Goal: Task Accomplishment & Management: Manage account settings

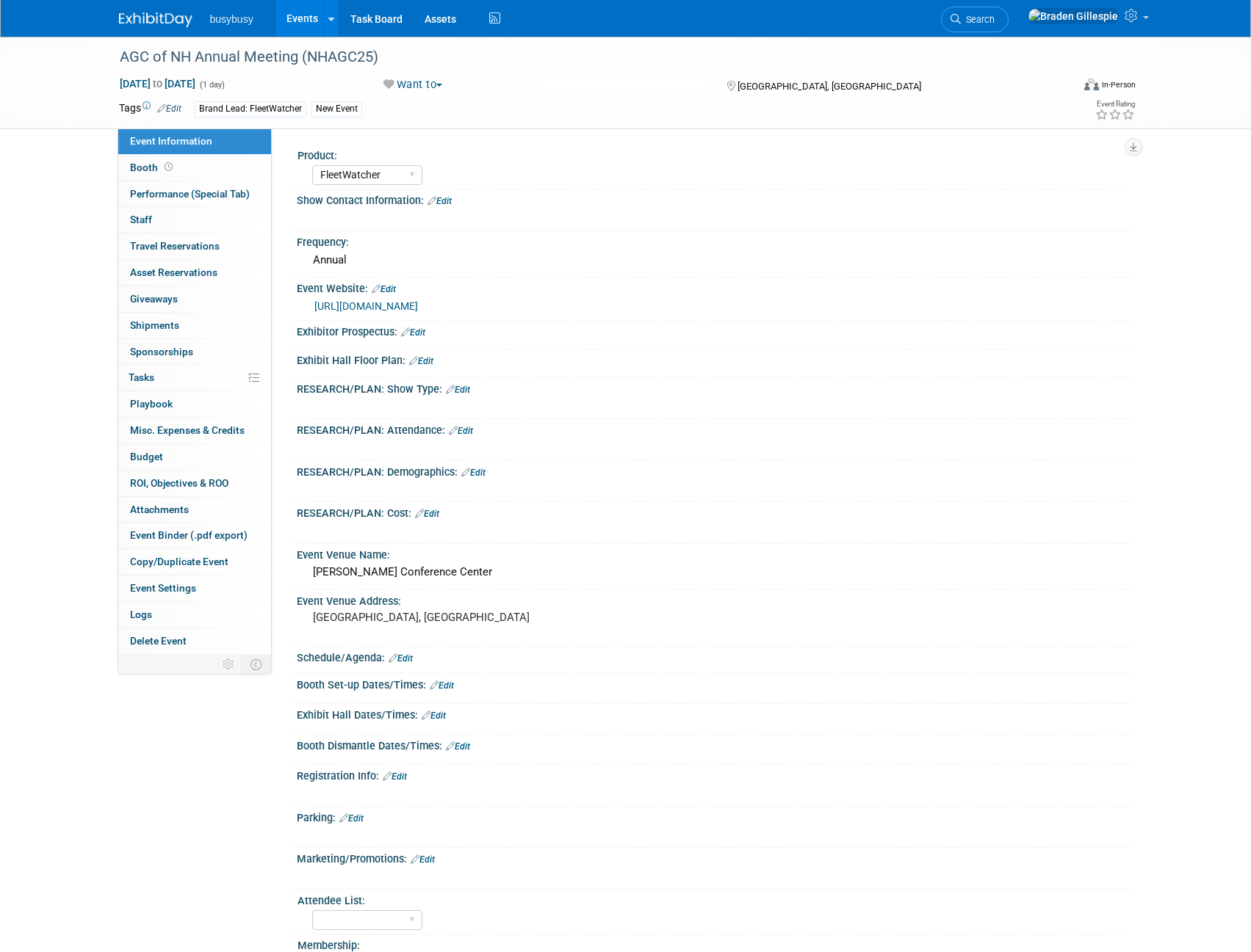
select select "FleetWatcher"
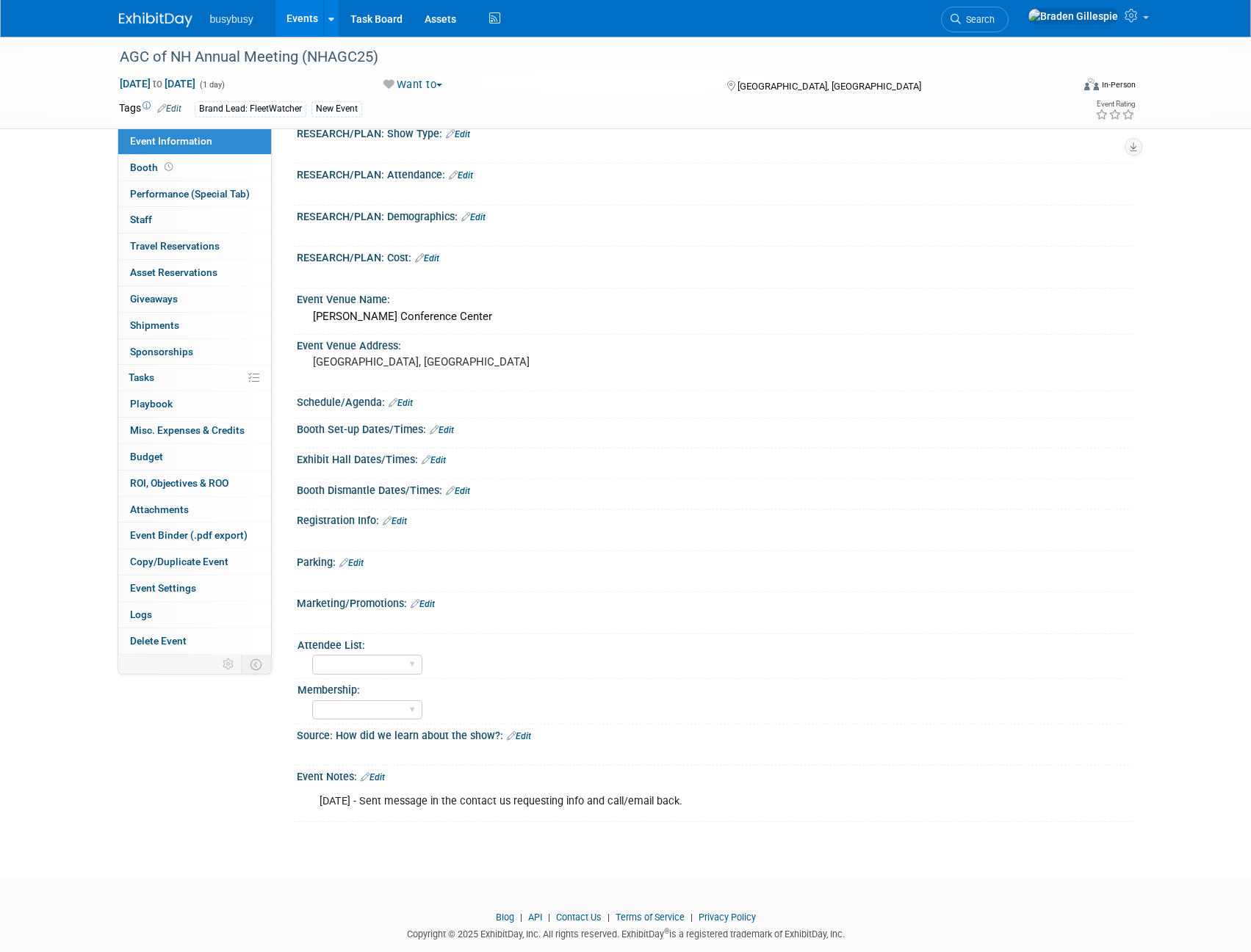
scroll to position [284, 0]
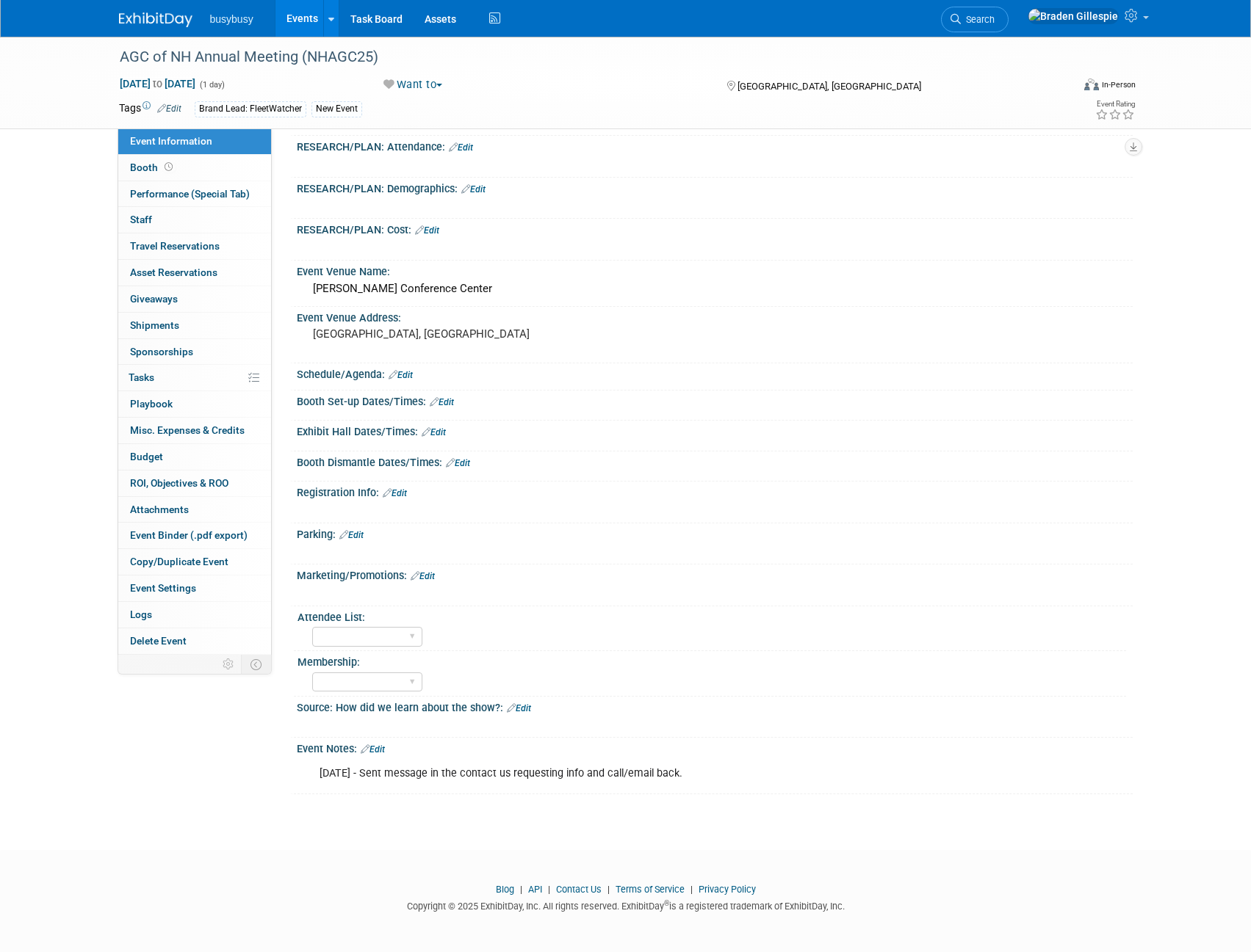
click at [383, 755] on div "9/8/25 - Sent message in the contact us requesting info and call/email back. X" at bounding box center [712, 758] width 817 height 7
click at [382, 751] on link "Edit" at bounding box center [372, 749] width 24 height 10
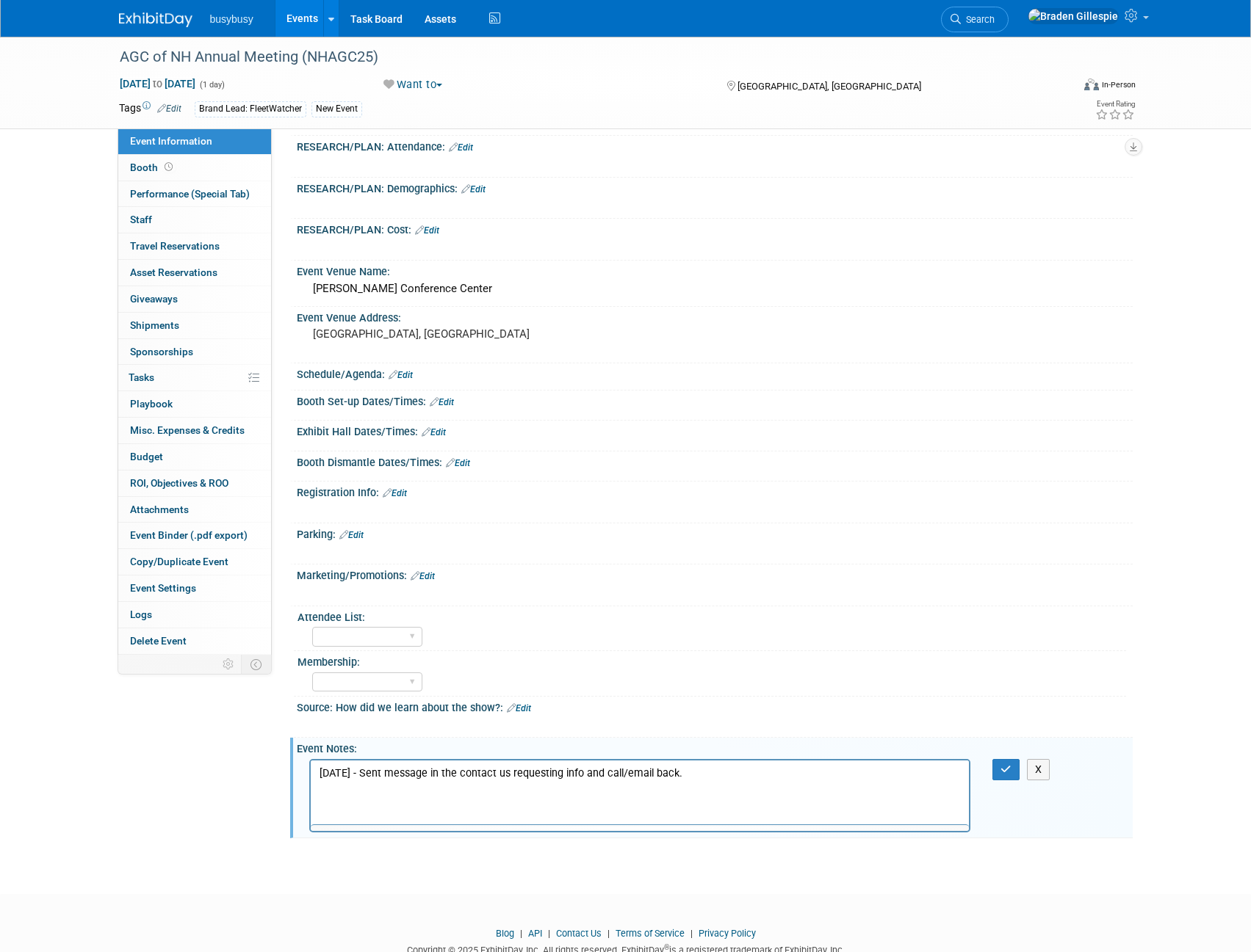
scroll to position [0, 0]
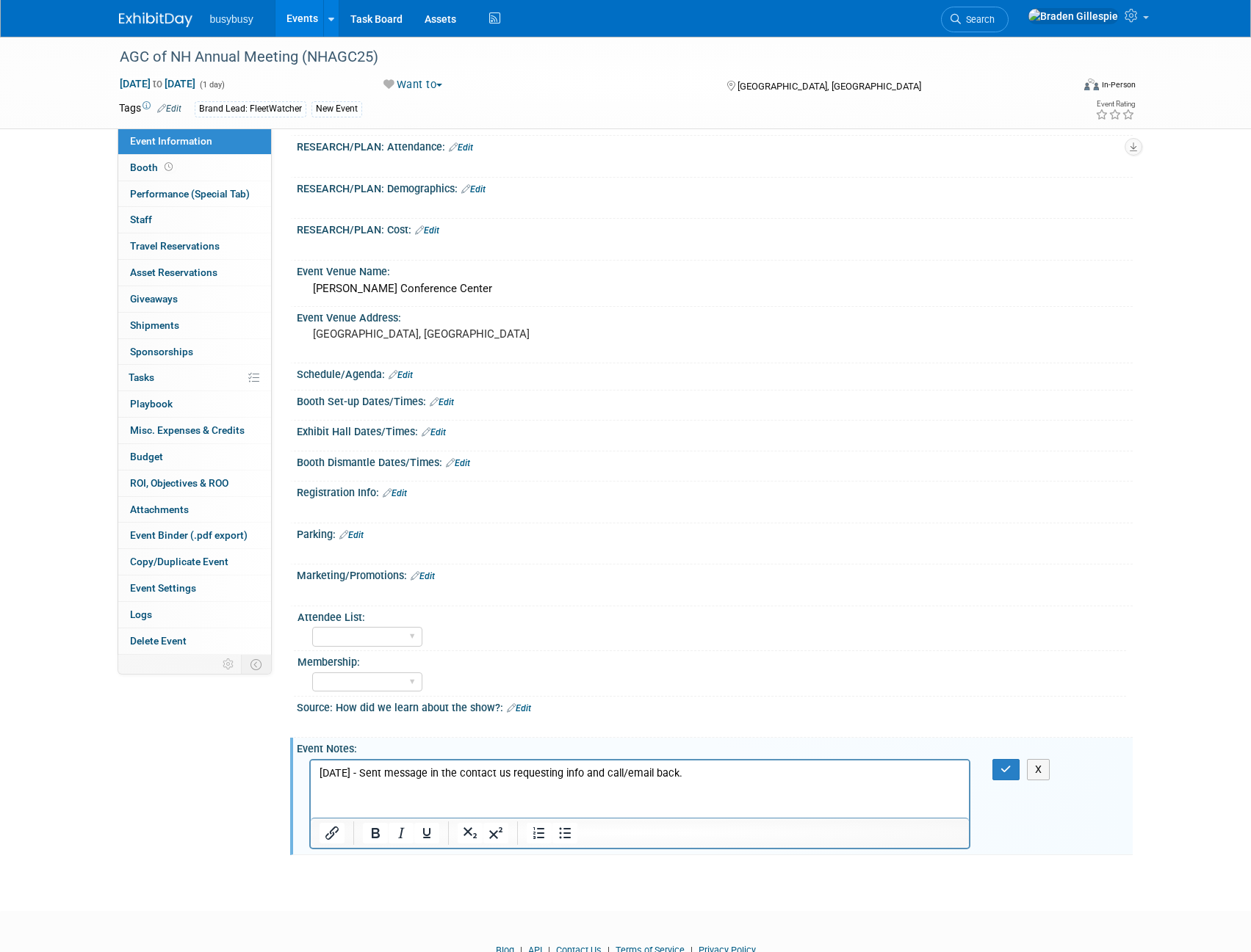
click at [674, 775] on p "9/8/25 - Sent message in the contact us requesting info and call/email back." at bounding box center [640, 773] width 642 height 15
click at [416, 780] on p "9/8/25 - Sent message in the contact us requesting info and call/email back." at bounding box center [640, 773] width 642 height 15
click at [391, 788] on p "Rich Text Area. Press ALT-0 for help." at bounding box center [640, 788] width 642 height 15
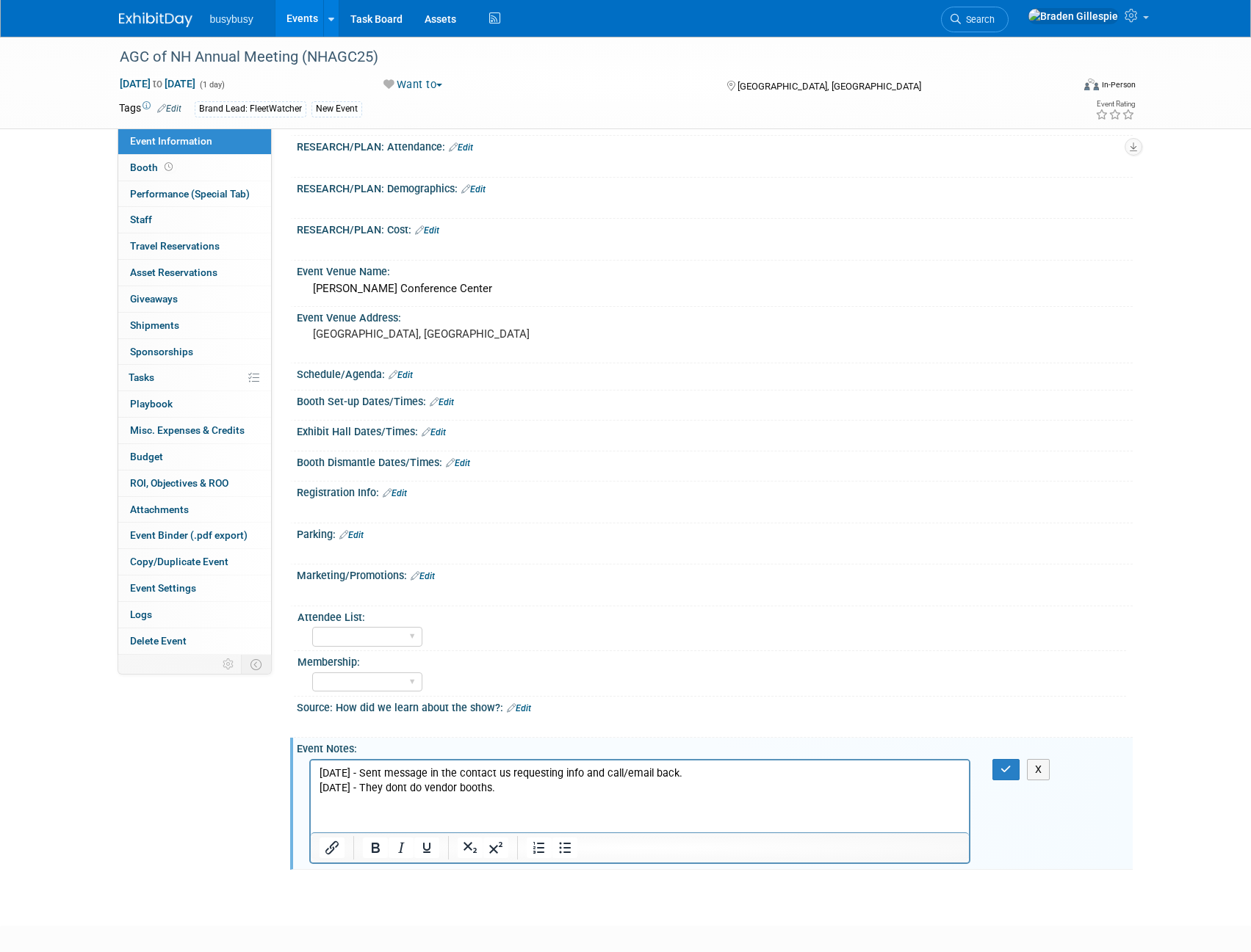
click at [552, 787] on p "9/23/25 - They dont do vendor booths." at bounding box center [640, 788] width 642 height 15
click at [1004, 762] on button "button" at bounding box center [1005, 770] width 27 height 22
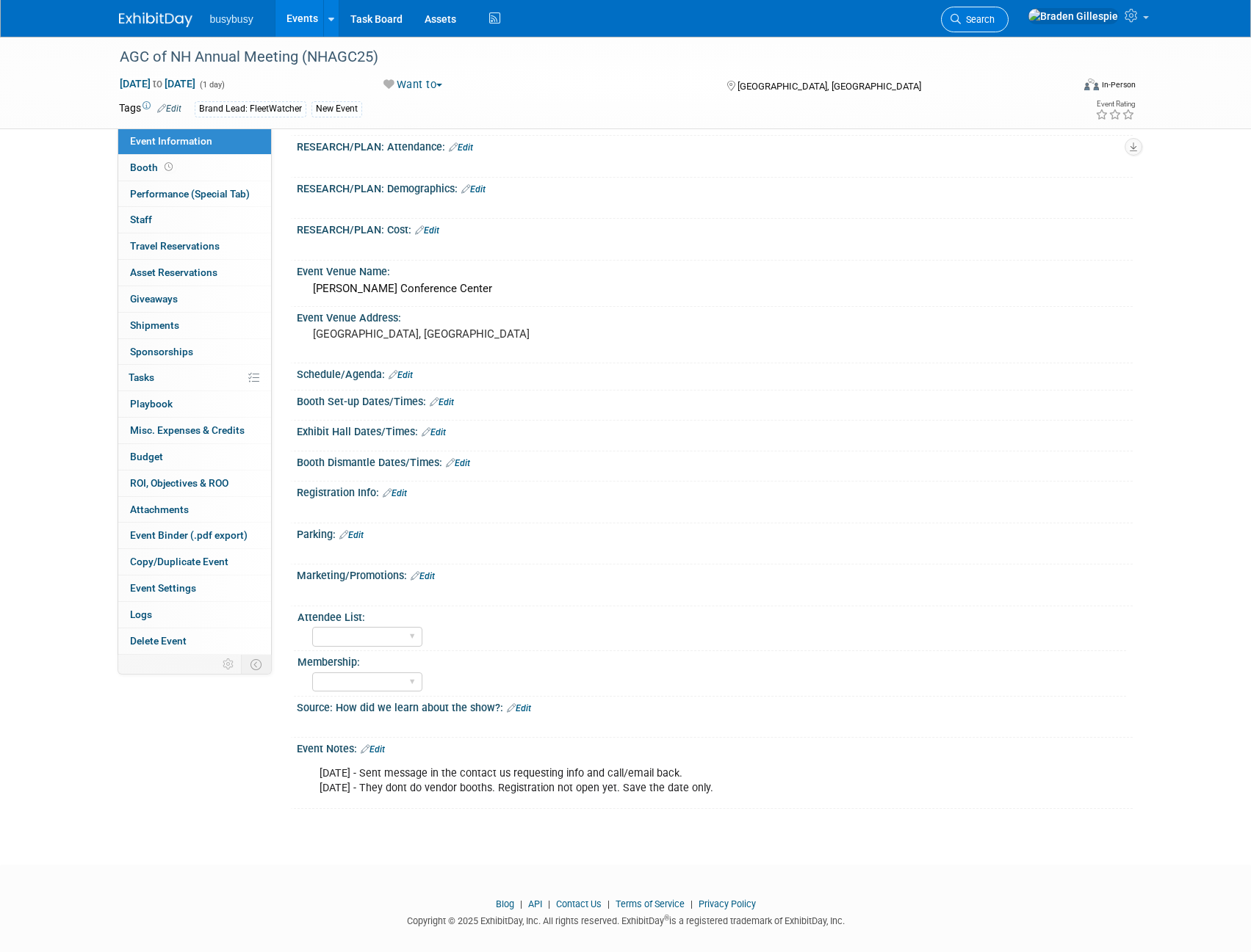
click at [995, 18] on span "Search" at bounding box center [977, 19] width 34 height 11
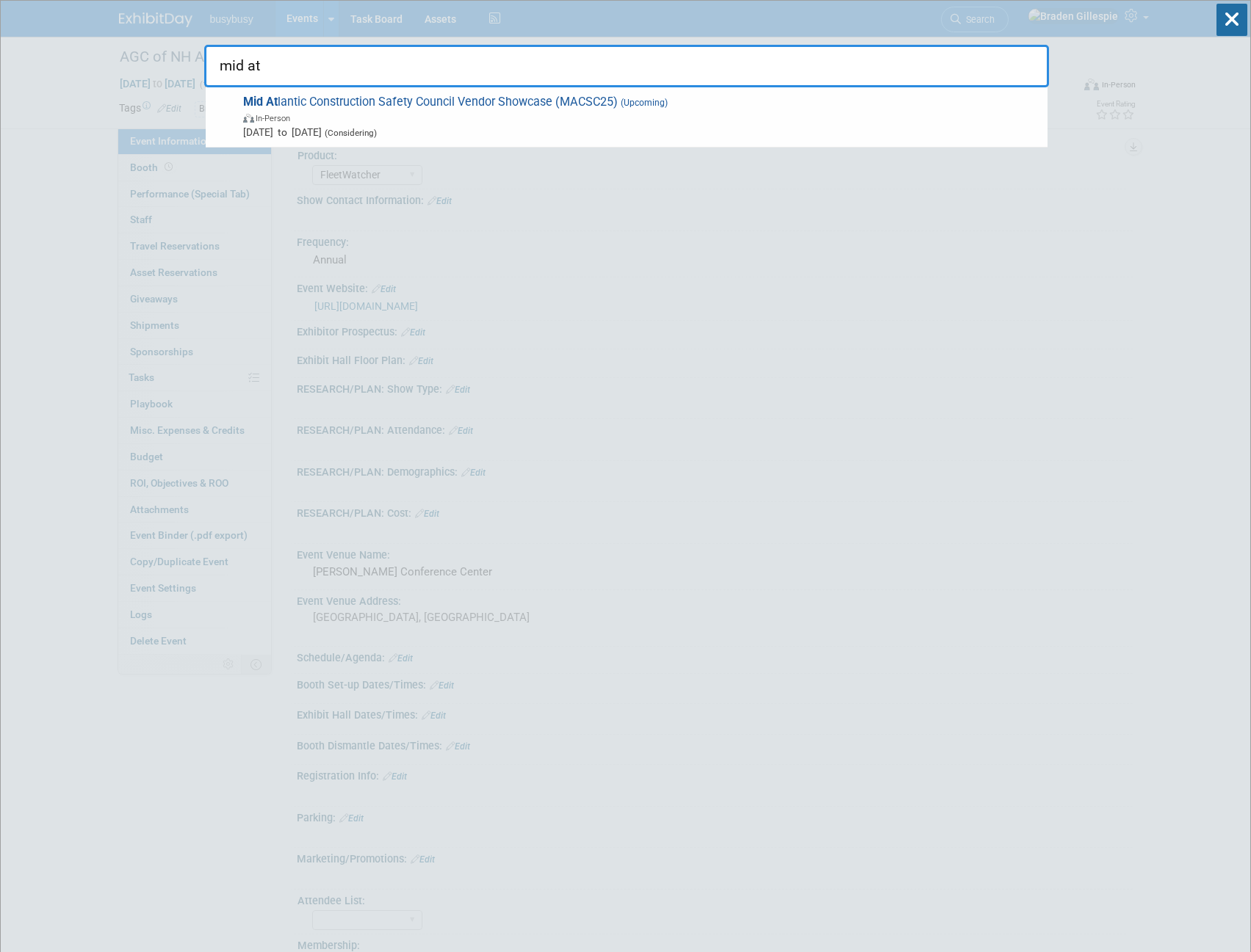
type input "mid at"
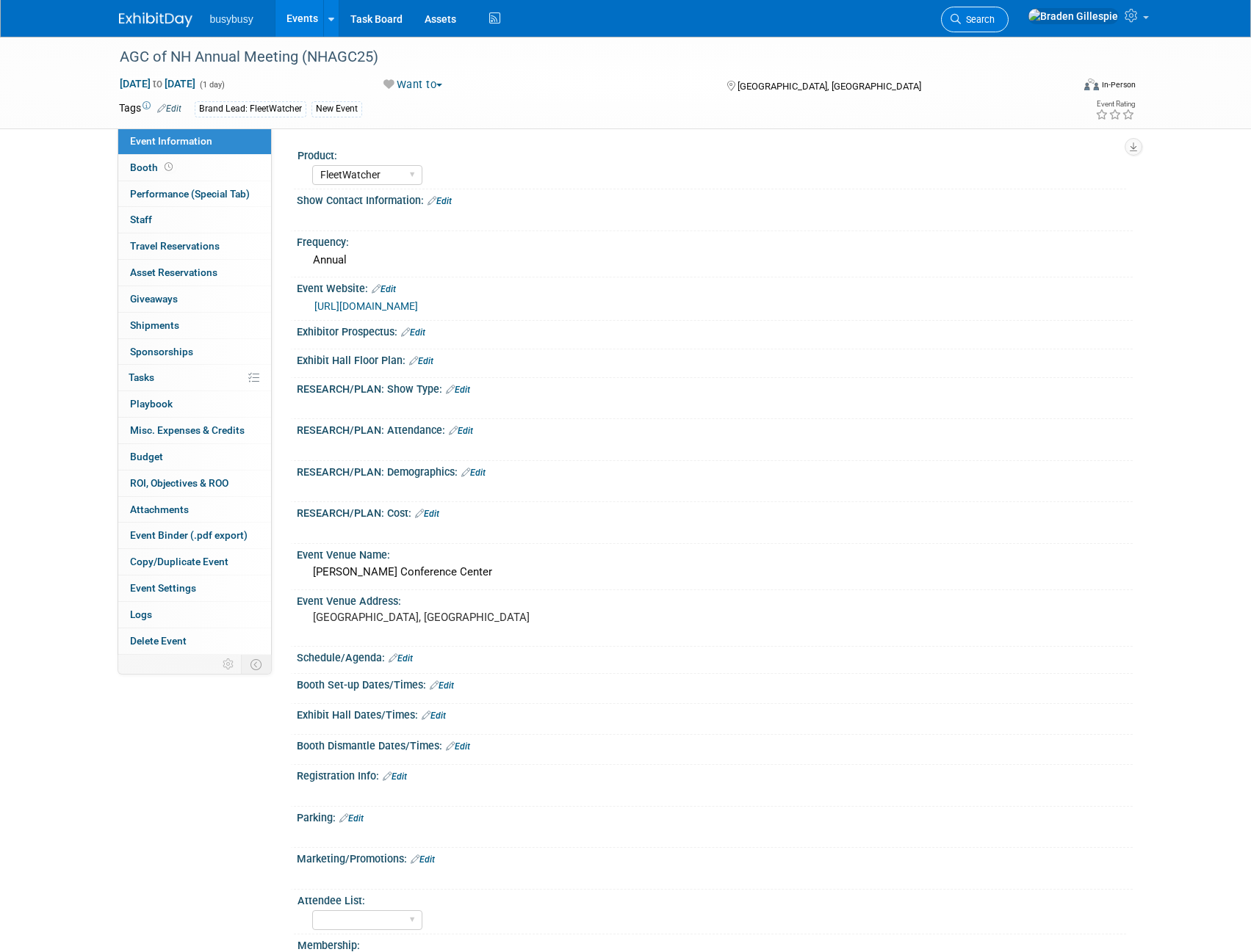
click at [995, 24] on span "Search" at bounding box center [977, 19] width 34 height 11
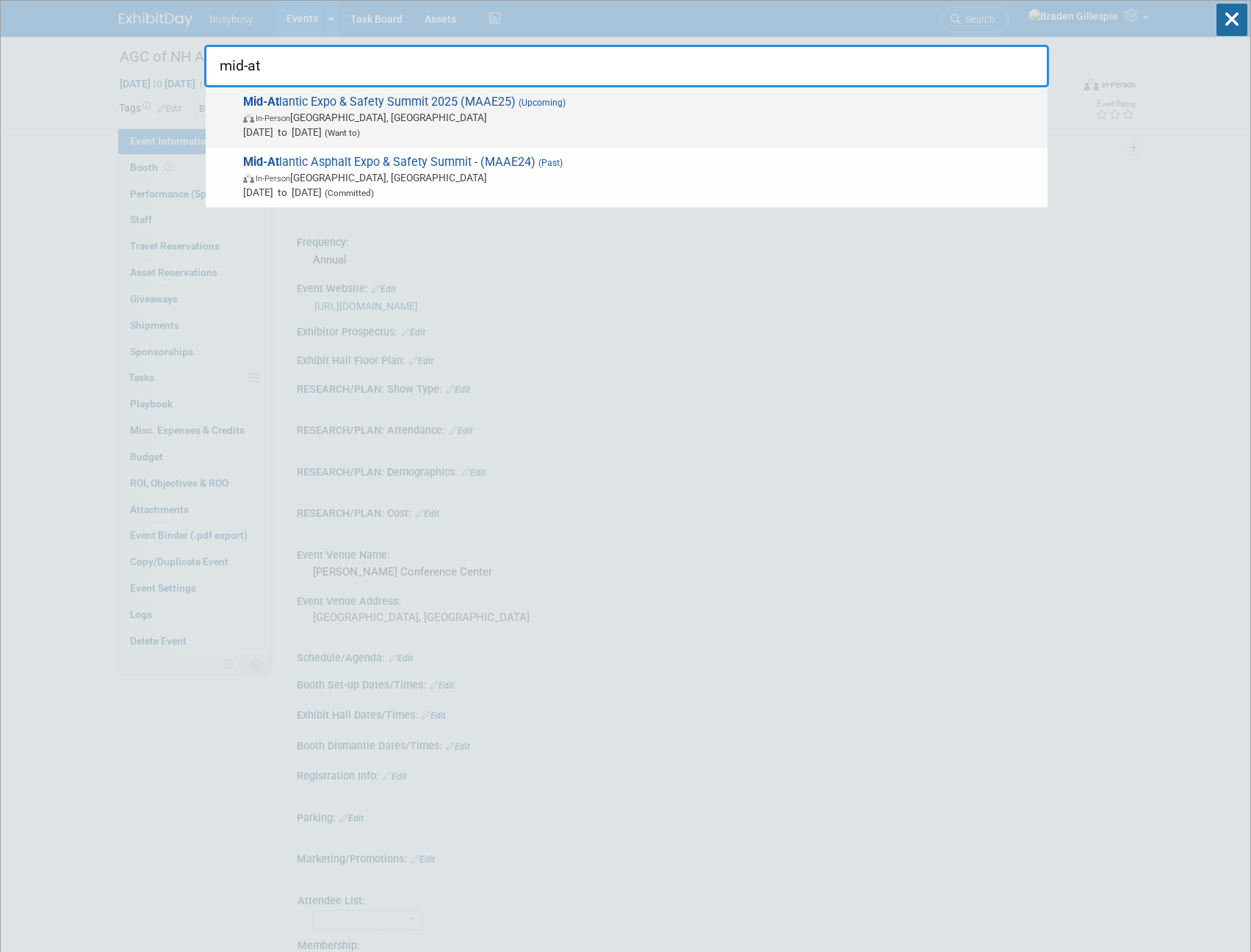
type input "mid-at"
click at [542, 133] on span "Dec 2, 2025 to Dec 4, 2025 (Want to)" at bounding box center [641, 132] width 797 height 15
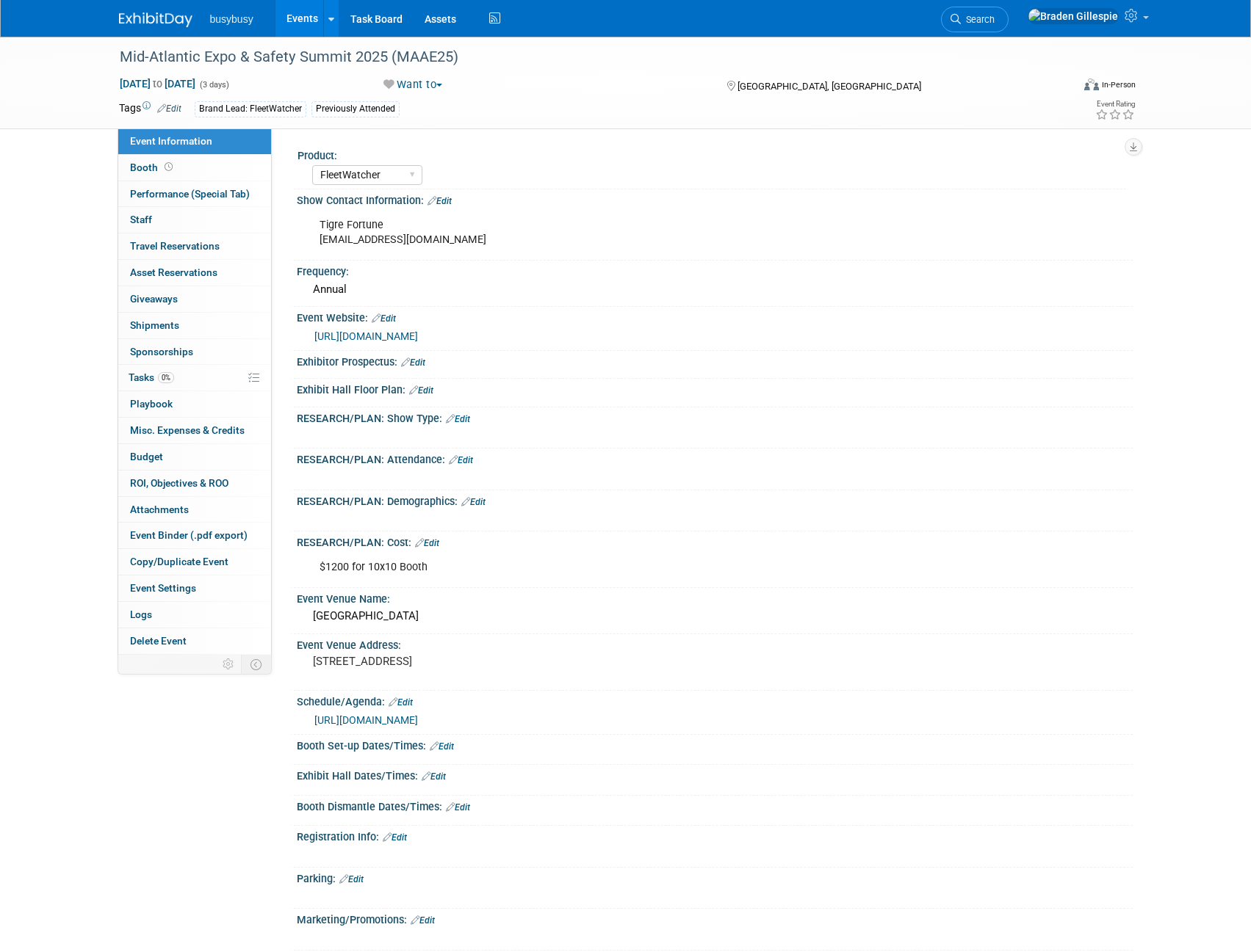
select select "FleetWatcher"
select select "Member"
click at [418, 337] on link "https://midatlanticasphaltexpo.com/" at bounding box center [366, 336] width 103 height 12
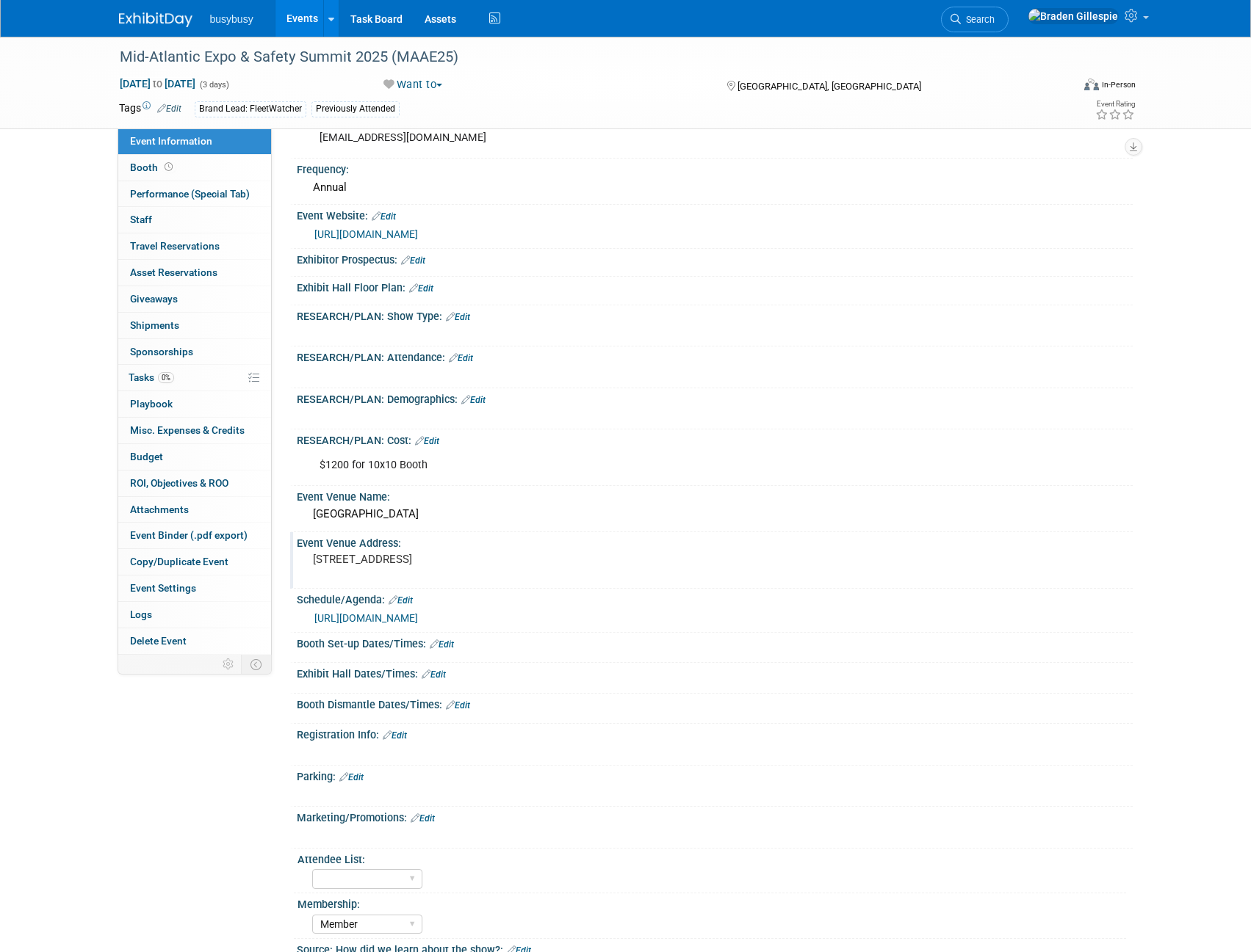
scroll to position [74, 0]
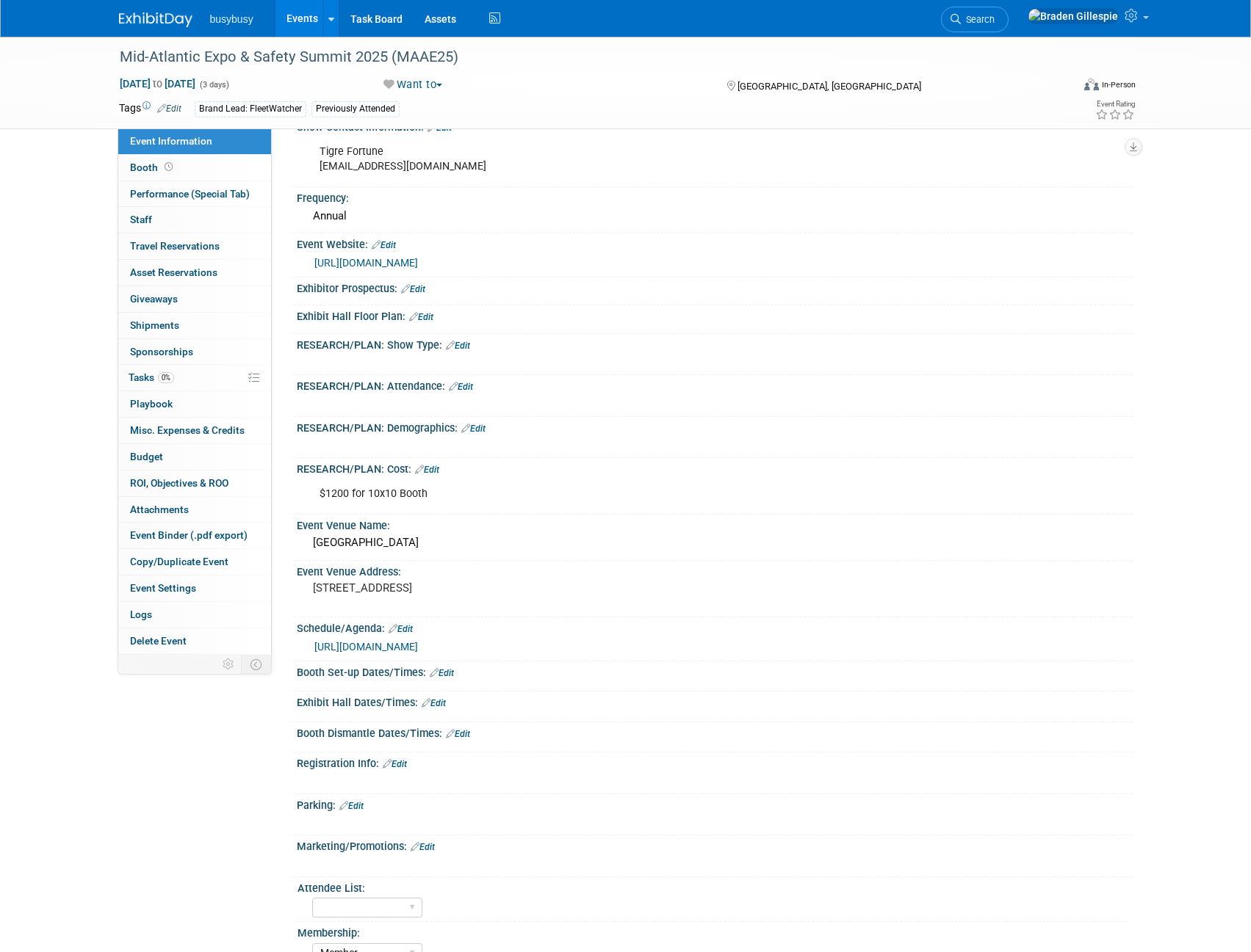
click at [438, 466] on link "Edit" at bounding box center [427, 470] width 24 height 10
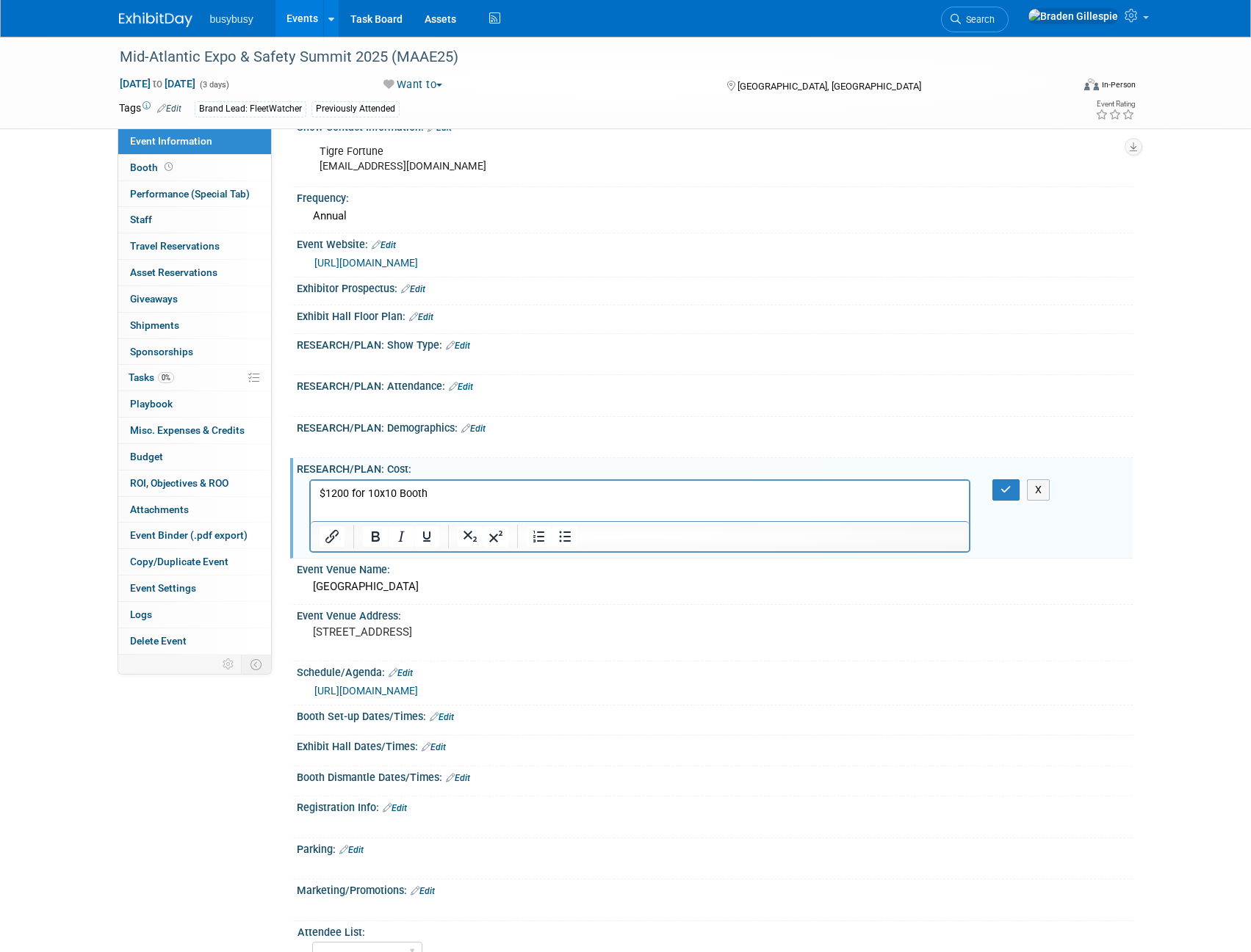
scroll to position [0, 0]
click at [350, 490] on p "$1200 for 10x10 Booth" at bounding box center [640, 494] width 642 height 15
drag, startPoint x: 349, startPoint y: 489, endPoint x: 440, endPoint y: 498, distance: 91.4
click at [440, 498] on p "$1200 (EB) $1500 (REG)for 10x10 Booth" at bounding box center [640, 494] width 642 height 15
click at [432, 494] on p "$1200 (EB) $1500 (REG)for 10x10 Booth" at bounding box center [640, 494] width 642 height 15
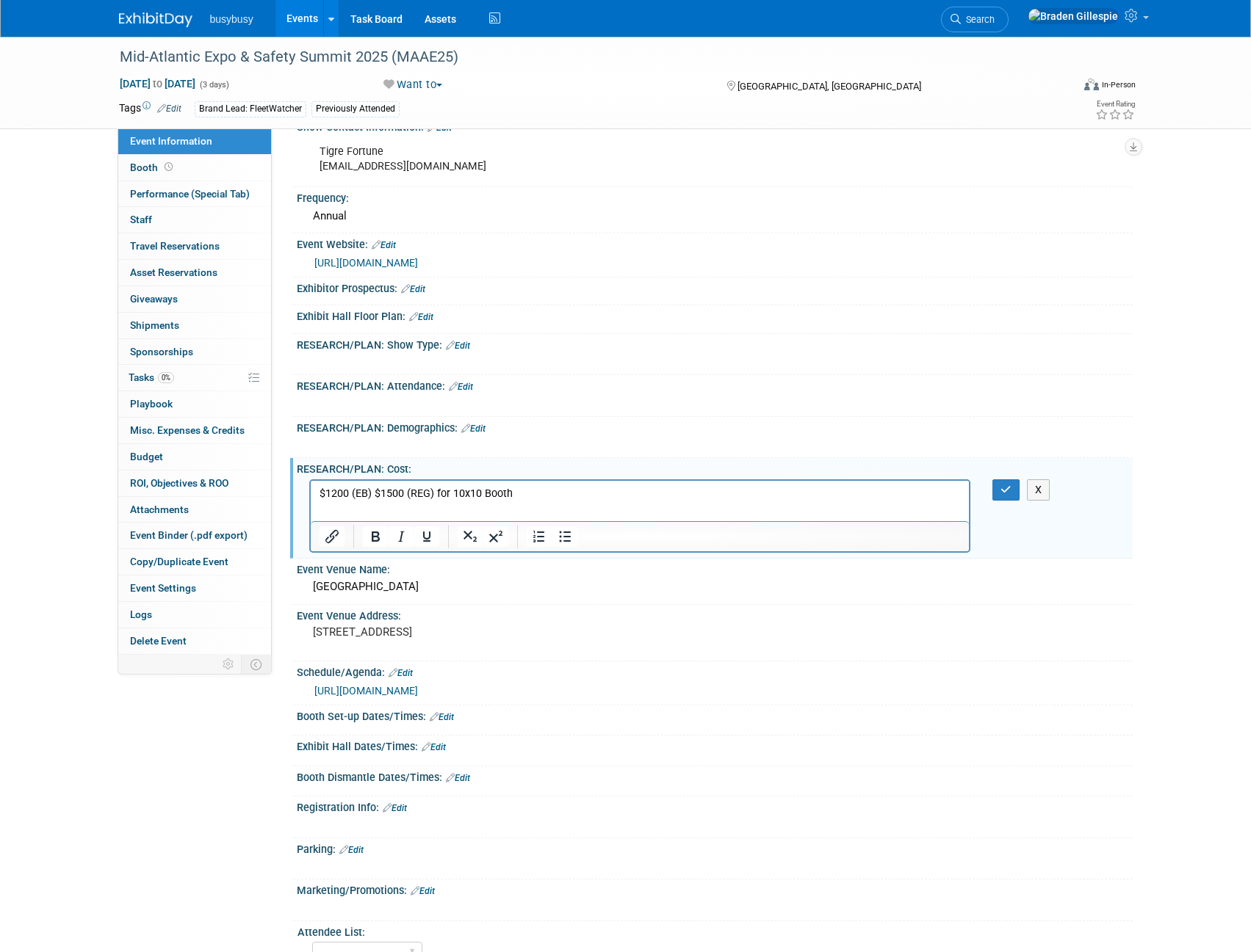
click at [522, 492] on p "$1200 (EB) $1500 (REG) for 10x10 Booth" at bounding box center [640, 494] width 642 height 15
click at [995, 493] on button "button" at bounding box center [1005, 490] width 27 height 22
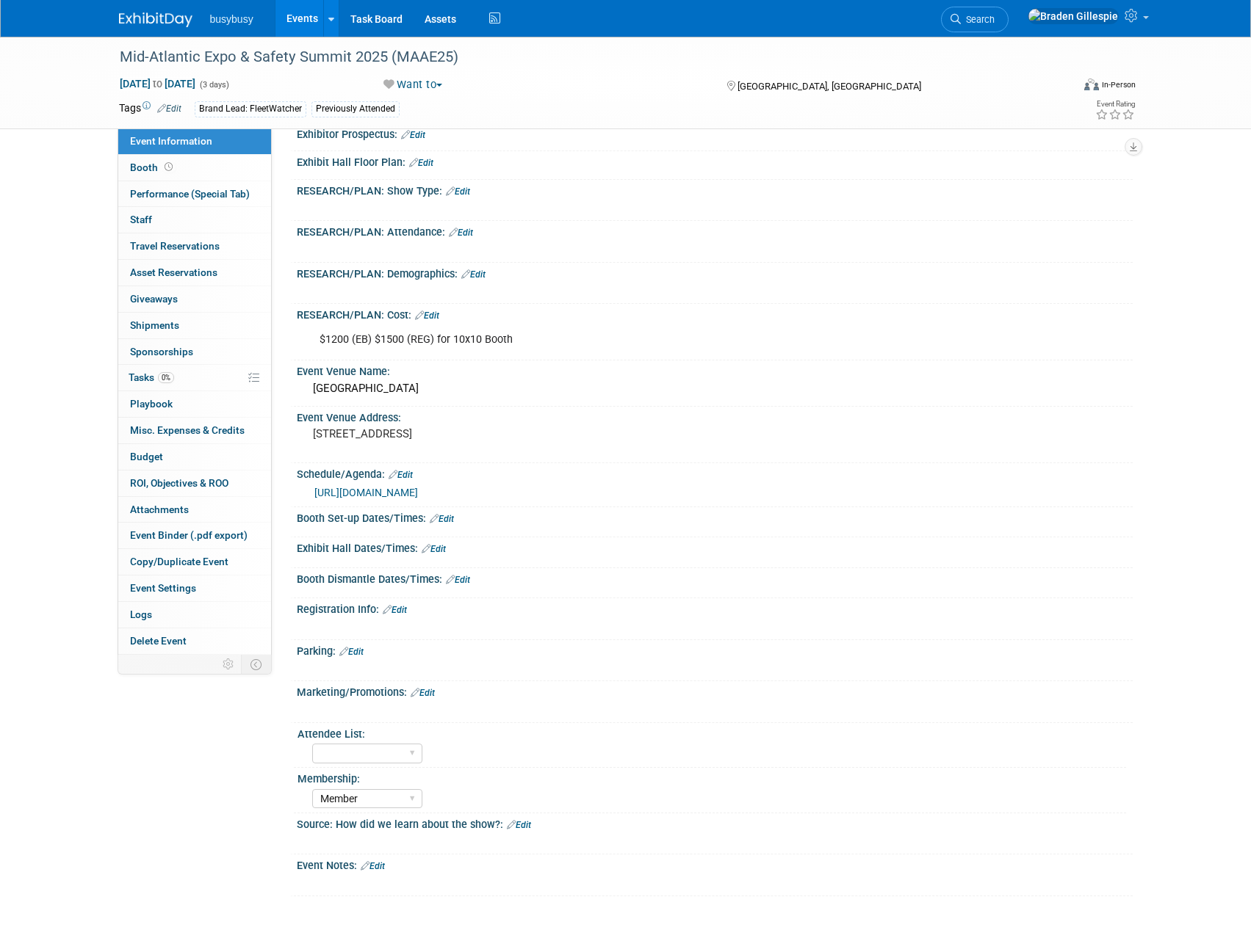
scroll to position [330, 0]
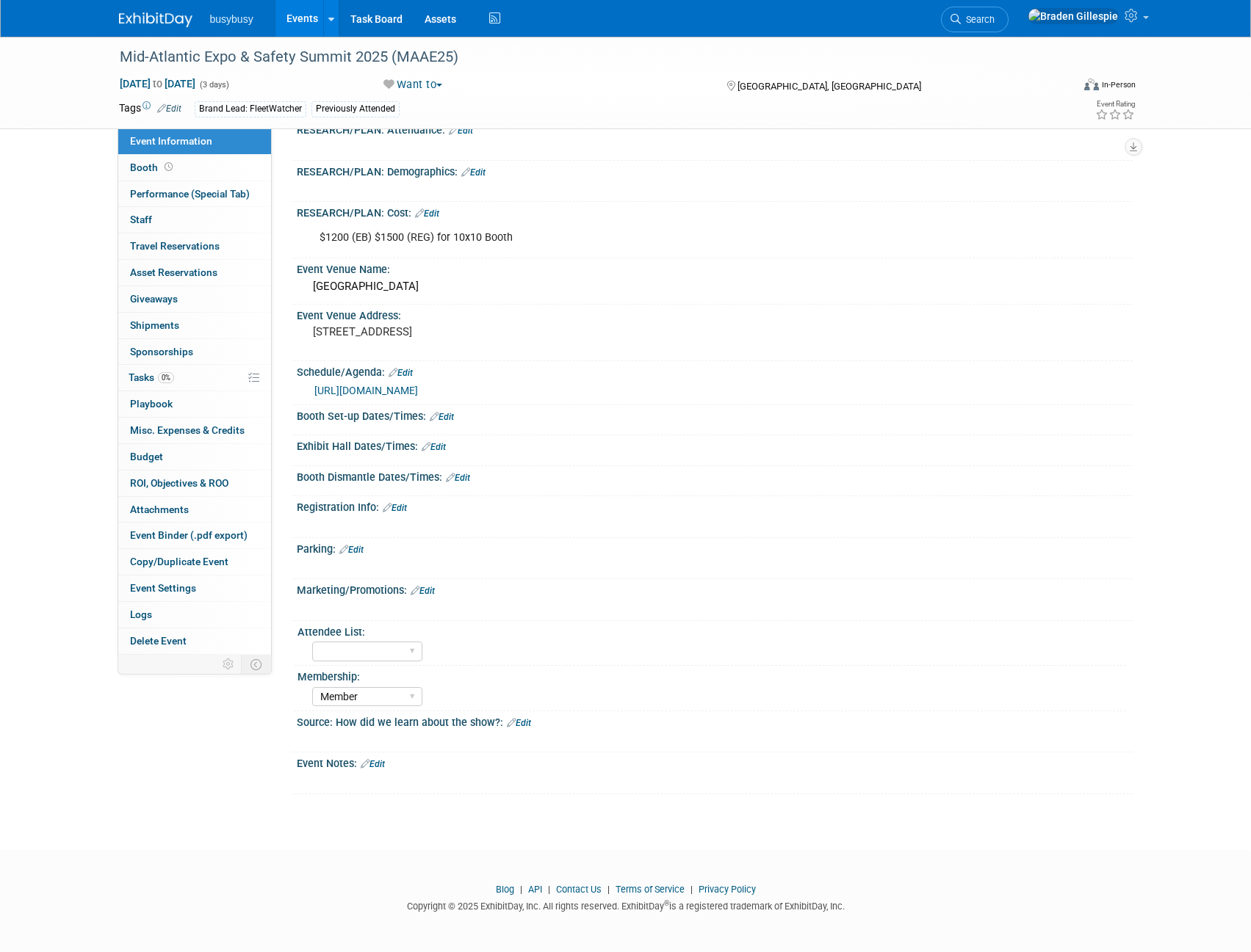
click at [383, 761] on link "Edit" at bounding box center [372, 764] width 24 height 10
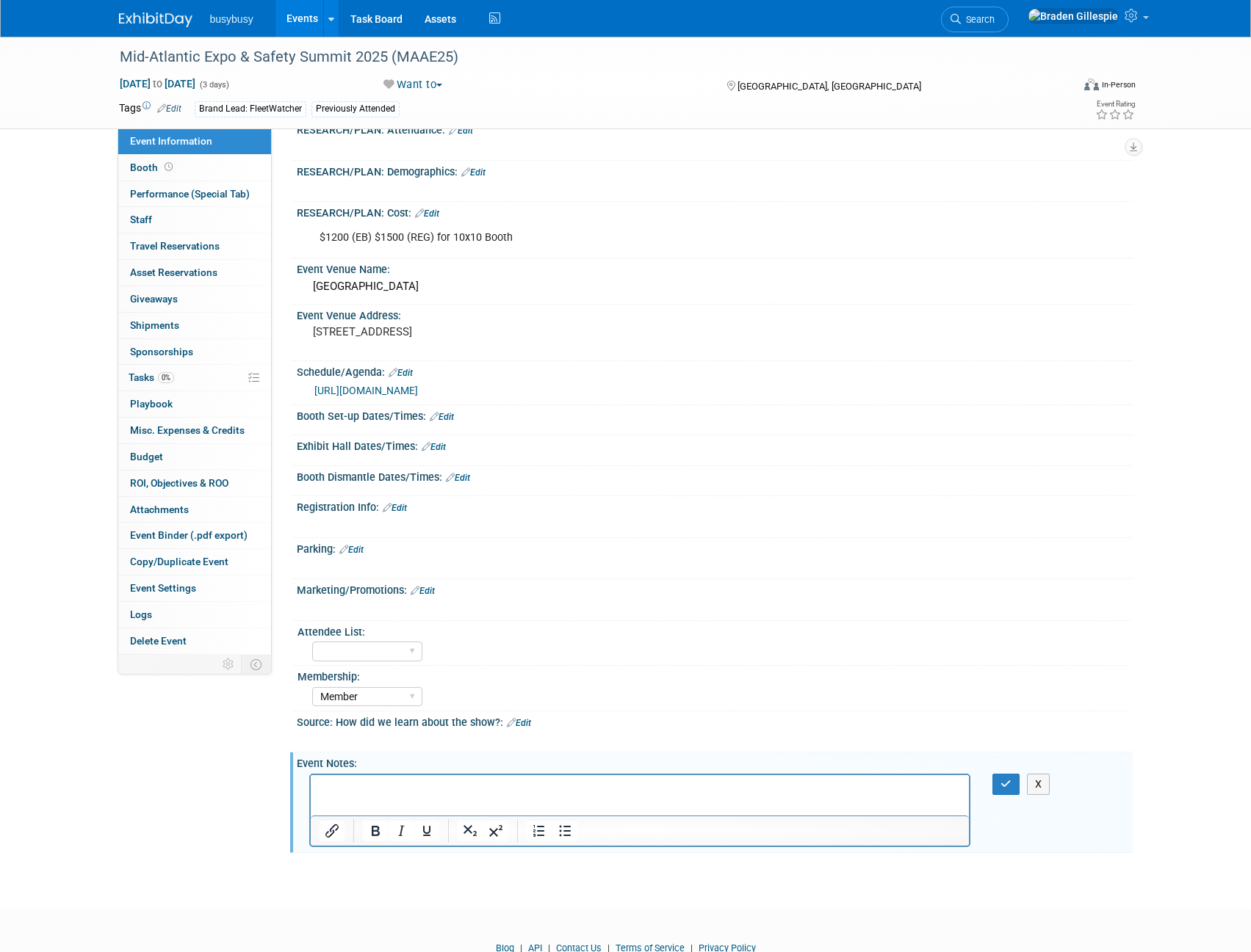
scroll to position [0, 0]
drag, startPoint x: 844, startPoint y: 788, endPoint x: 414, endPoint y: 797, distance: 430.1
click at [414, 795] on html "2024 Attendee List: https://midatlanticasphaltexpo.com/wp-content/uploads/2025/…" at bounding box center [640, 784] width 659 height 21
click at [318, 832] on div at bounding box center [332, 831] width 43 height 23
click at [334, 836] on icon "Insert/edit link" at bounding box center [332, 830] width 17 height 17
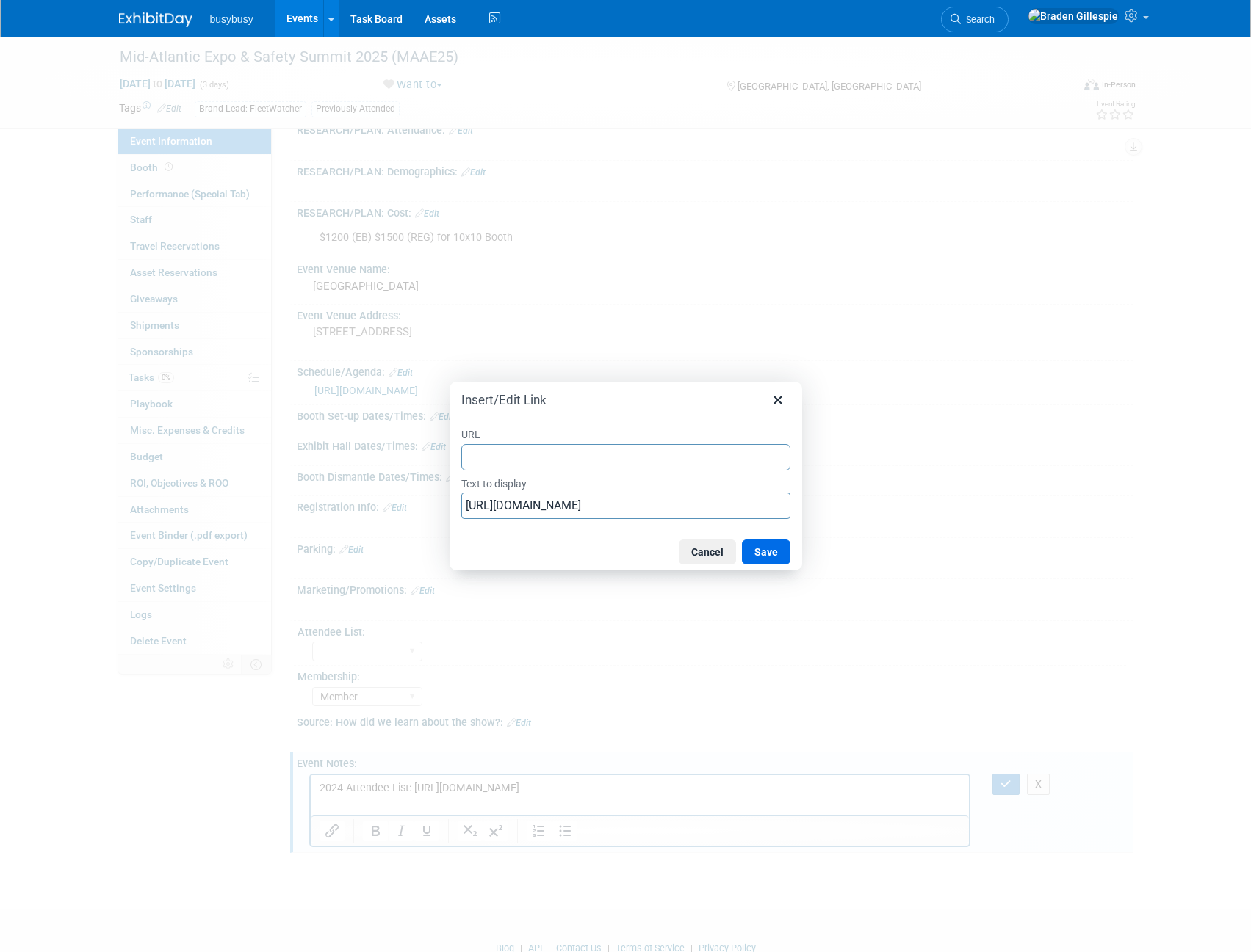
click at [584, 460] on input "URL" at bounding box center [626, 457] width 329 height 26
type input "https://midatlanticasphaltexpo.com/wp-content/uploads/2025/08/attendeeEX.2024.p…"
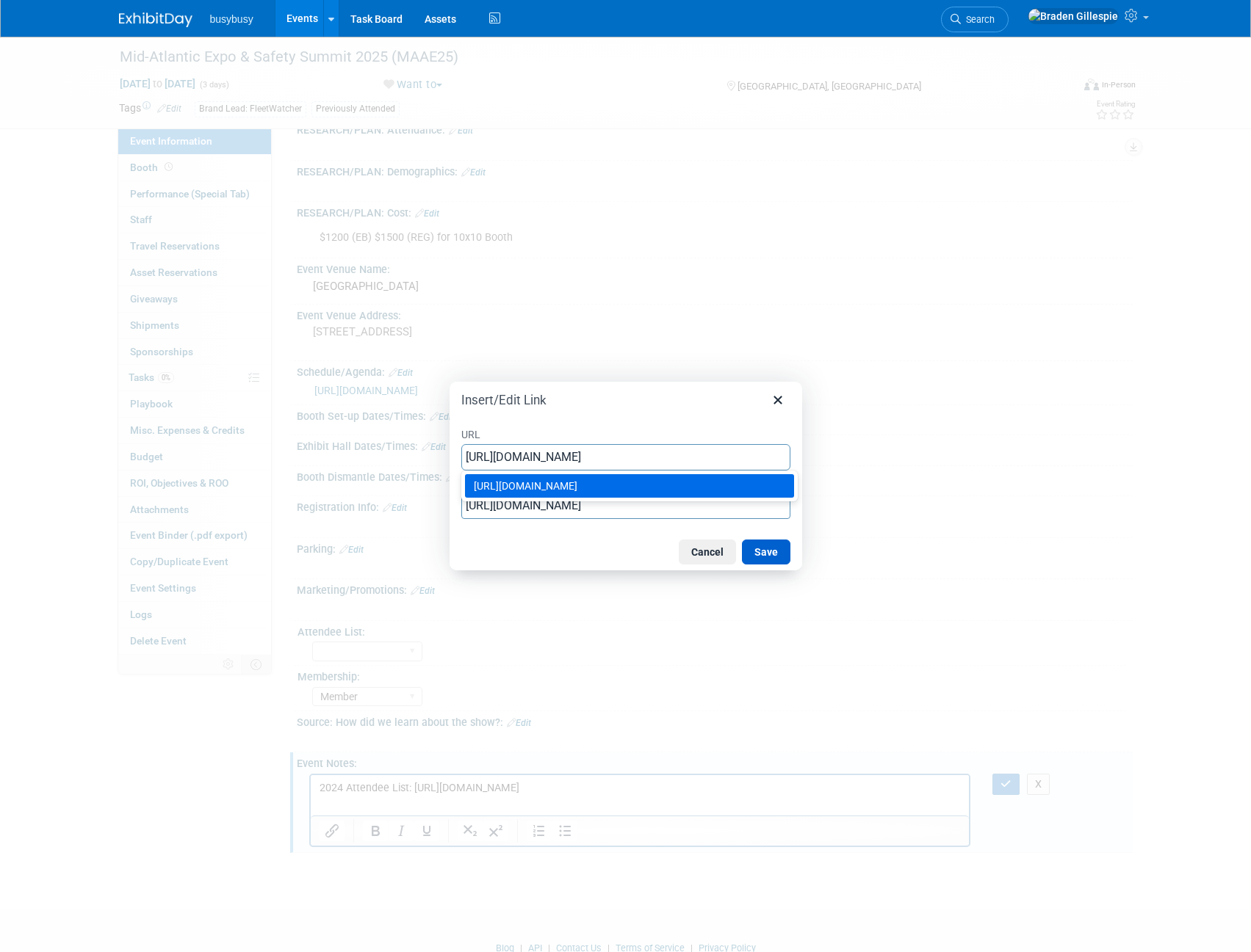
click at [765, 559] on button "Save" at bounding box center [766, 552] width 49 height 25
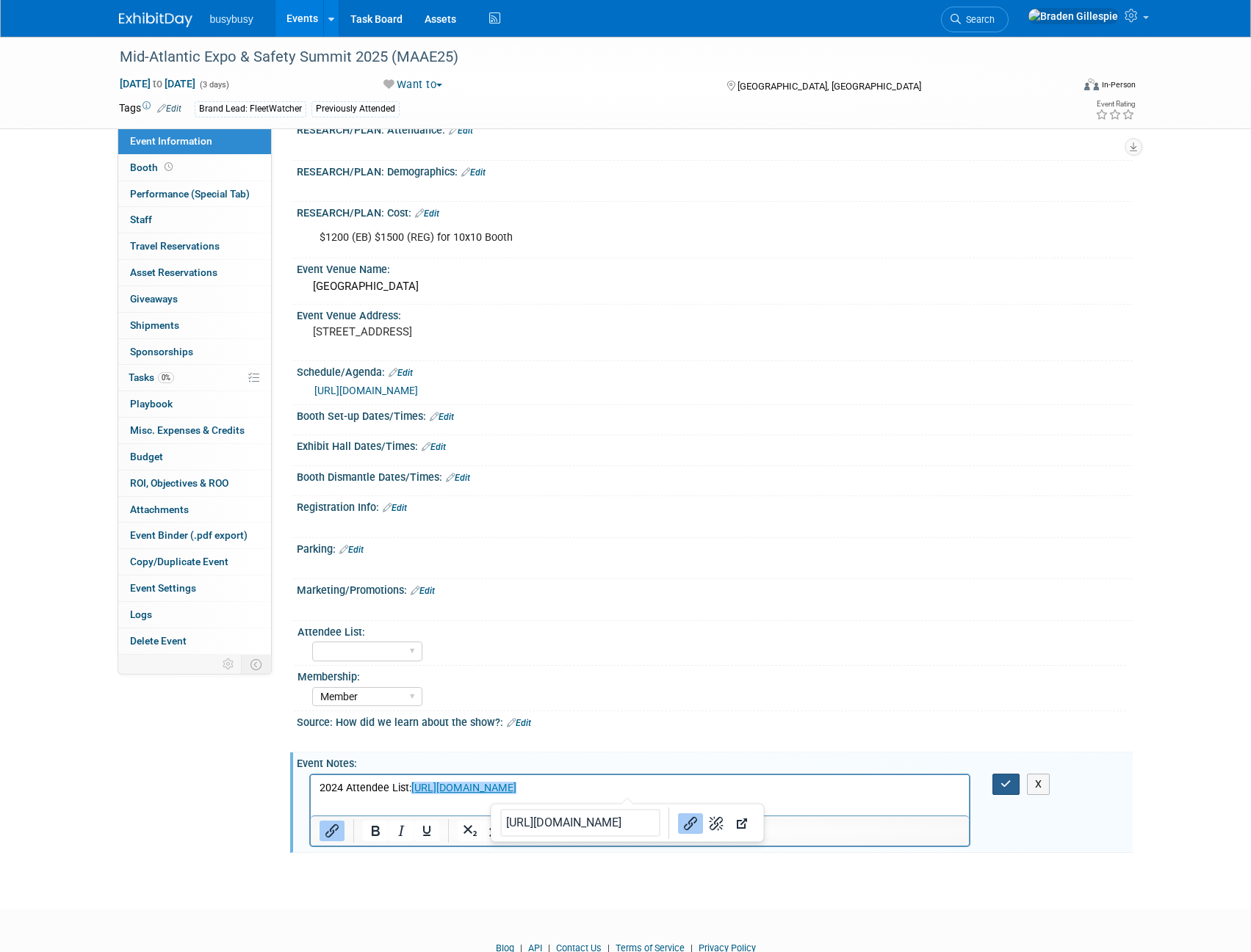
click at [1006, 782] on icon "button" at bounding box center [1005, 784] width 11 height 10
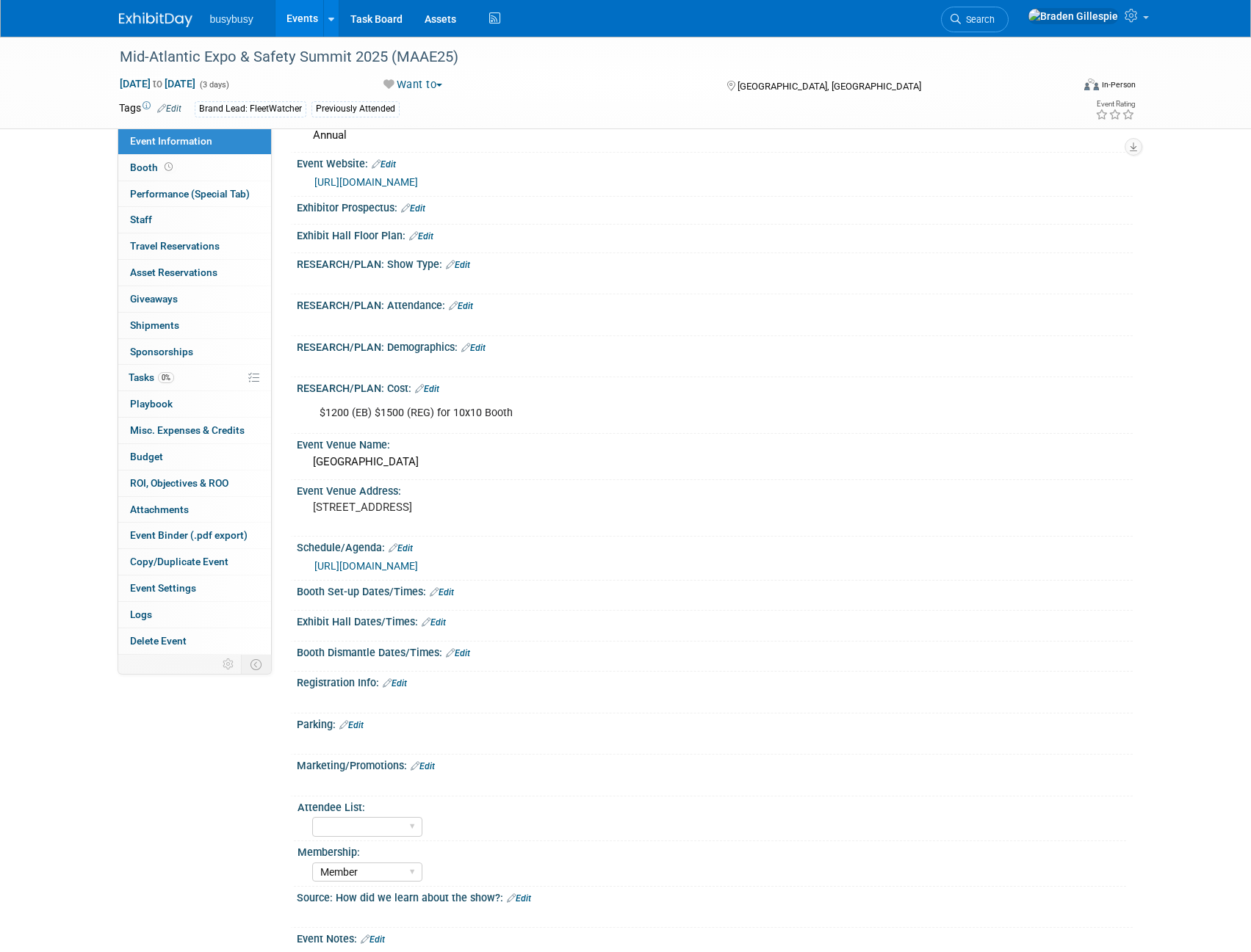
scroll to position [0, 0]
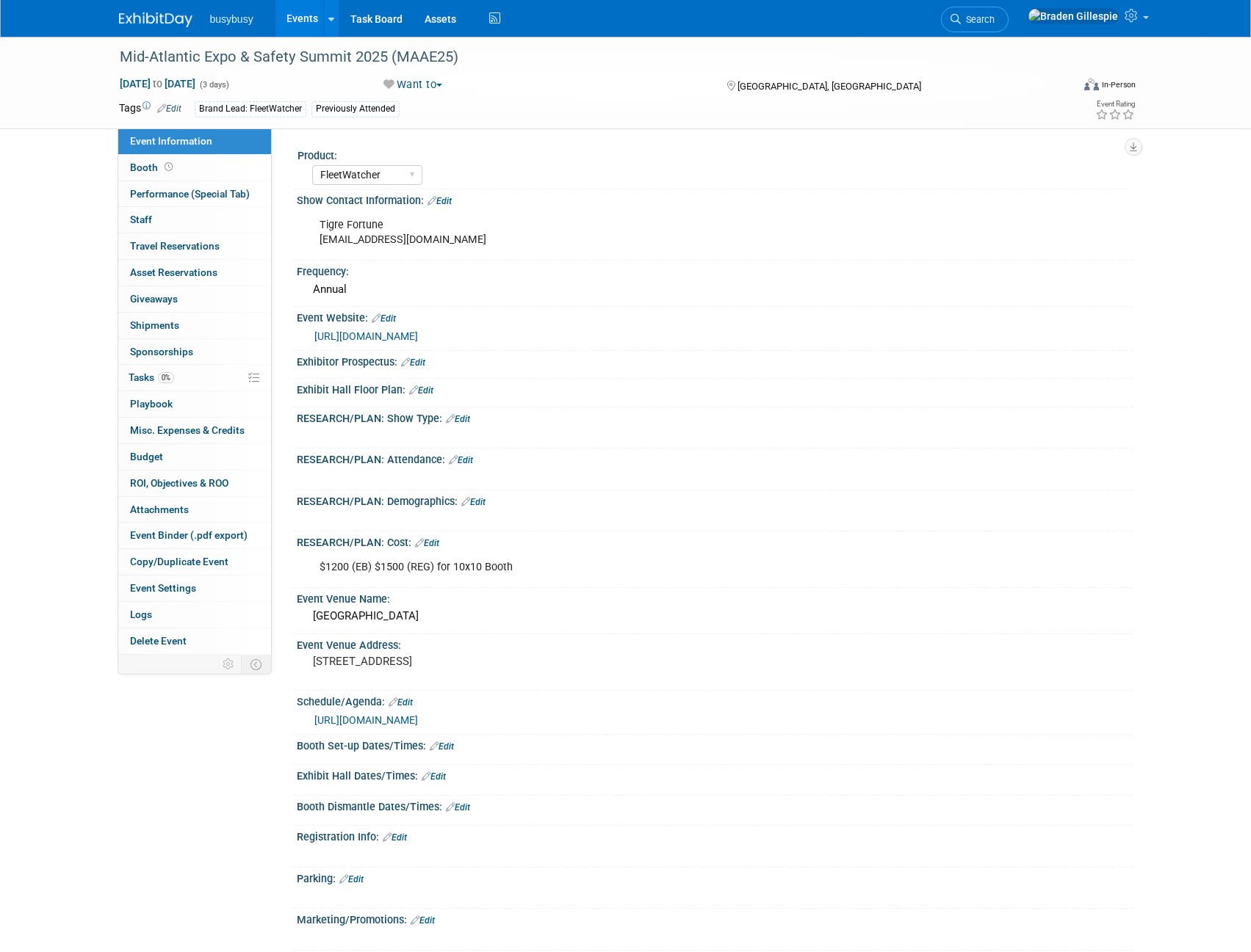
click at [429, 385] on link "Edit" at bounding box center [420, 390] width 24 height 10
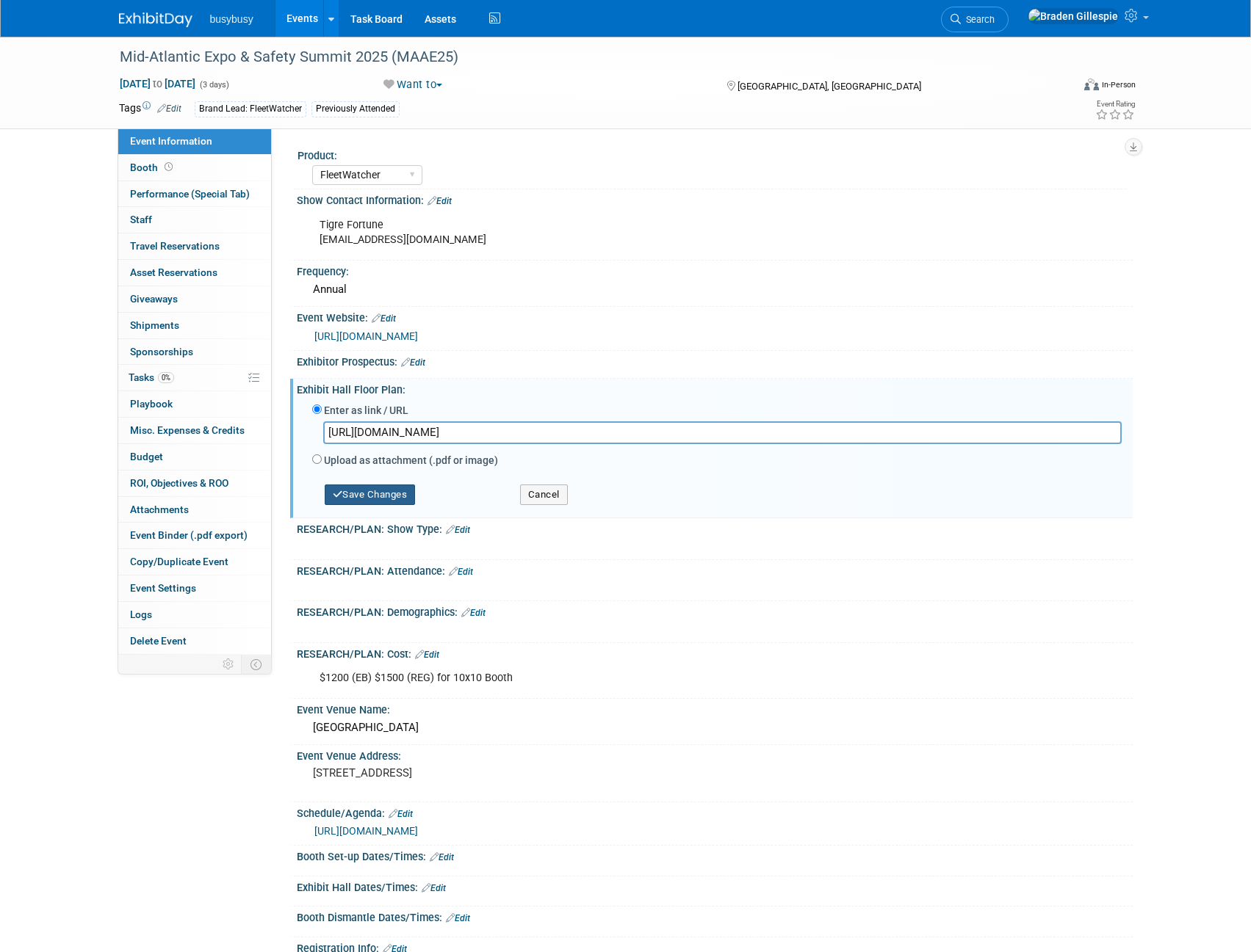
type input "https://midatlanticasphaltexpo.com/wp-content/uploads/2025/10/MAAEExpoFl2025_10…"
click at [380, 500] on button "Save Changes" at bounding box center [370, 495] width 91 height 21
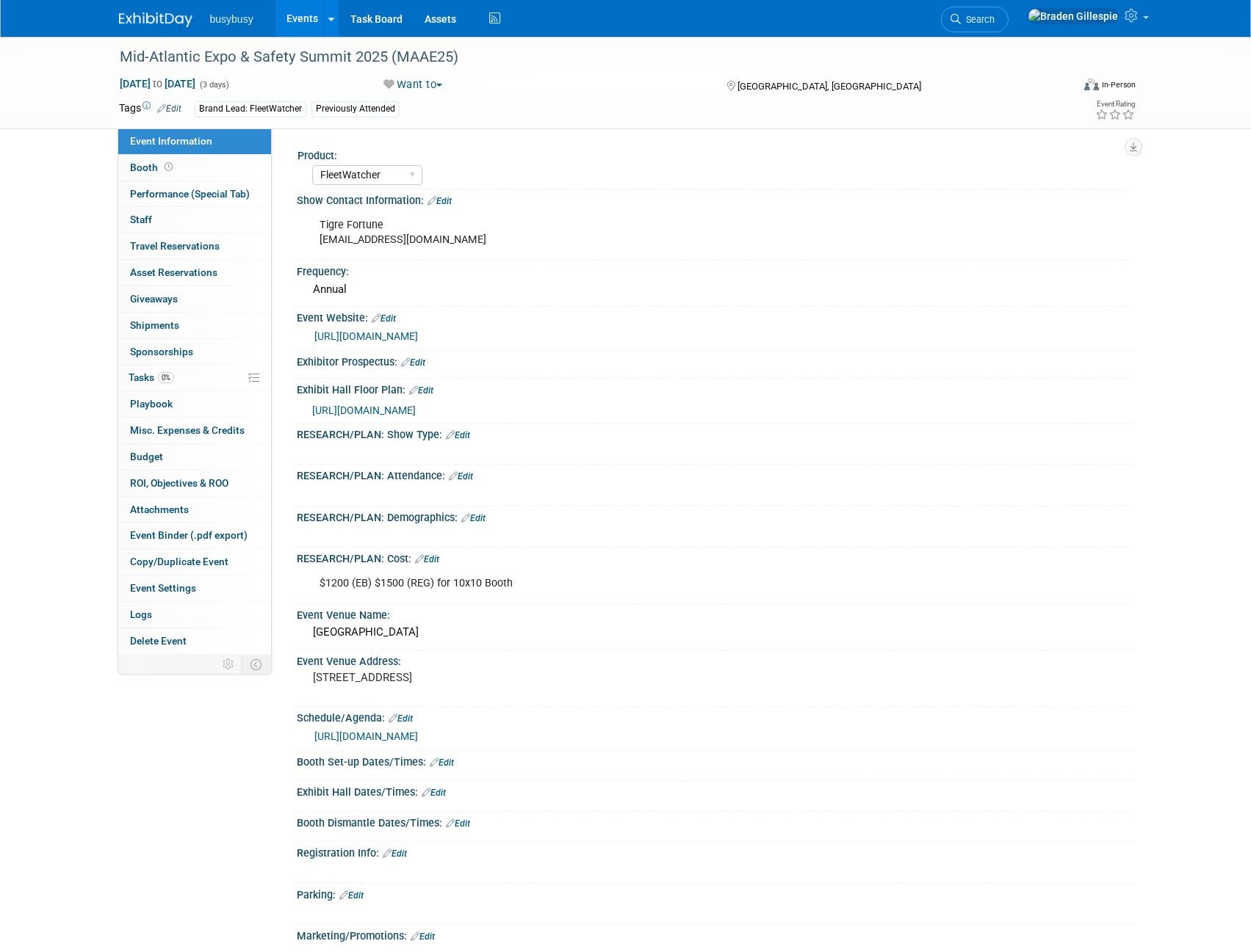
click at [435, 559] on link "Edit" at bounding box center [427, 559] width 24 height 10
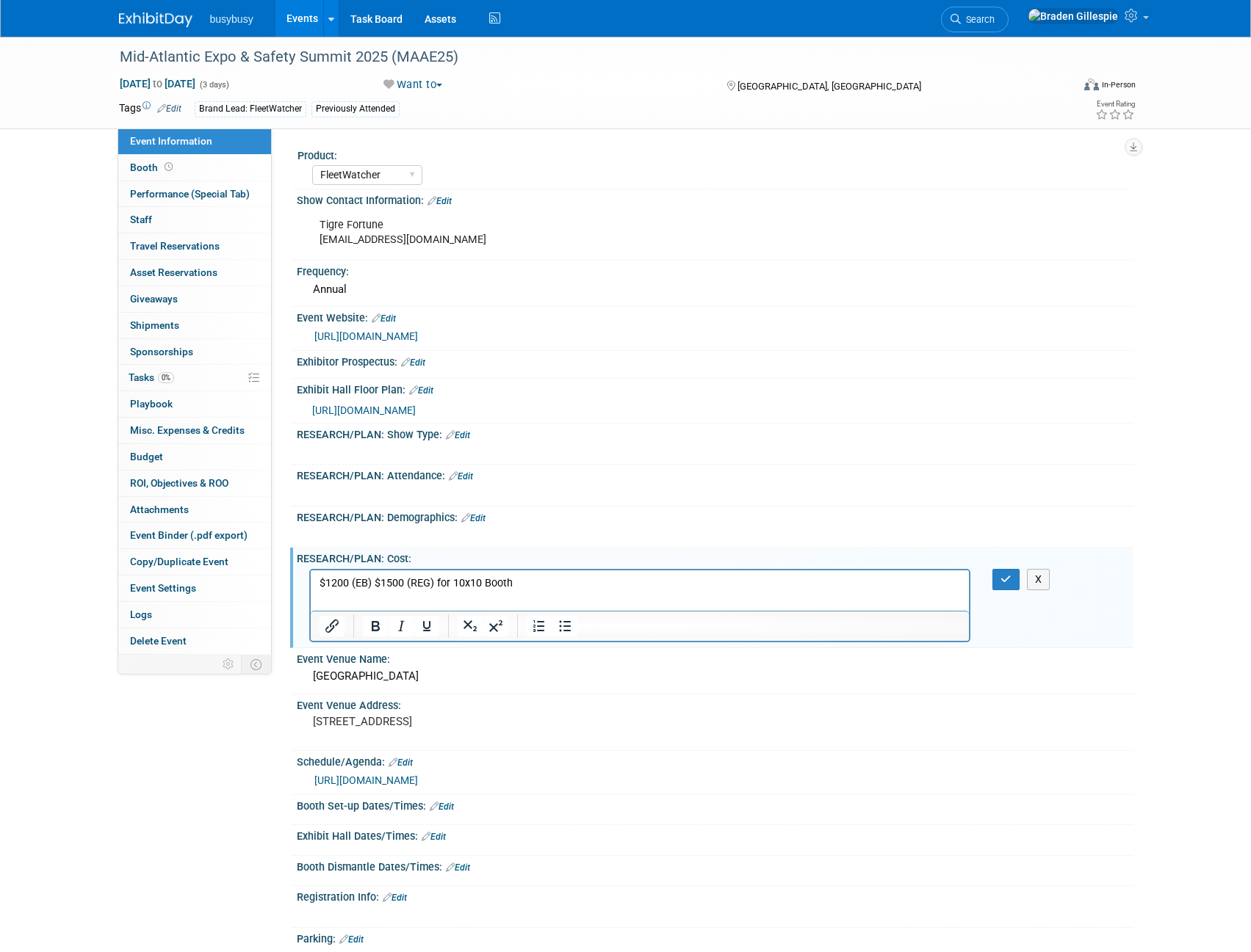
click at [539, 576] on p "$1200 (EB) $1500 (REG) for 10x10 Booth" at bounding box center [640, 583] width 642 height 15
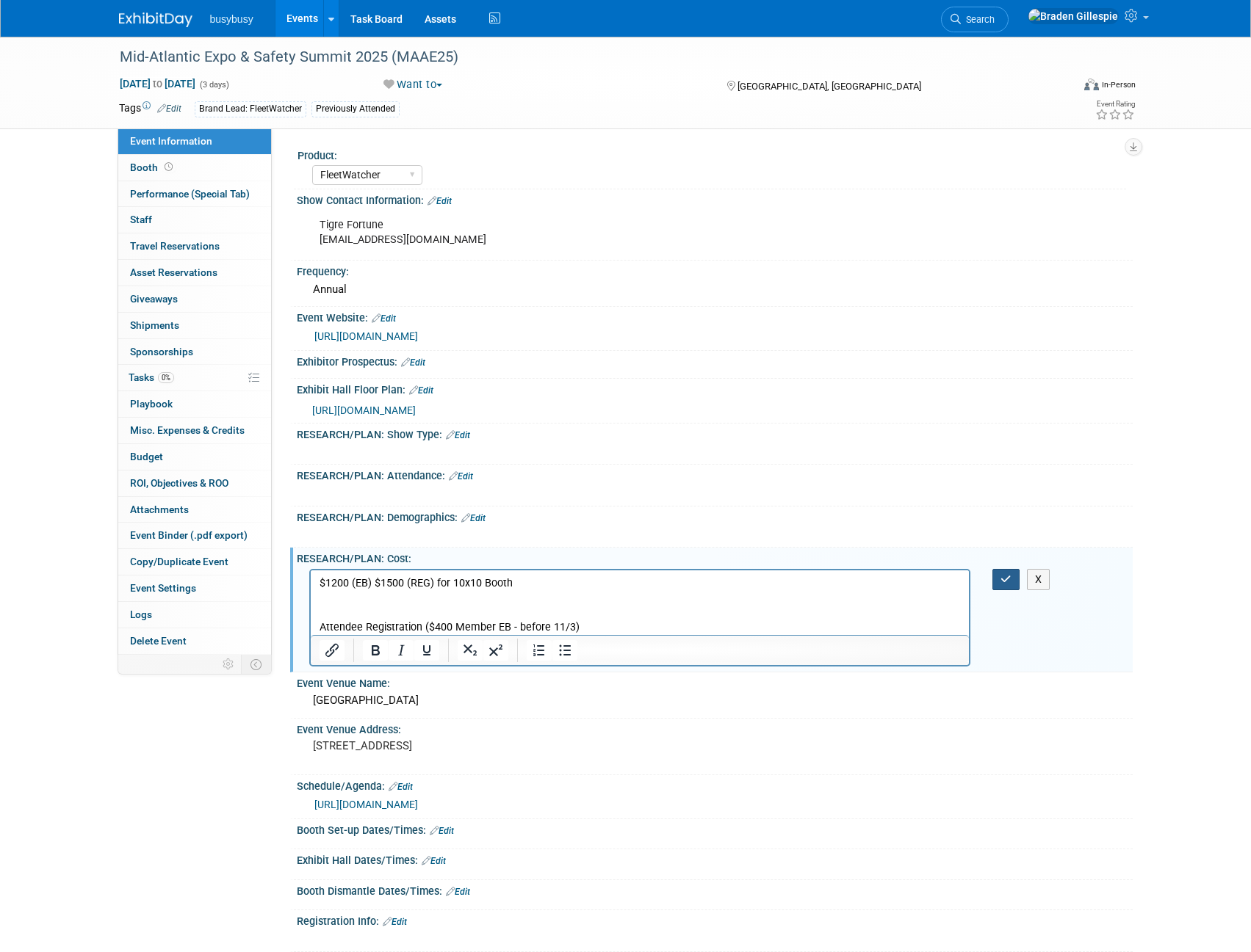
click at [995, 588] on button "button" at bounding box center [1005, 580] width 27 height 22
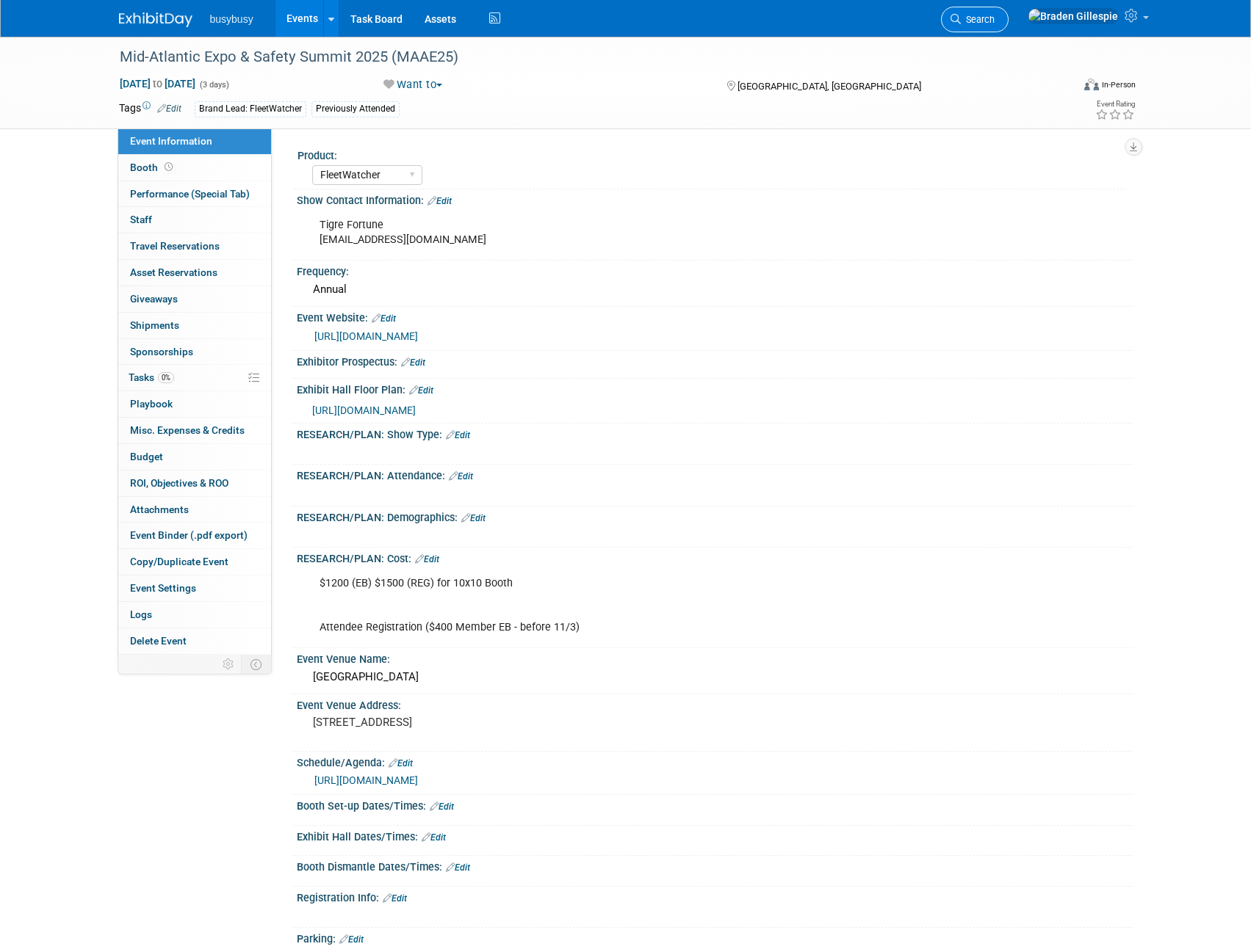
click at [1009, 27] on link "Search" at bounding box center [975, 19] width 68 height 26
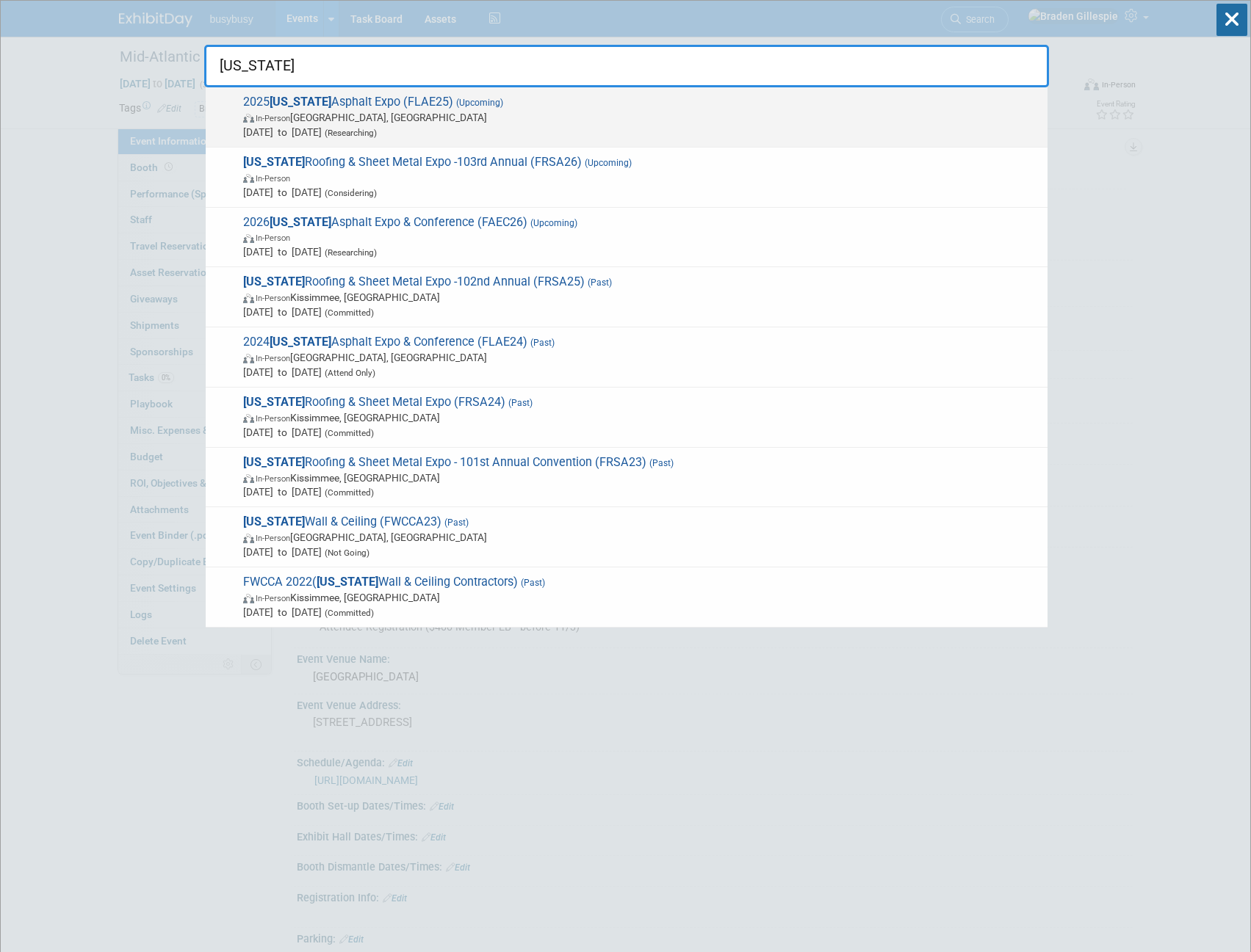
type input "florida"
click at [446, 127] on span "Dec 16, 2025 to Dec 17, 2025 (Researching)" at bounding box center [641, 132] width 797 height 15
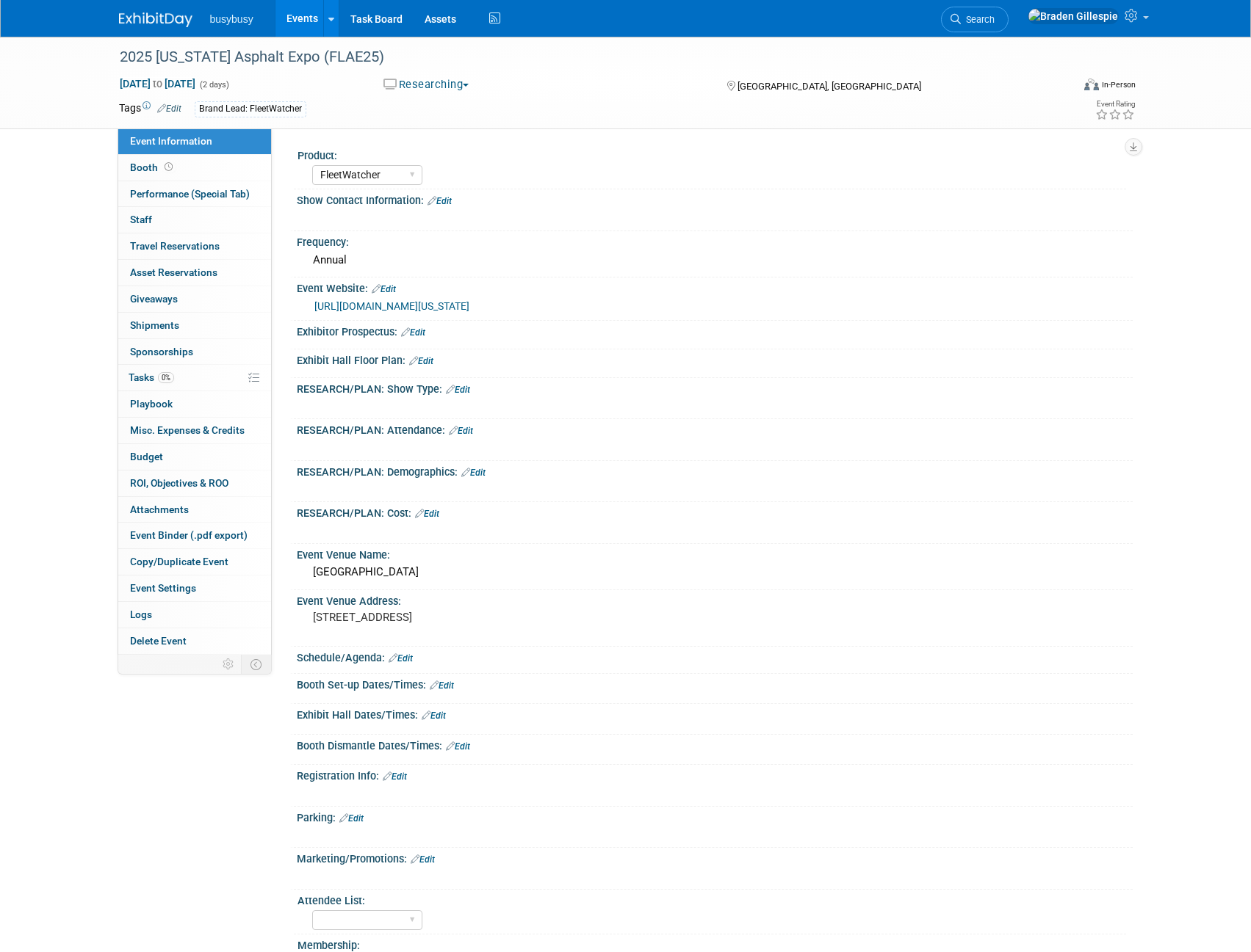
select select "FleetWatcher"
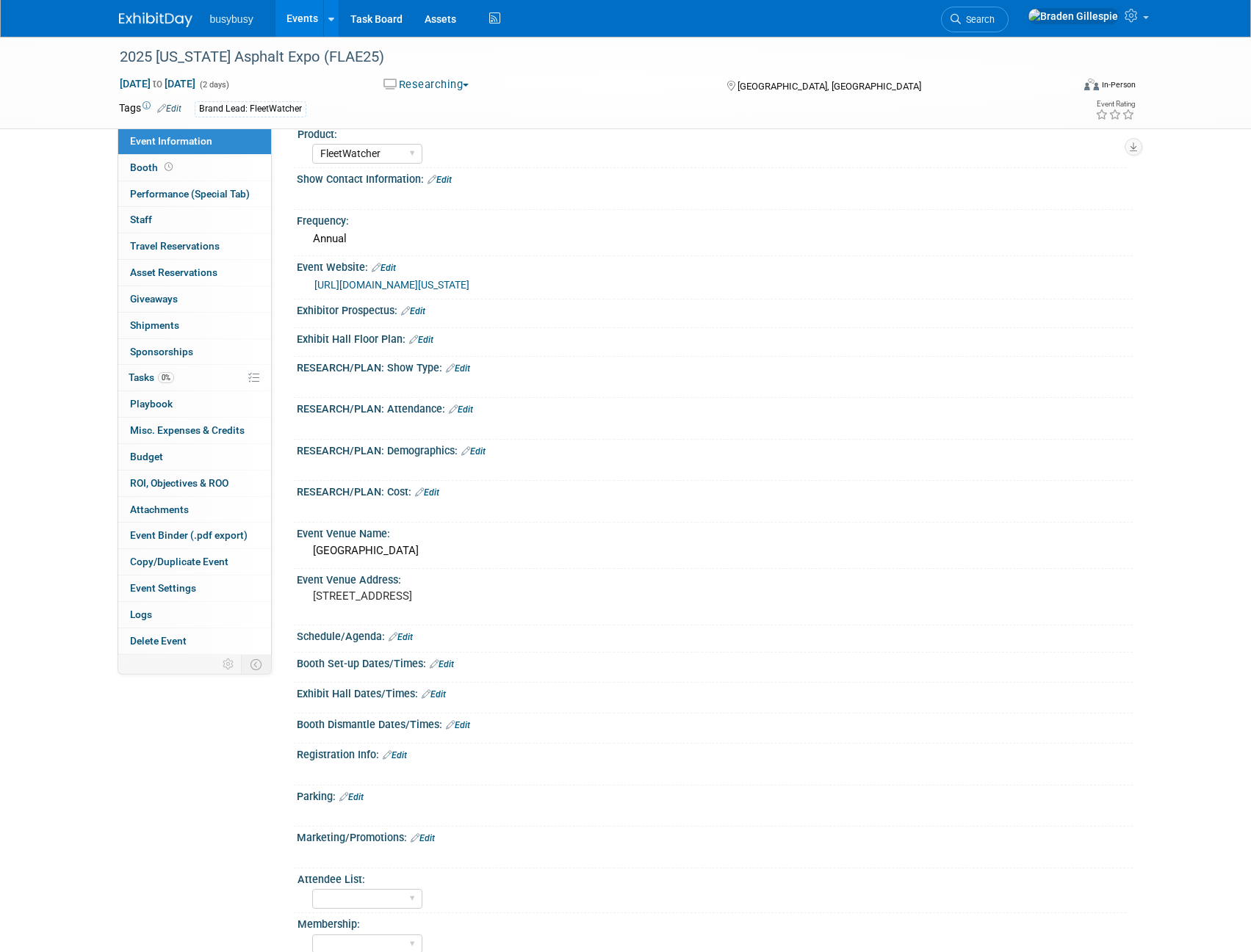
scroll to position [74, 0]
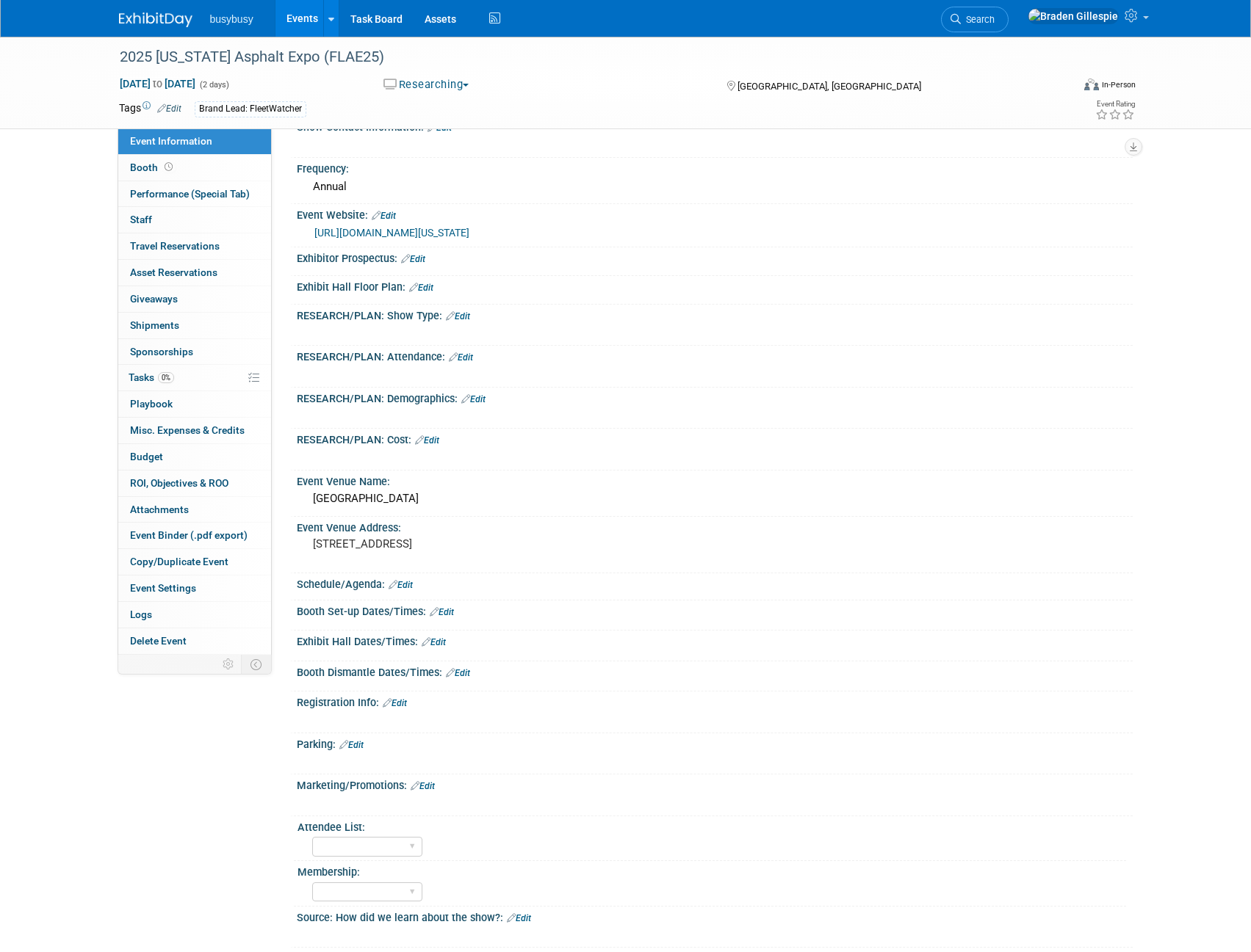
click at [457, 232] on link "https://www.acaf.org/events/2025-florida-asphalt-expo-and-conference" at bounding box center [391, 232] width 155 height 12
drag, startPoint x: 154, startPoint y: 83, endPoint x: 162, endPoint y: 93, distance: 12.8
click at [154, 83] on span "Dec 16, 2025 to Dec 17, 2025" at bounding box center [157, 84] width 77 height 13
select select "11"
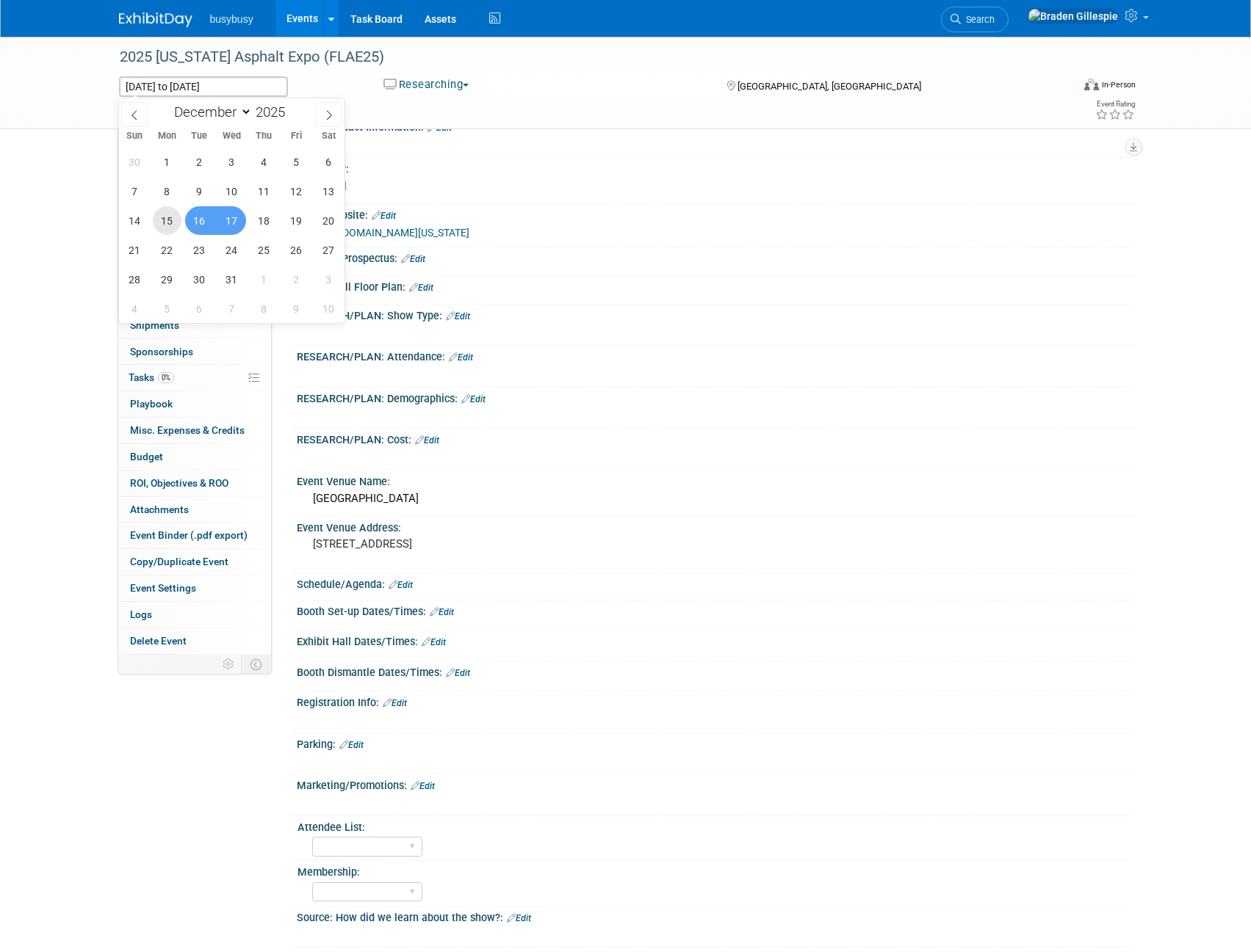
click at [163, 225] on span "15" at bounding box center [167, 220] width 29 height 29
type input "Dec 15, 2025"
click at [234, 222] on span "17" at bounding box center [232, 220] width 29 height 29
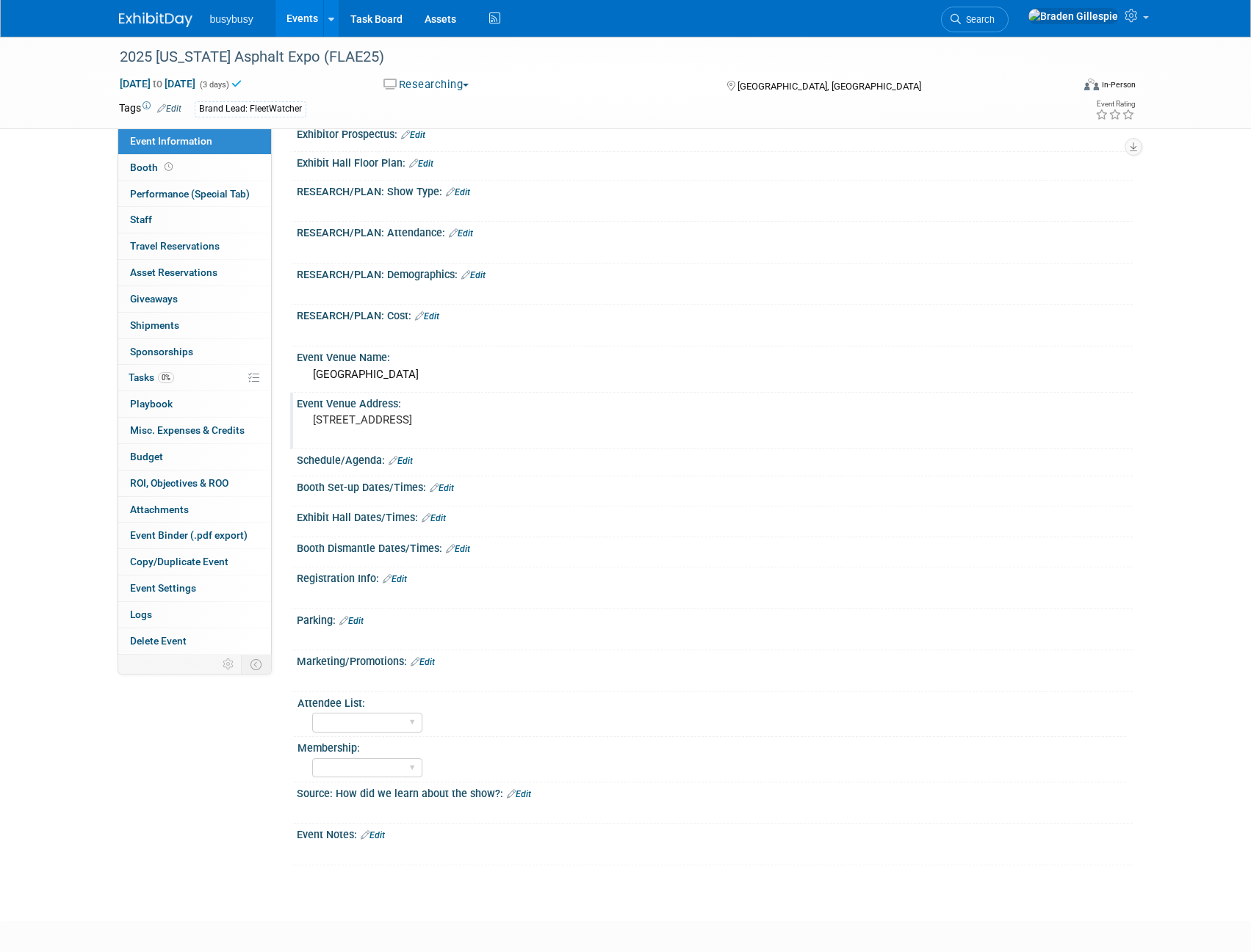
scroll to position [220, 0]
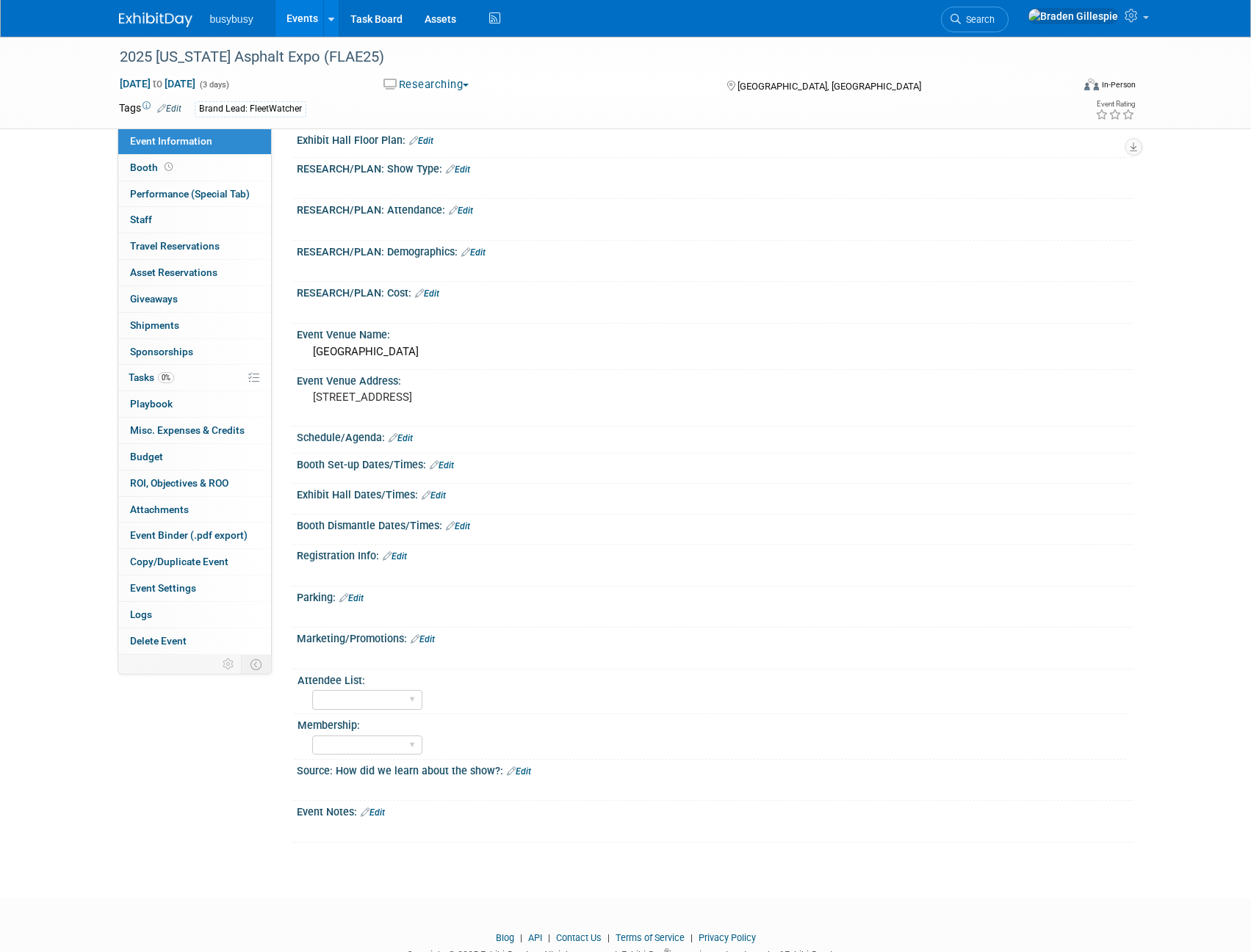
click at [431, 292] on link "Edit" at bounding box center [427, 294] width 24 height 10
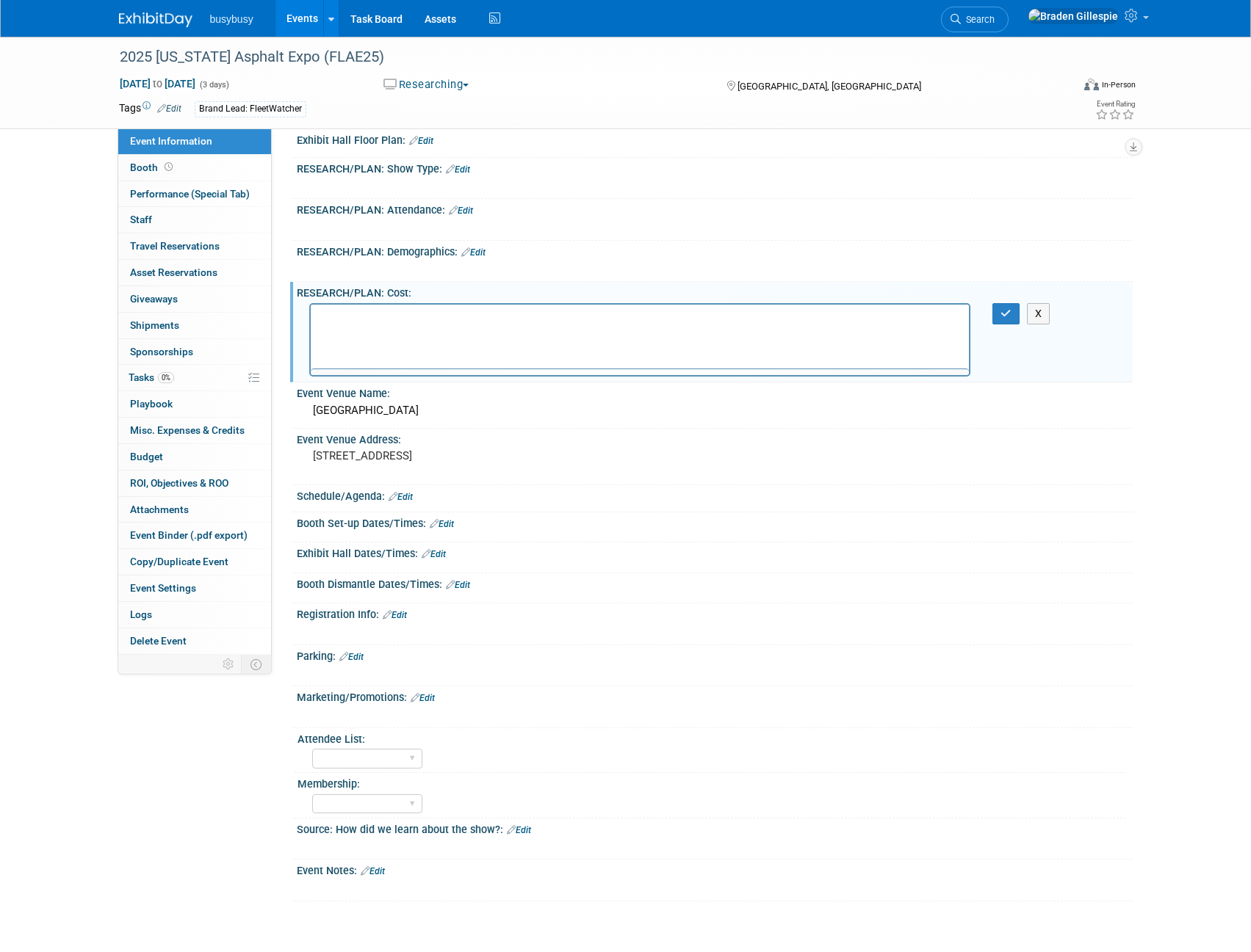
scroll to position [0, 0]
click at [369, 330] on li "Rich Text Area. Press ALT-0 for help." at bounding box center [654, 332] width 612 height 15
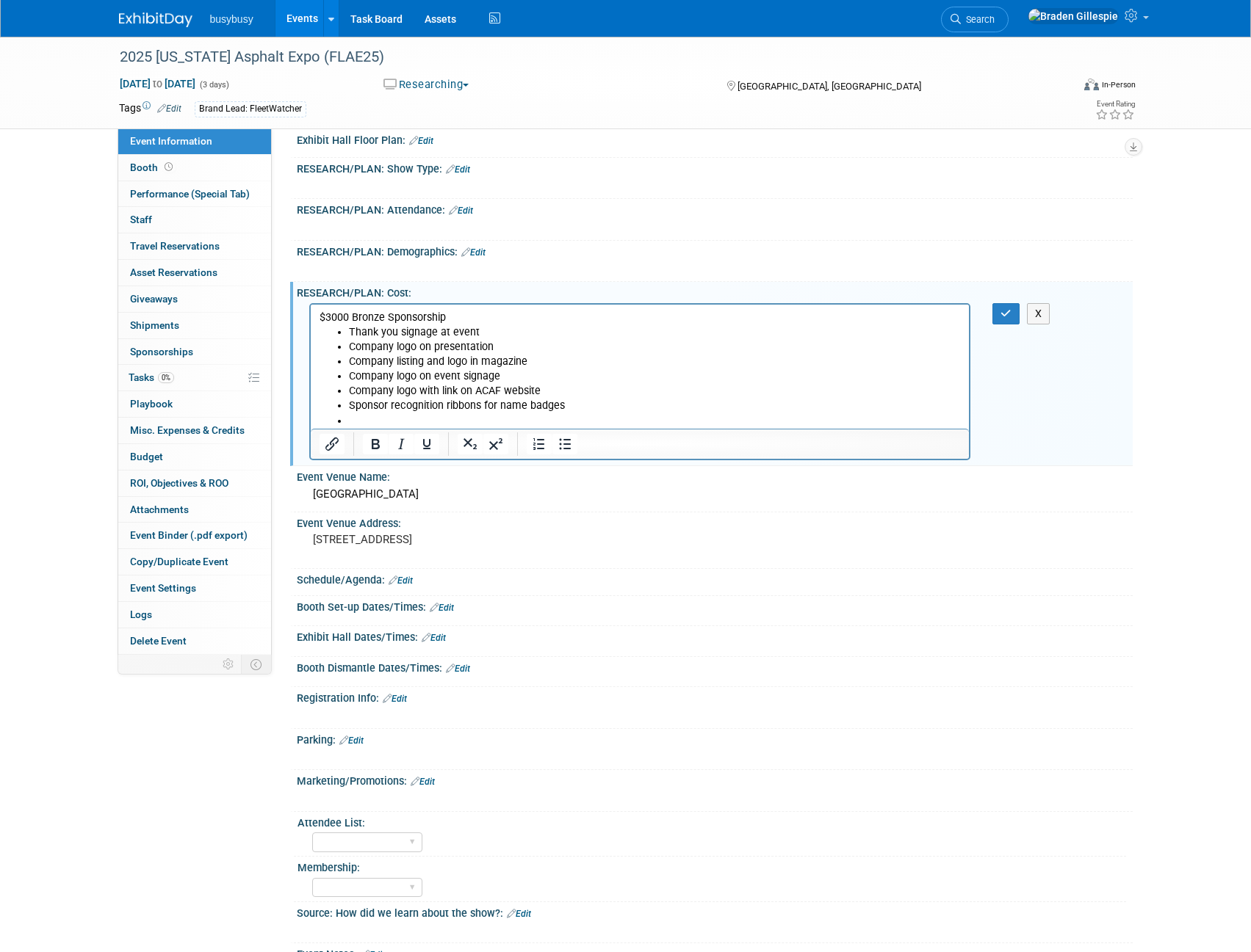
click at [432, 415] on li "Rich Text Area. Press ALT-0 for help." at bounding box center [654, 421] width 612 height 15
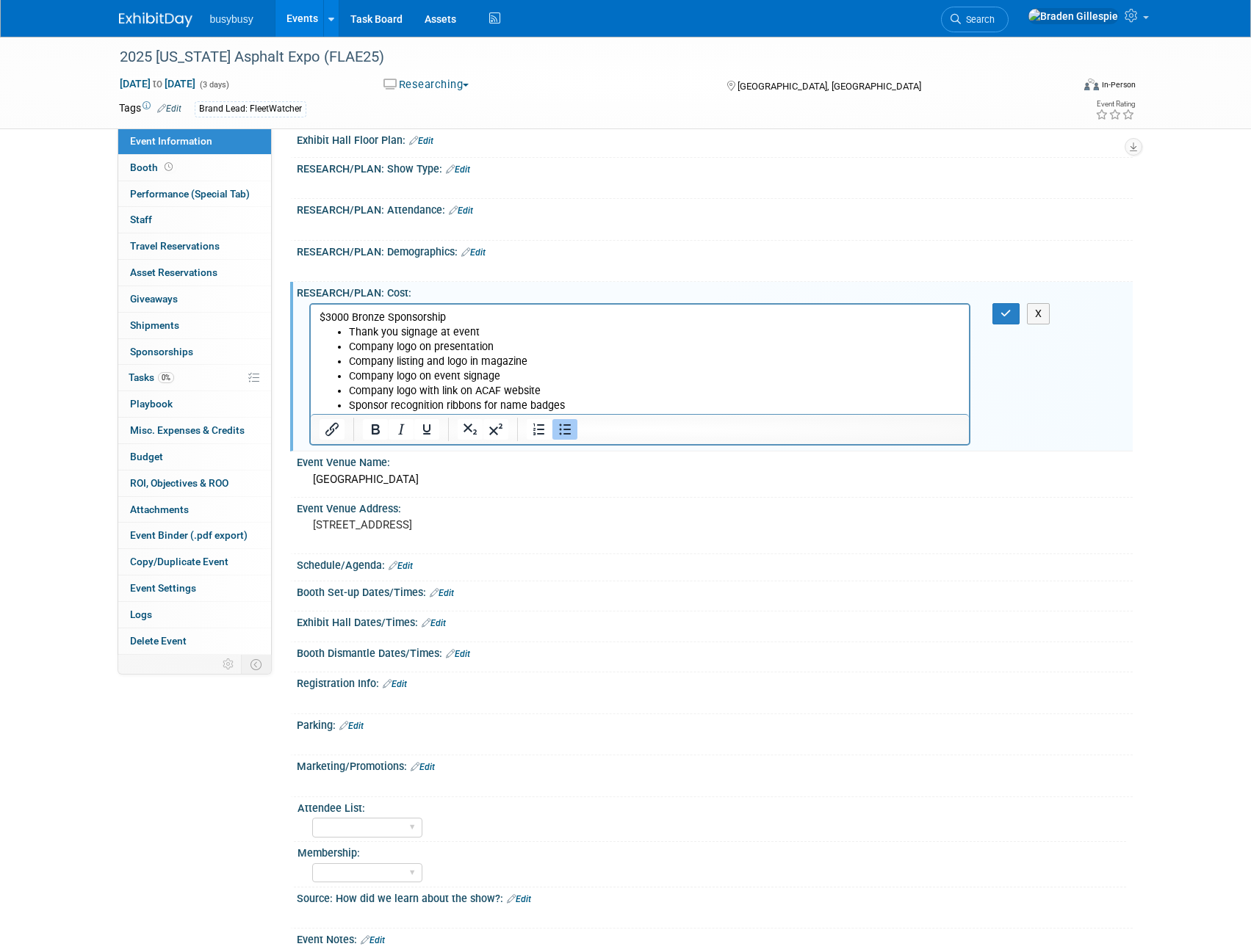
click at [317, 314] on html "$3000 Bronze Sponsorship Thank you signage at event Company logo on presentatio…" at bounding box center [640, 358] width 659 height 109
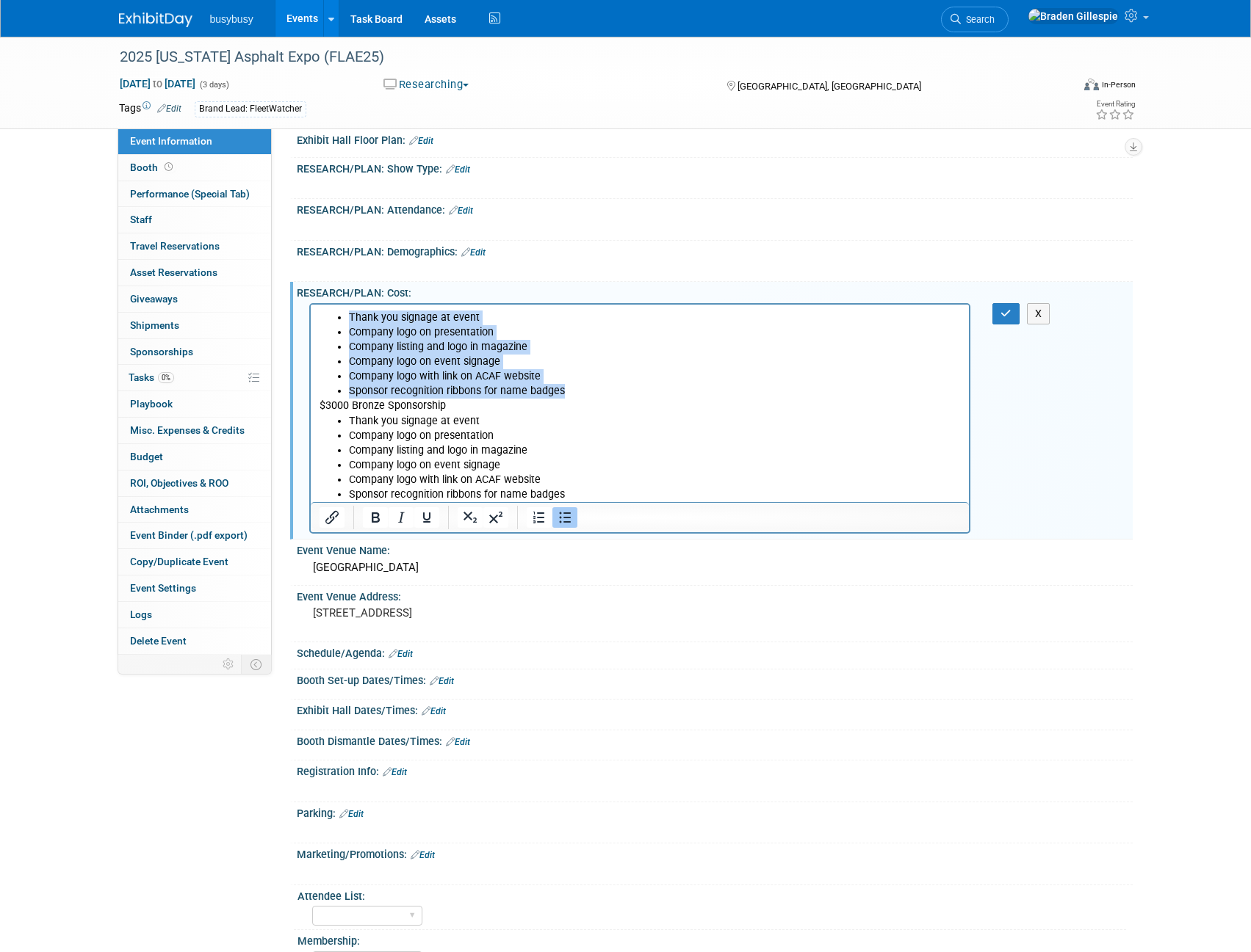
drag, startPoint x: 573, startPoint y: 395, endPoint x: 280, endPoint y: 309, distance: 305.4
click at [310, 309] on html "Thank you signage at event Company logo on presentation Company listing and log…" at bounding box center [640, 402] width 659 height 198
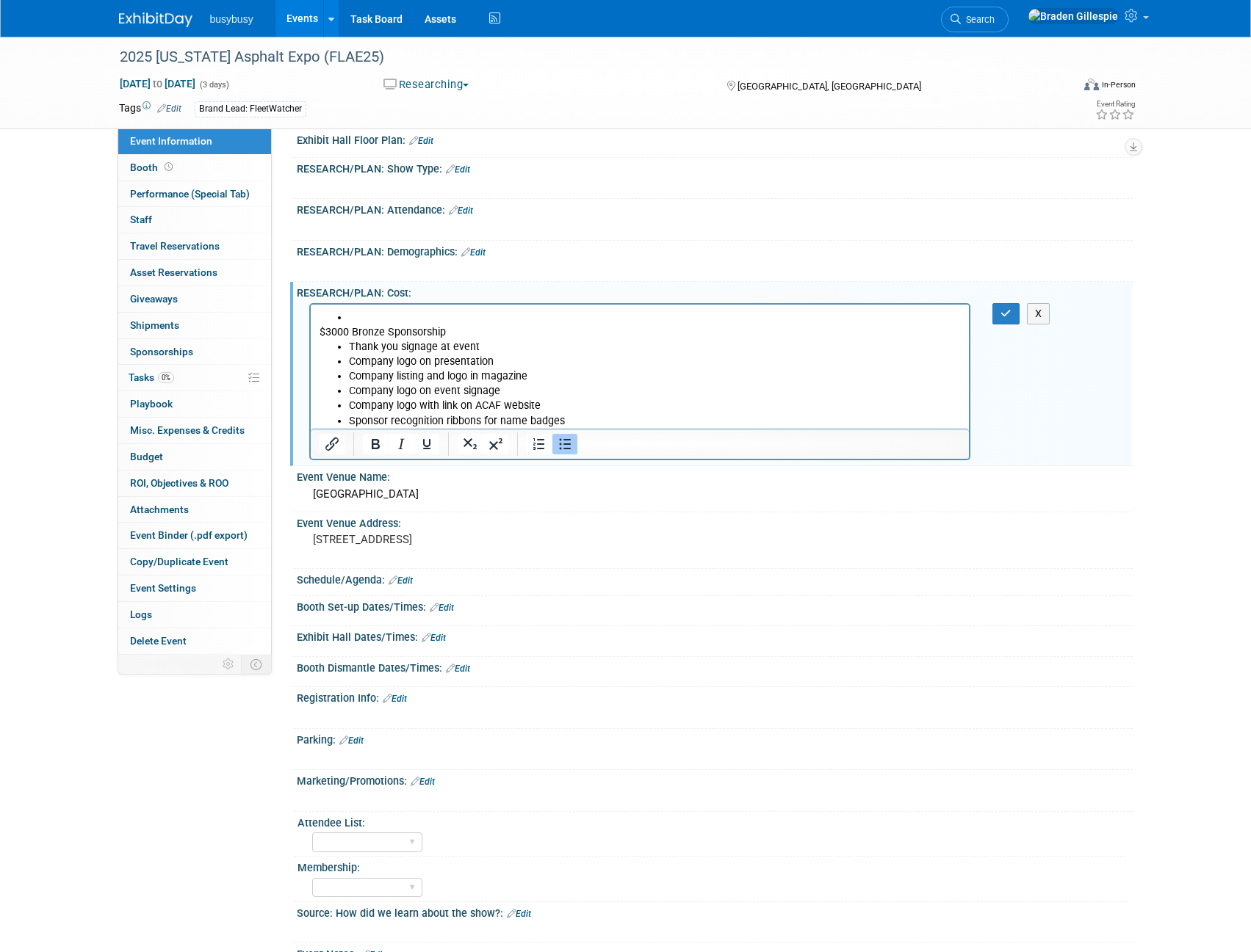
click at [410, 311] on li "Rich Text Area. Press ALT-0 for help." at bounding box center [654, 318] width 612 height 15
drag, startPoint x: 342, startPoint y: 323, endPoint x: 316, endPoint y: 313, distance: 27.9
click at [316, 313] on html "$3000 Bronze Sponsorship Thank you signage at event Company logo on presentatio…" at bounding box center [640, 366] width 659 height 124
click at [331, 448] on icon "Insert/edit link" at bounding box center [332, 443] width 17 height 17
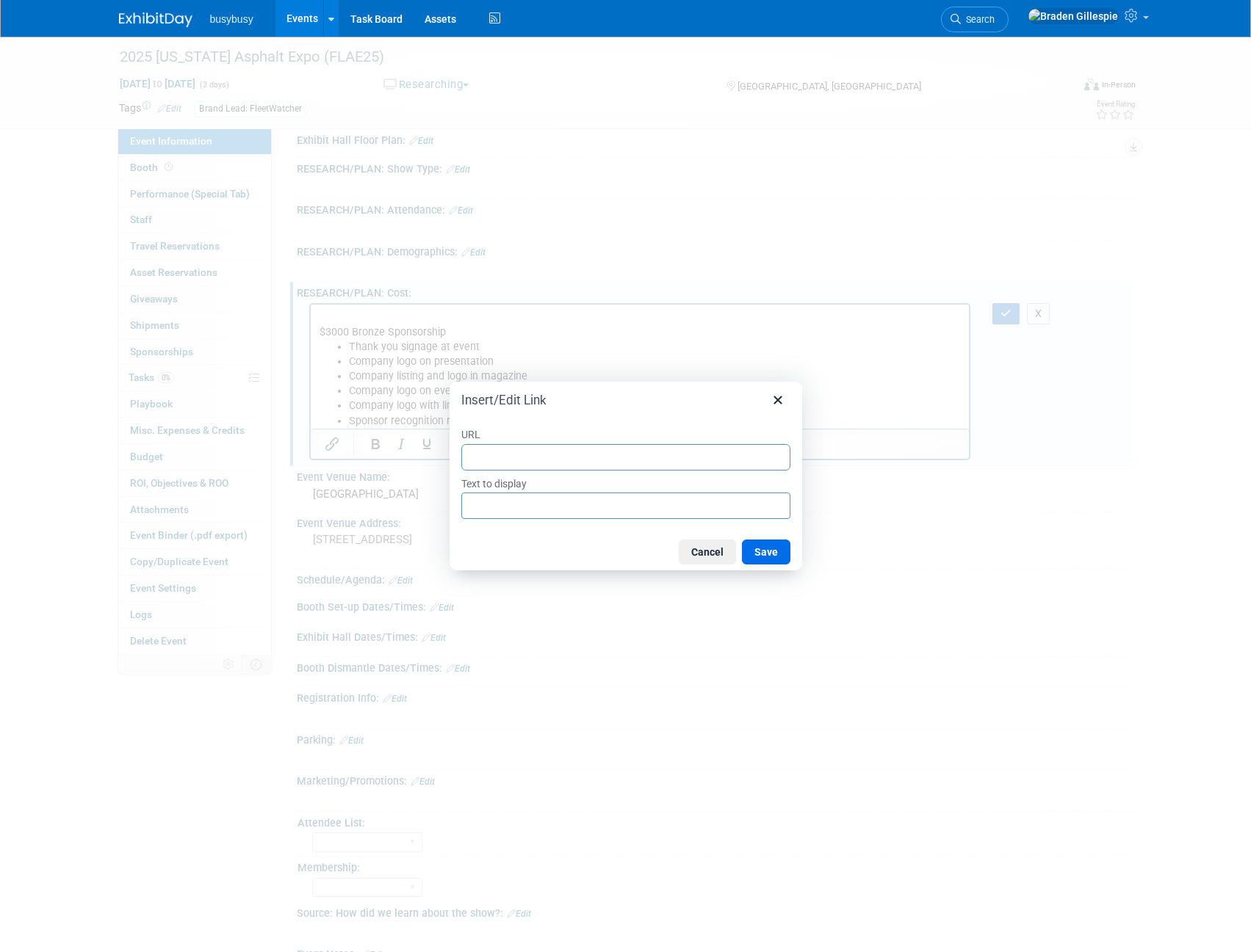
type input "https://www.acaf.org/products/2025-expo-bronze-sponsorship"
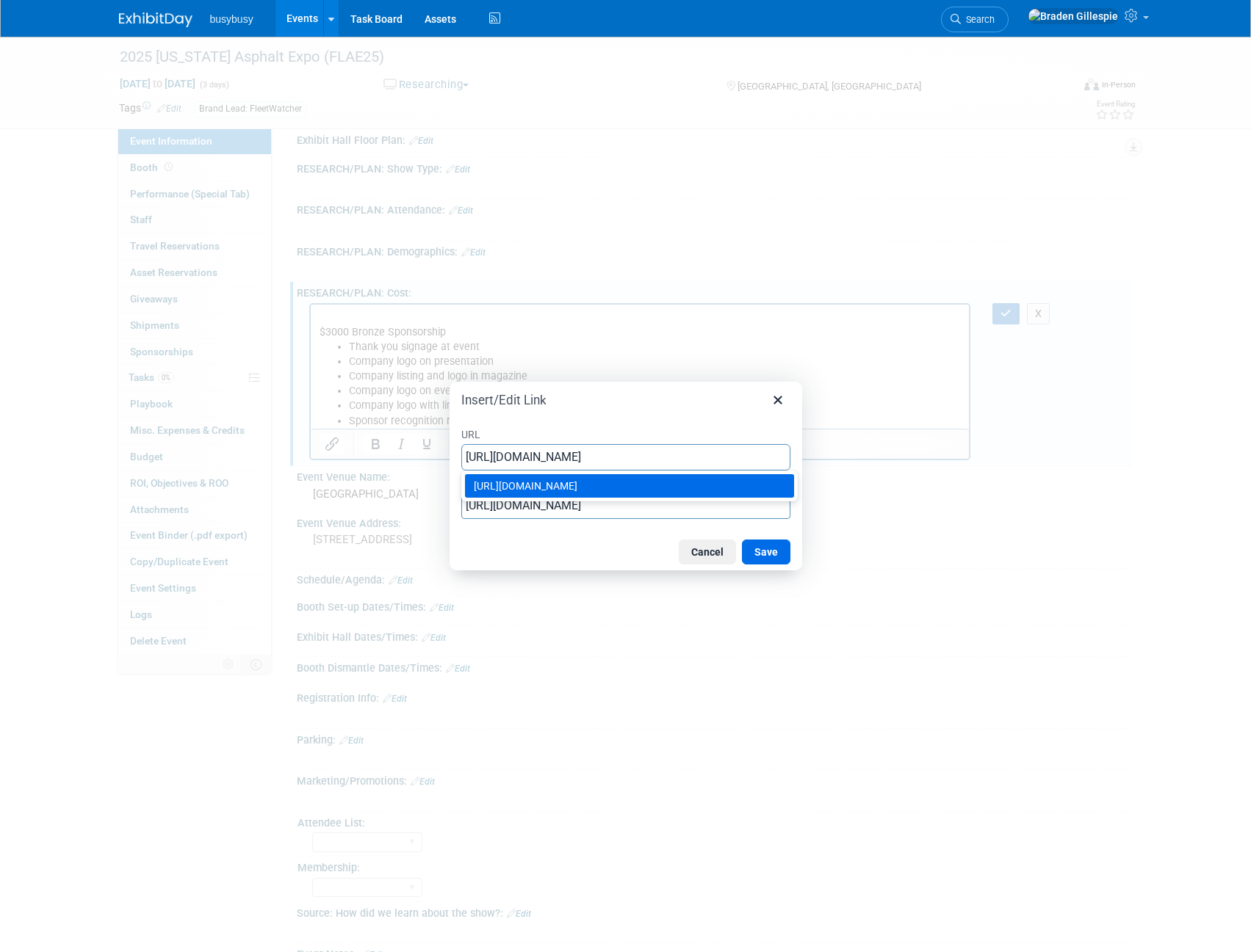
scroll to position [0, 8]
type input "https://www.acaf.org/products/2025-expo-bronze-sponsorship"
drag, startPoint x: 494, startPoint y: 517, endPoint x: 489, endPoint y: 510, distance: 8.6
click at [494, 516] on input "https://www.acaf.org/products/2025-expo-bronze-sponsorship" at bounding box center [626, 506] width 329 height 26
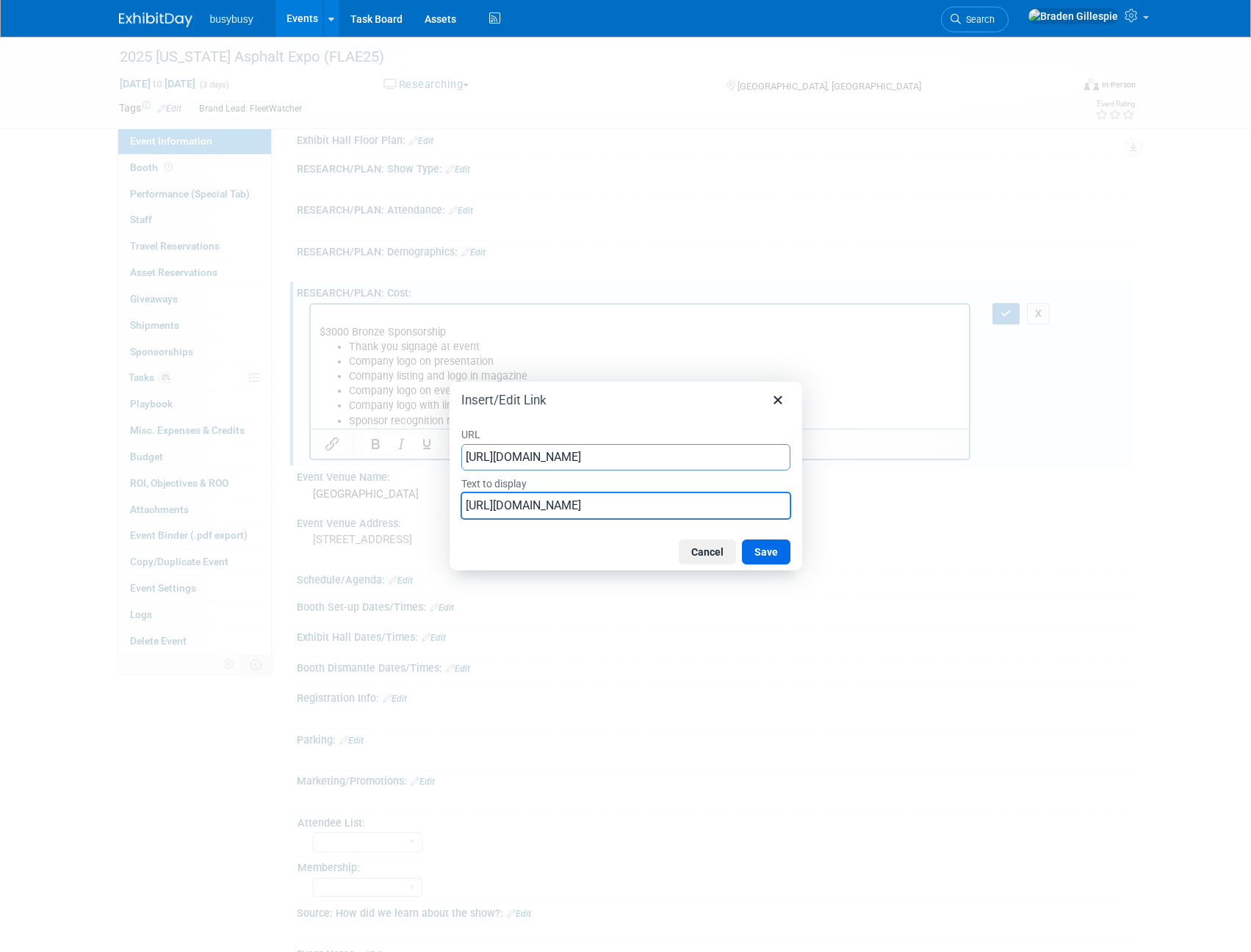
click at [472, 504] on input "https://www.acaf.org/products/2025-expo-bronze-sponsorship" at bounding box center [626, 506] width 329 height 26
type input "Sponsorship Options"
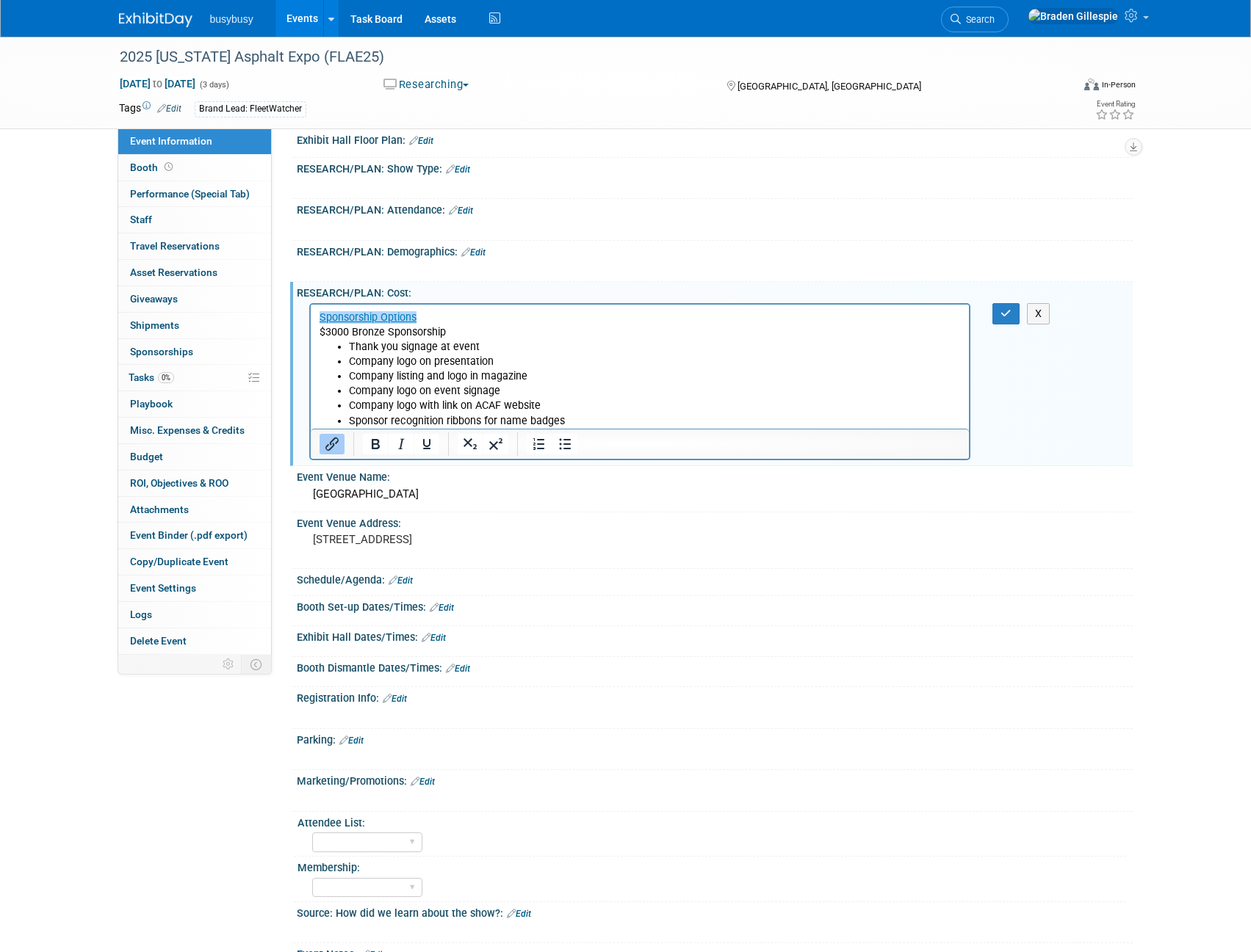
click at [991, 313] on div "X" at bounding box center [1015, 314] width 68 height 22
click at [992, 313] on button "button" at bounding box center [1005, 314] width 27 height 22
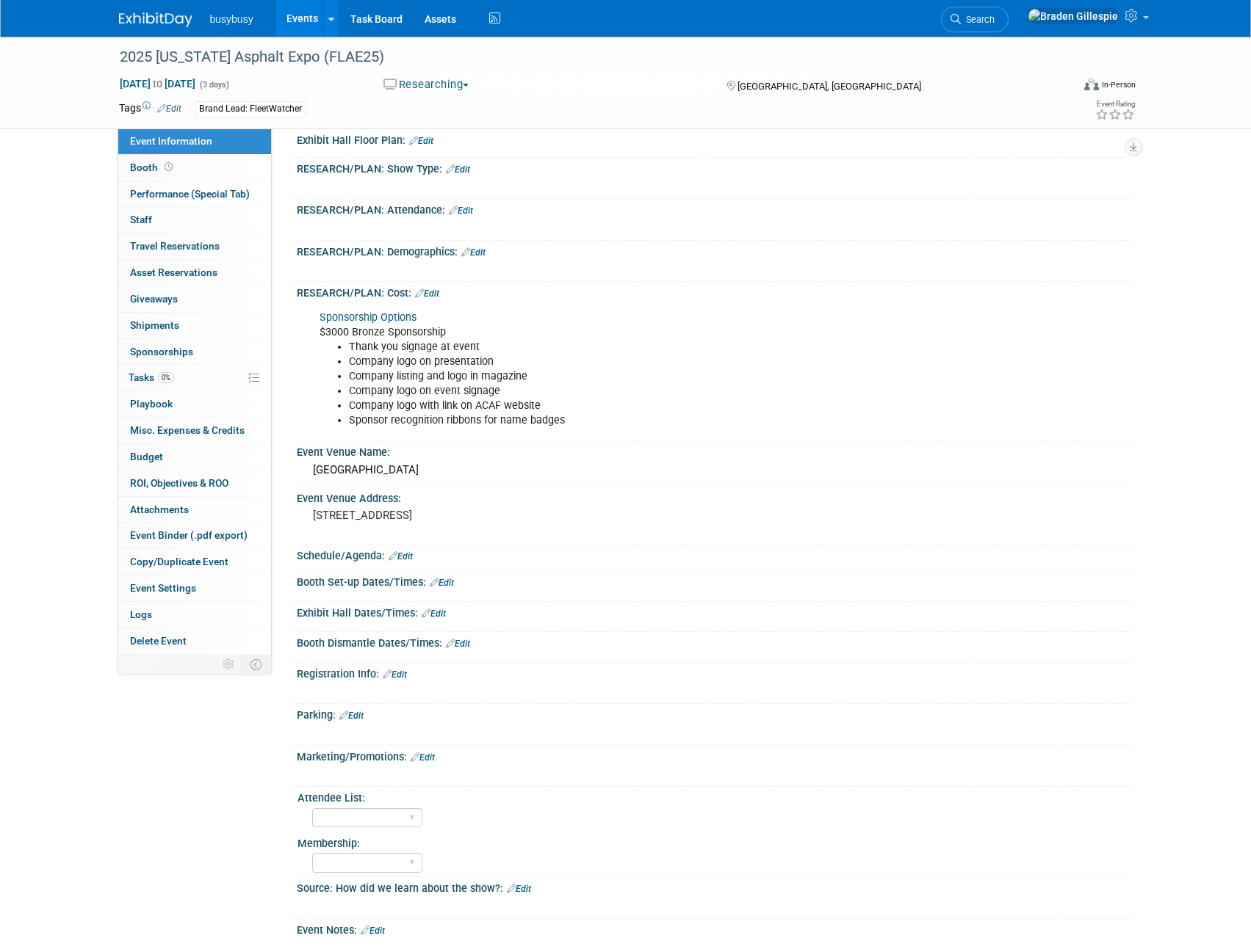
click at [435, 293] on link "Edit" at bounding box center [427, 294] width 24 height 10
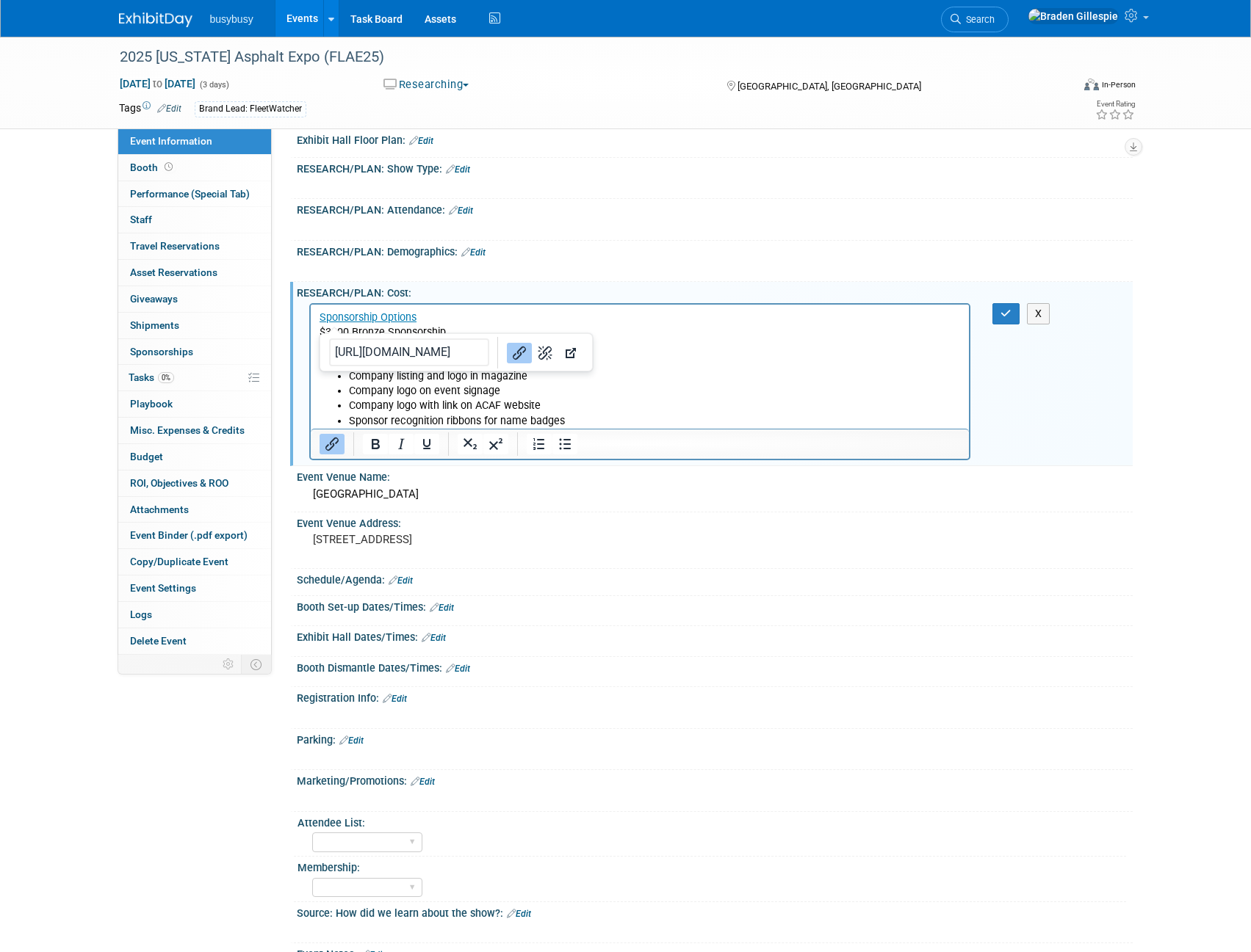
click at [600, 409] on li "Company logo with link on ACAF website" at bounding box center [654, 405] width 612 height 15
click at [599, 419] on li "Sponsor recognition ribbons for name badges" at bounding box center [654, 421] width 612 height 15
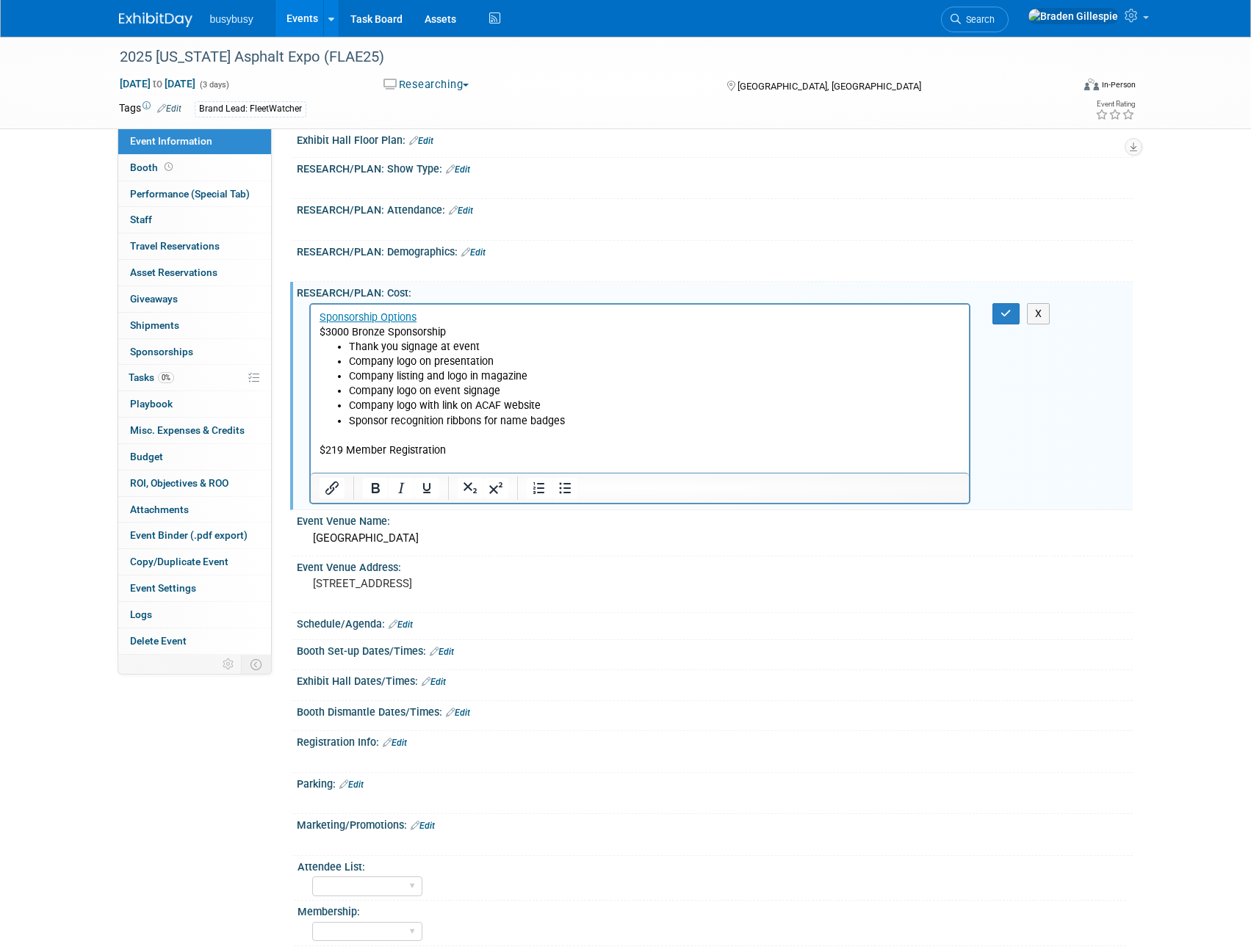
click at [524, 446] on p "$219 Member Registration" at bounding box center [640, 450] width 642 height 15
click at [995, 317] on button "button" at bounding box center [1005, 314] width 27 height 22
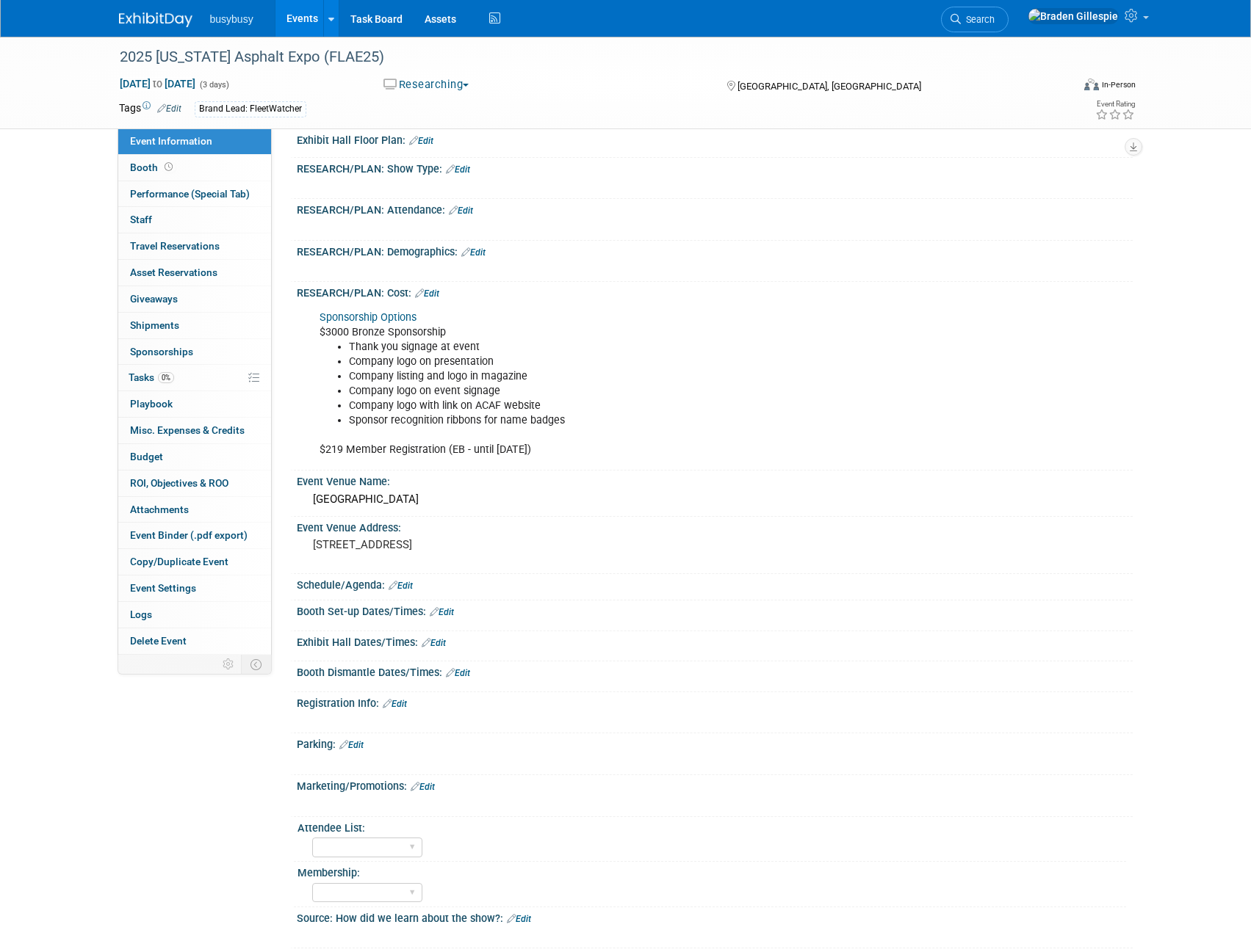
click at [439, 291] on link "Edit" at bounding box center [427, 294] width 24 height 10
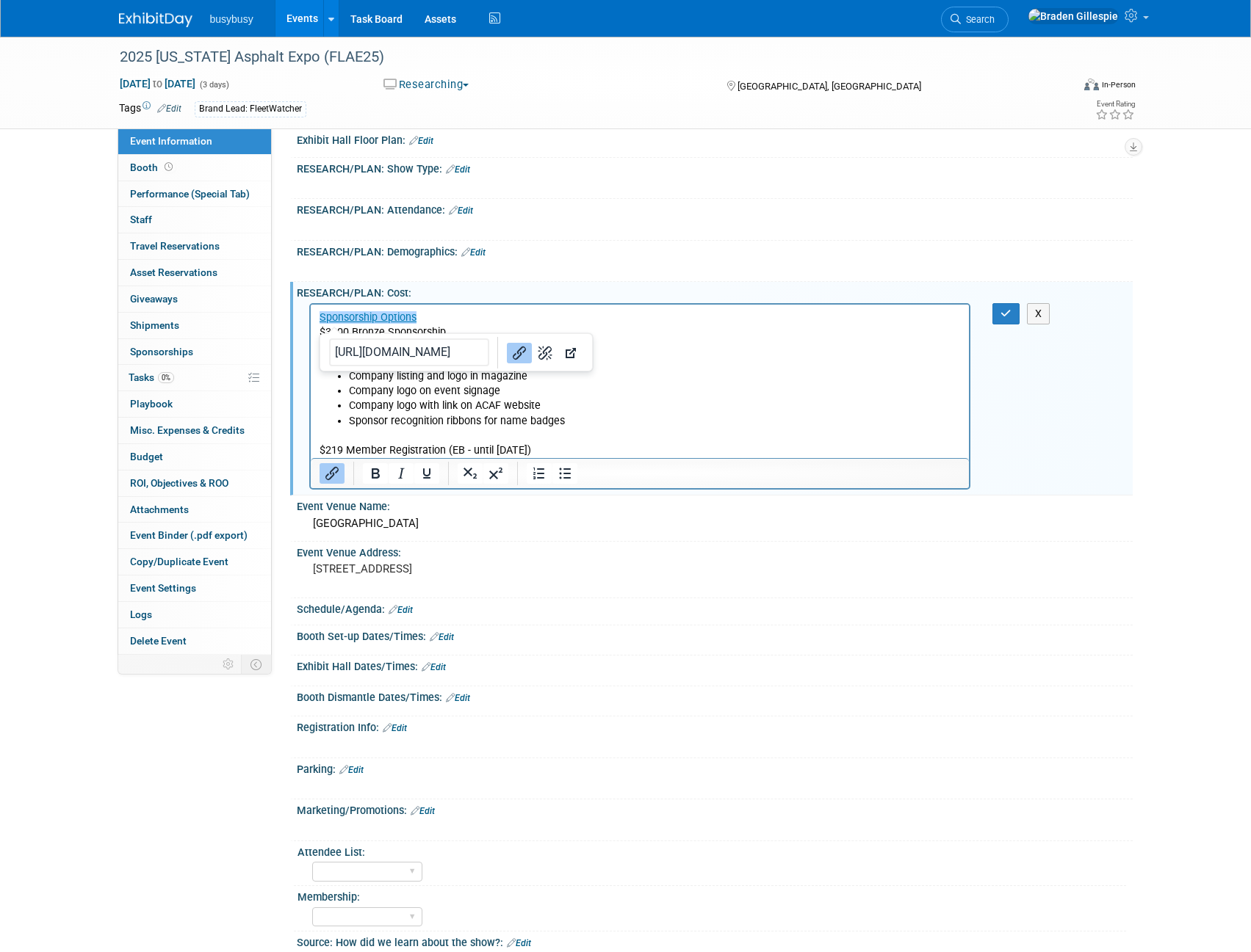
click at [580, 449] on p "$219 Member Registration (EB - until 10/31/25)" at bounding box center [640, 443] width 642 height 30
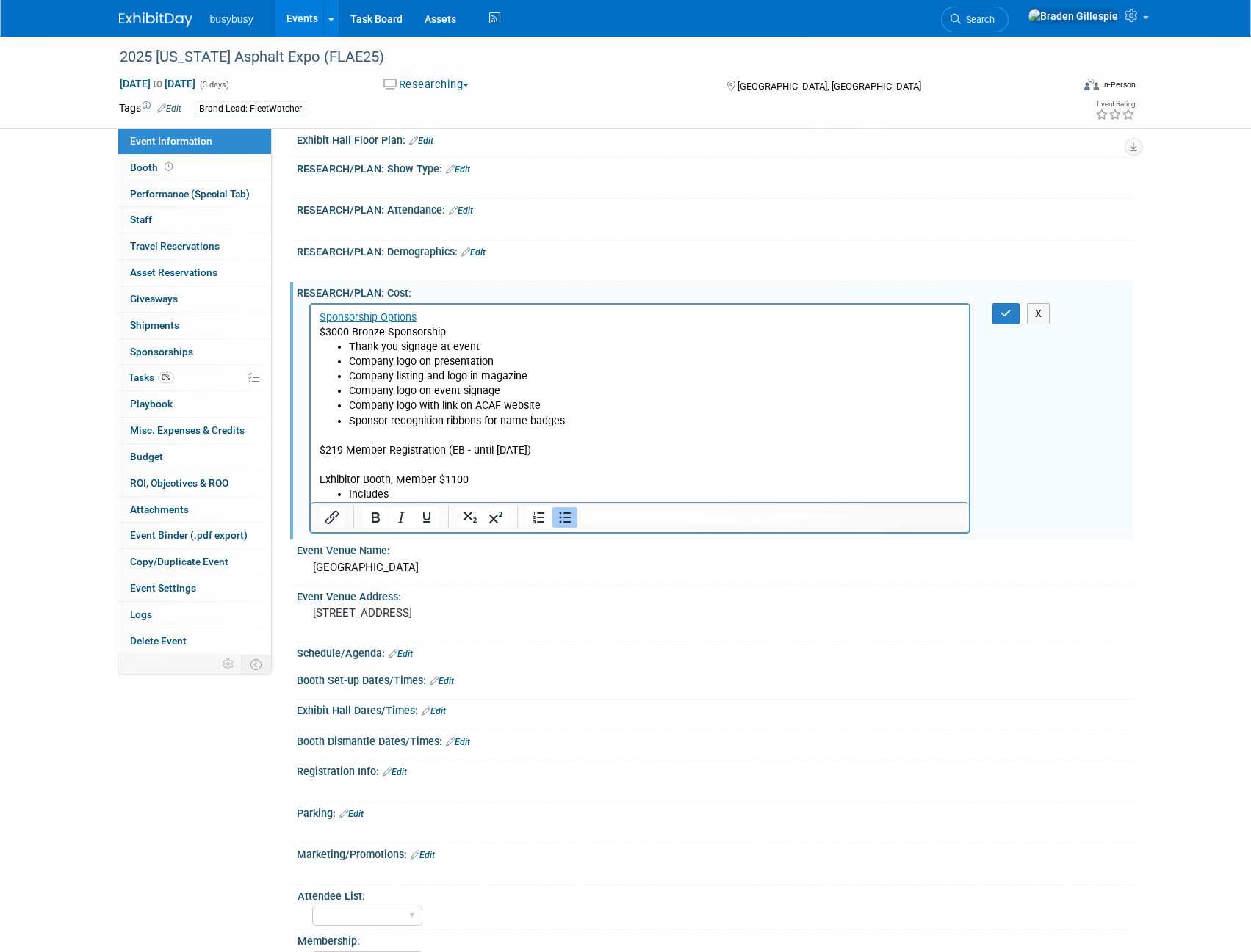
click at [367, 478] on p "Exhibitor Booth, Member $1100" at bounding box center [640, 480] width 642 height 15
click at [405, 494] on li "Includes" at bounding box center [654, 495] width 612 height 15
click at [410, 495] on li "Includes" at bounding box center [654, 495] width 612 height 15
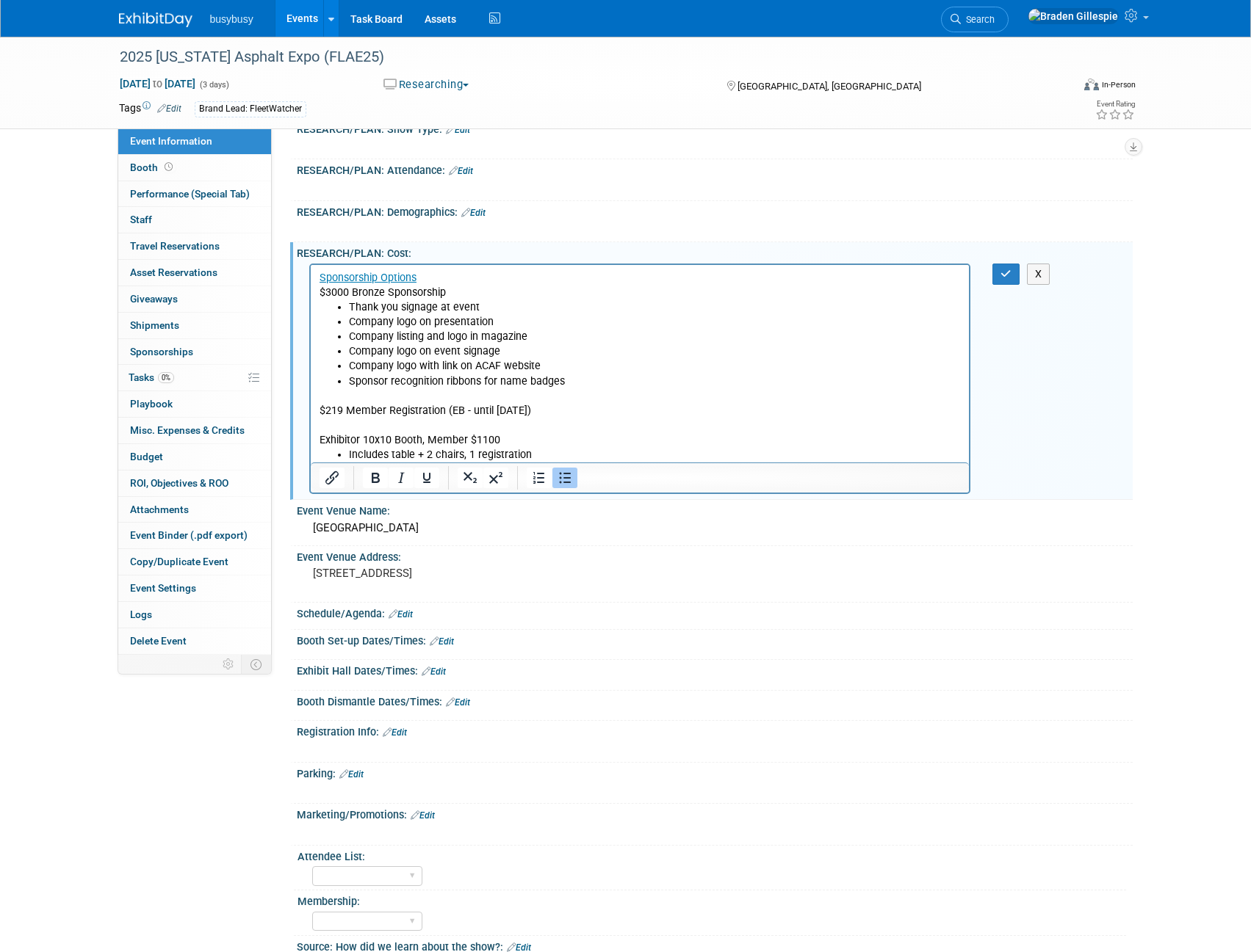
scroll to position [294, 0]
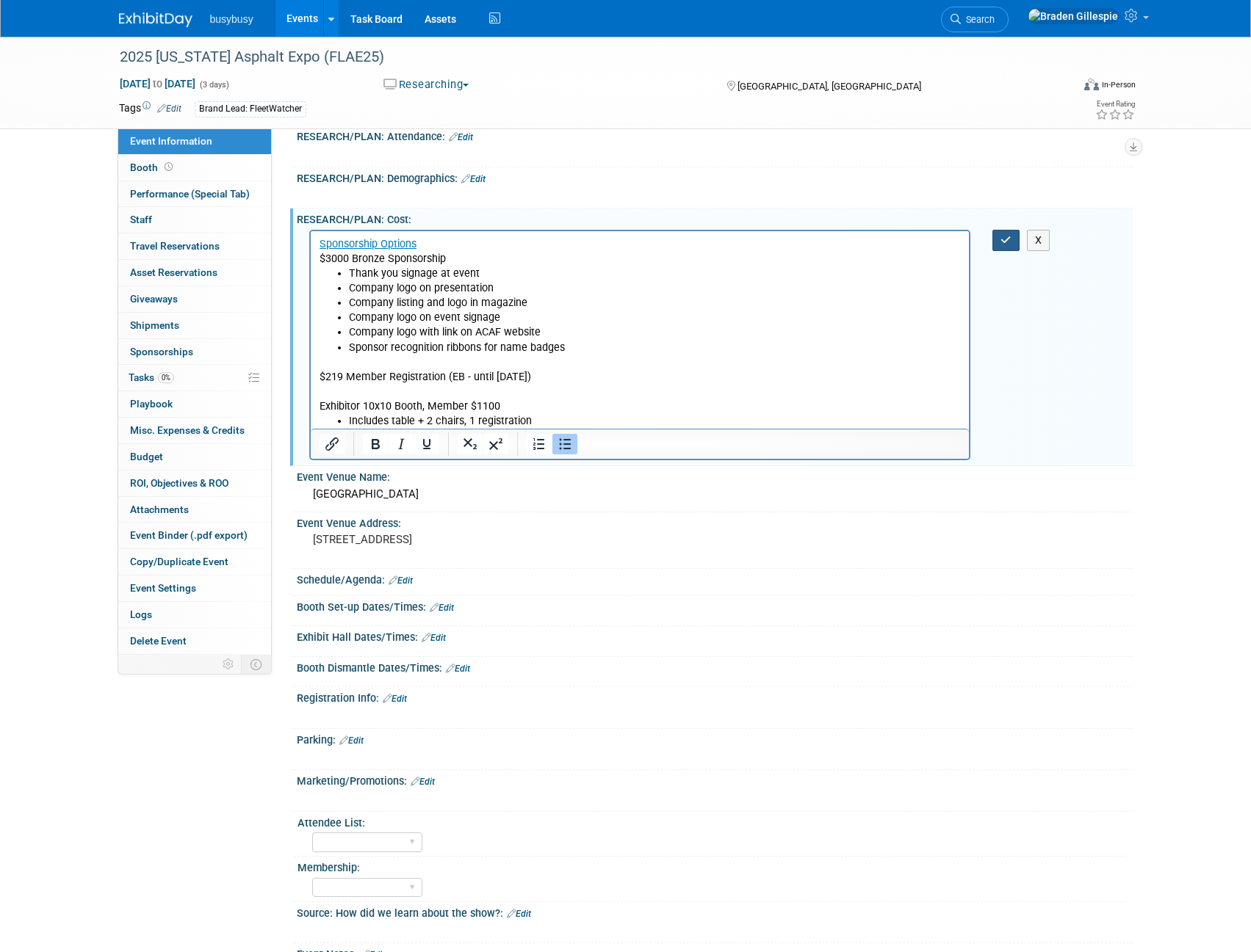
click at [1004, 238] on icon "button" at bounding box center [1005, 240] width 11 height 10
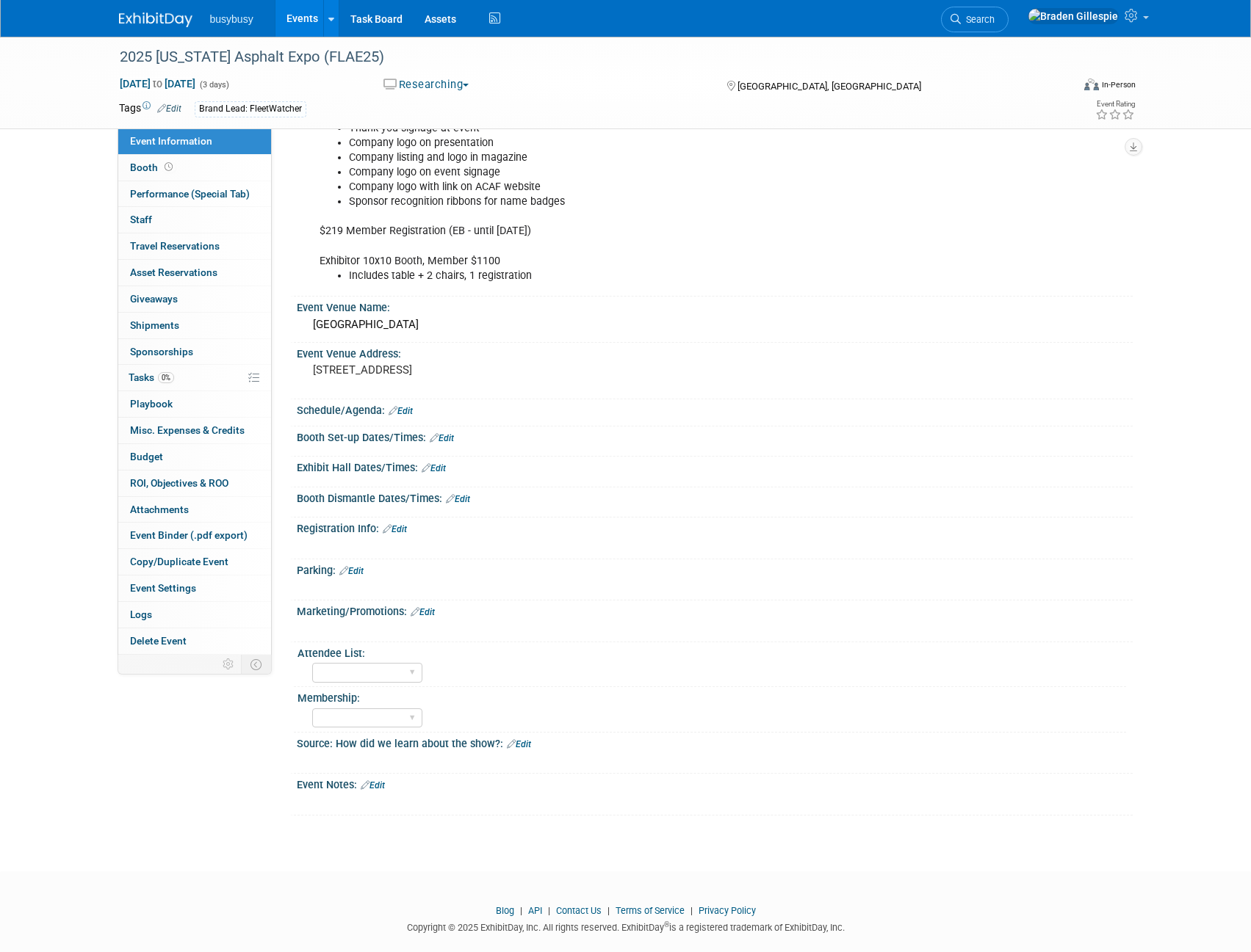
scroll to position [441, 0]
click at [396, 413] on icon at bounding box center [393, 409] width 9 height 10
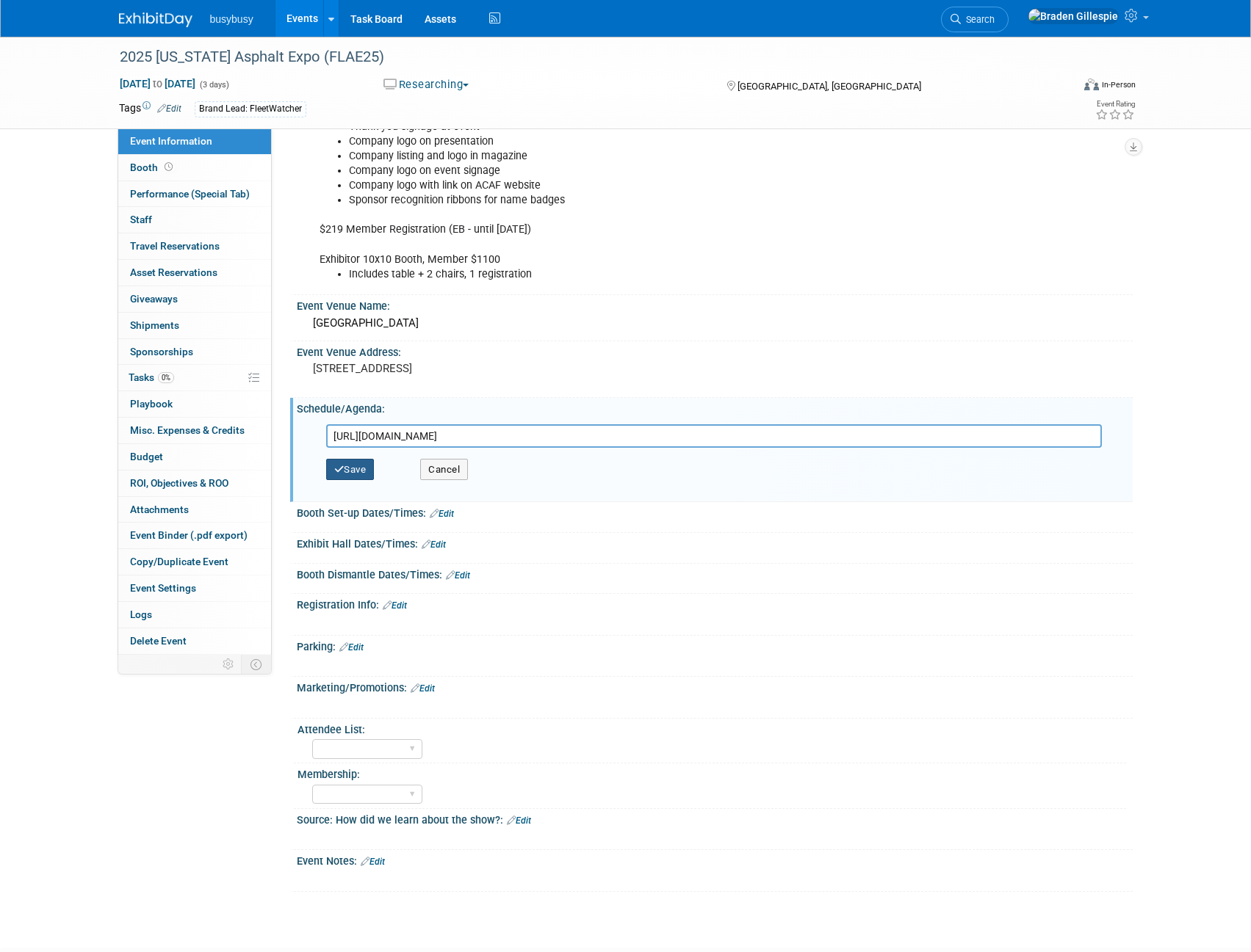
type input "https://www.acaf.org/2025-expo-and-conference#SOE"
click at [350, 464] on button "Save" at bounding box center [350, 470] width 49 height 22
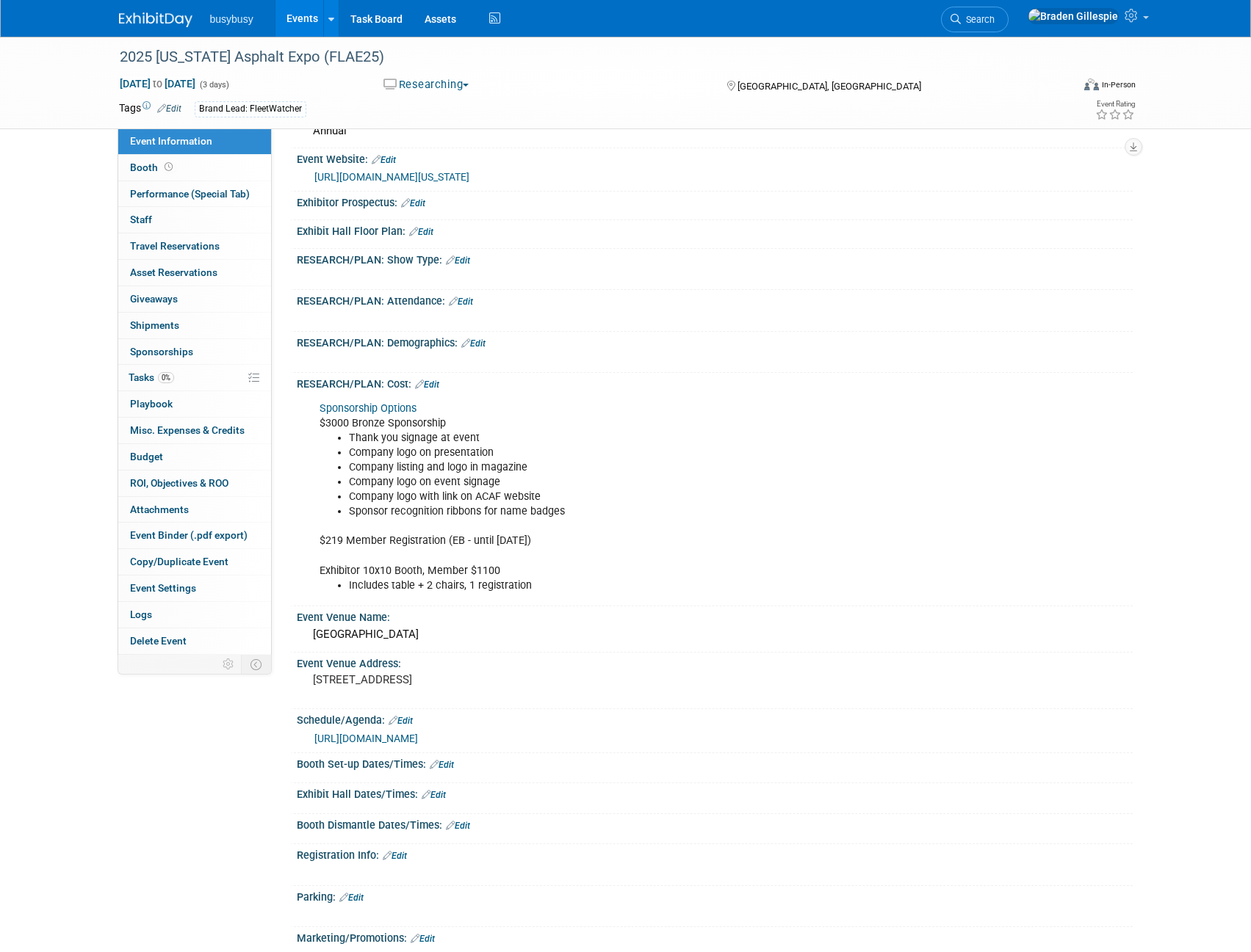
scroll to position [0, 0]
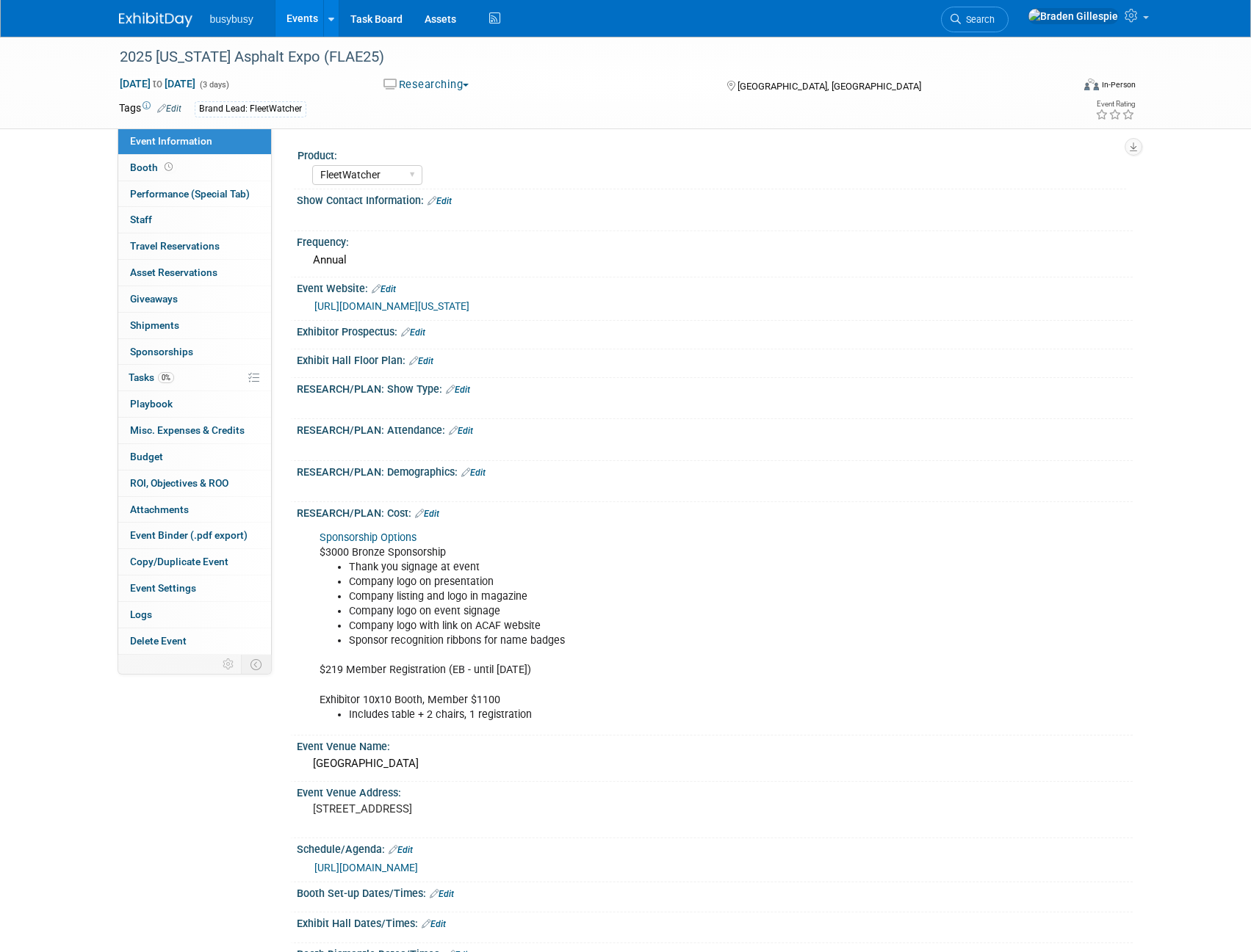
click at [150, 21] on img at bounding box center [156, 20] width 74 height 15
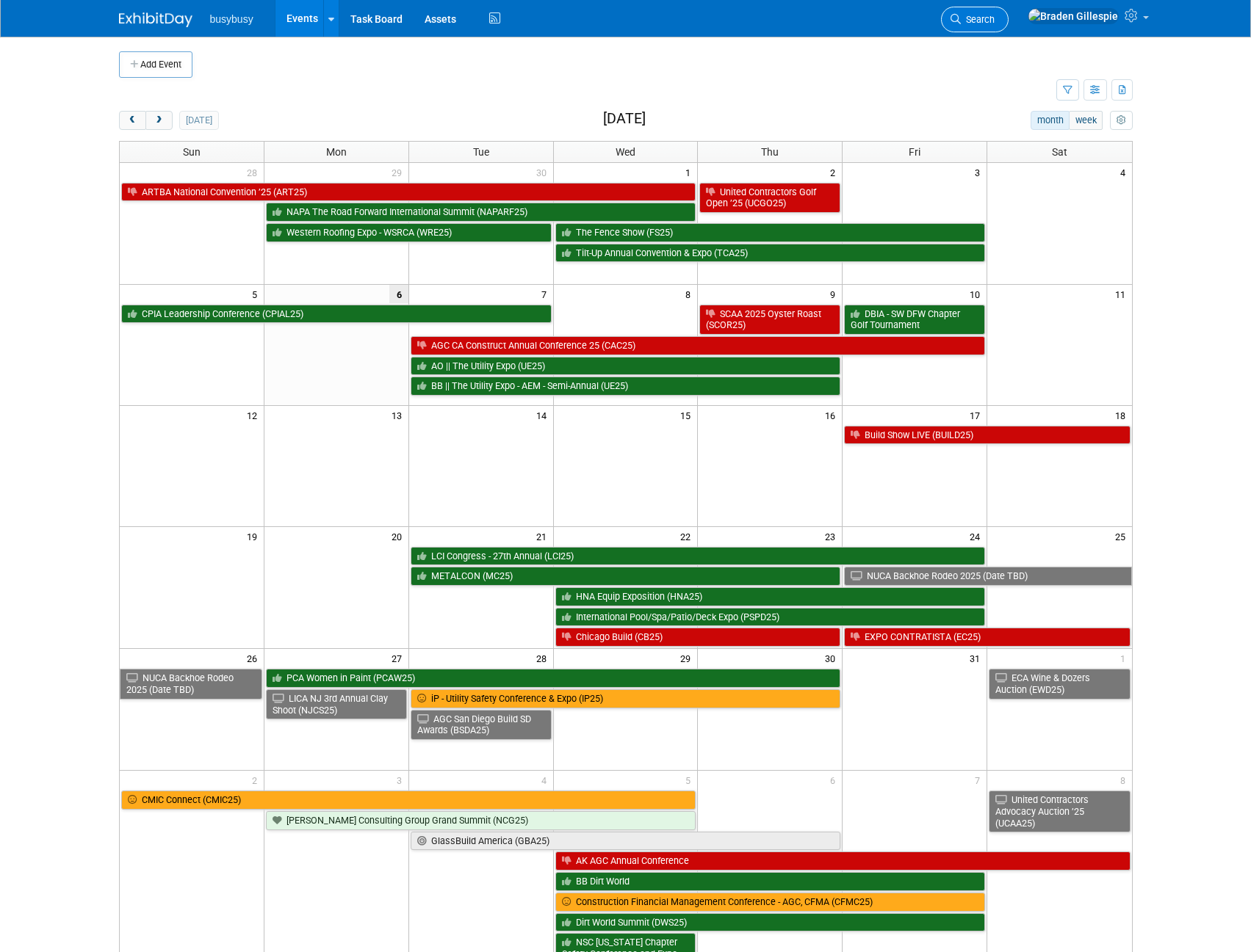
click at [995, 17] on span "Search" at bounding box center [977, 19] width 34 height 11
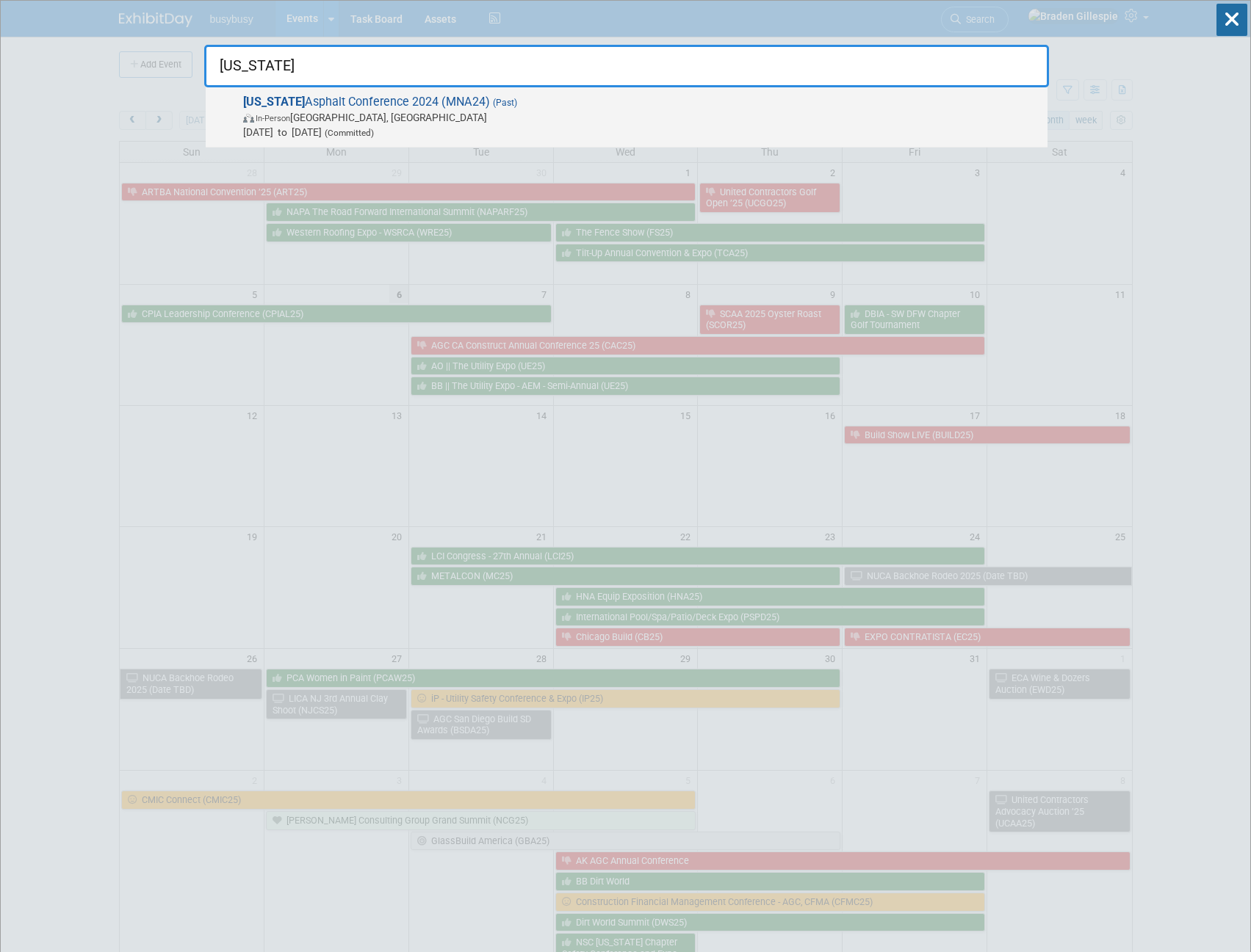
type input "[US_STATE]"
click at [660, 139] on span "[DATE] to [DATE] (Committed)" at bounding box center [641, 132] width 797 height 15
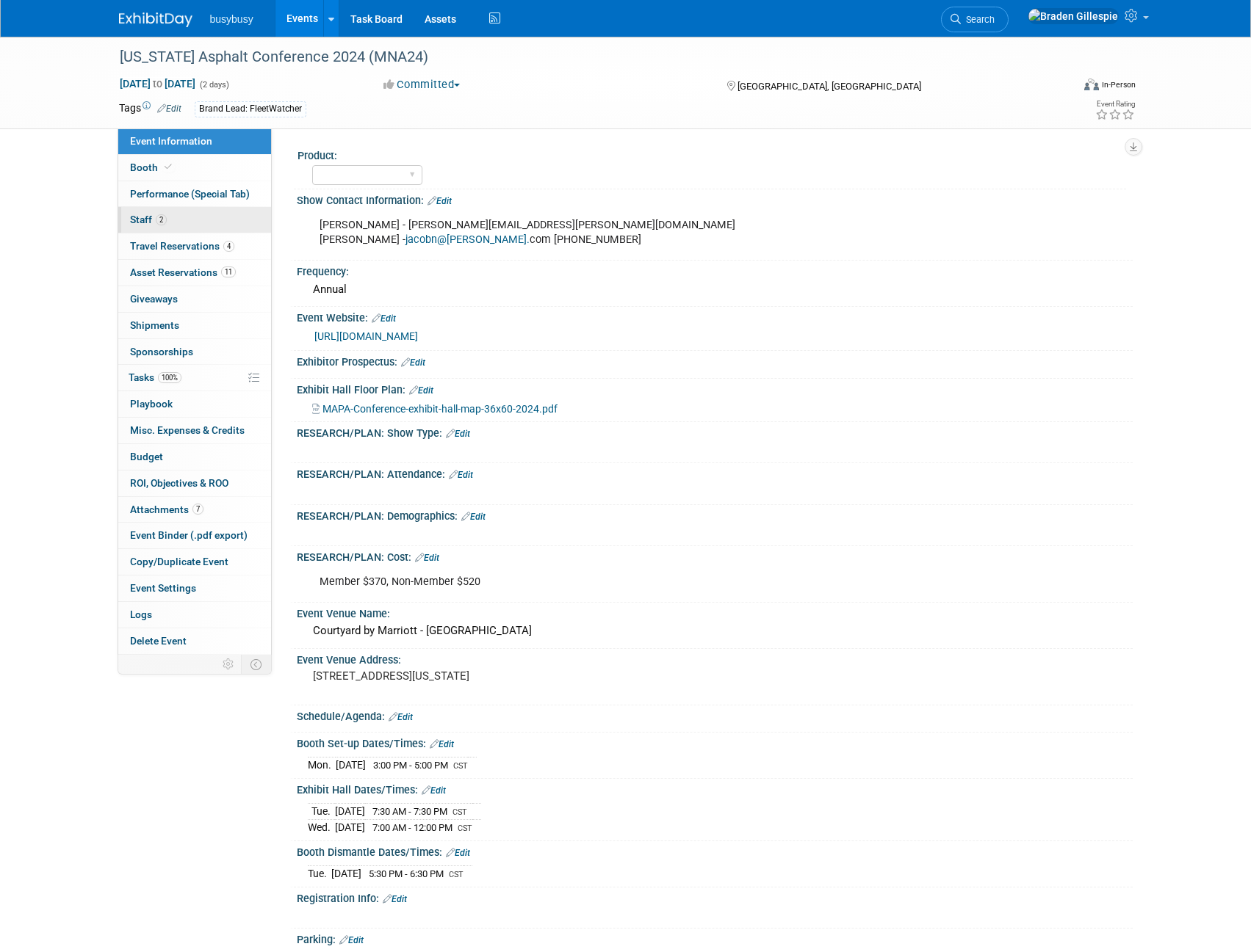
click at [208, 220] on link "2 Staff 2" at bounding box center [194, 219] width 153 height 26
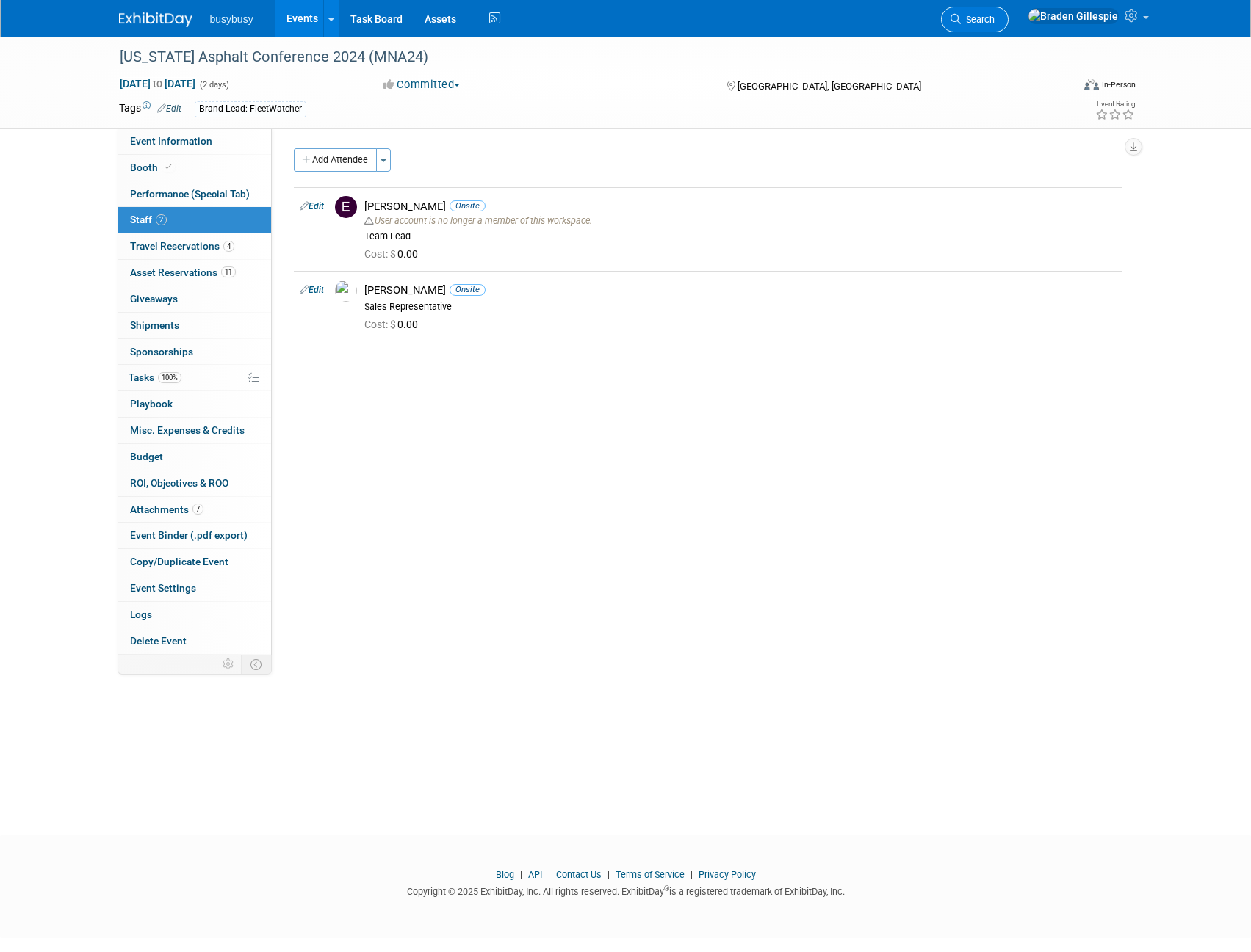
click at [1009, 25] on link "Search" at bounding box center [975, 19] width 68 height 26
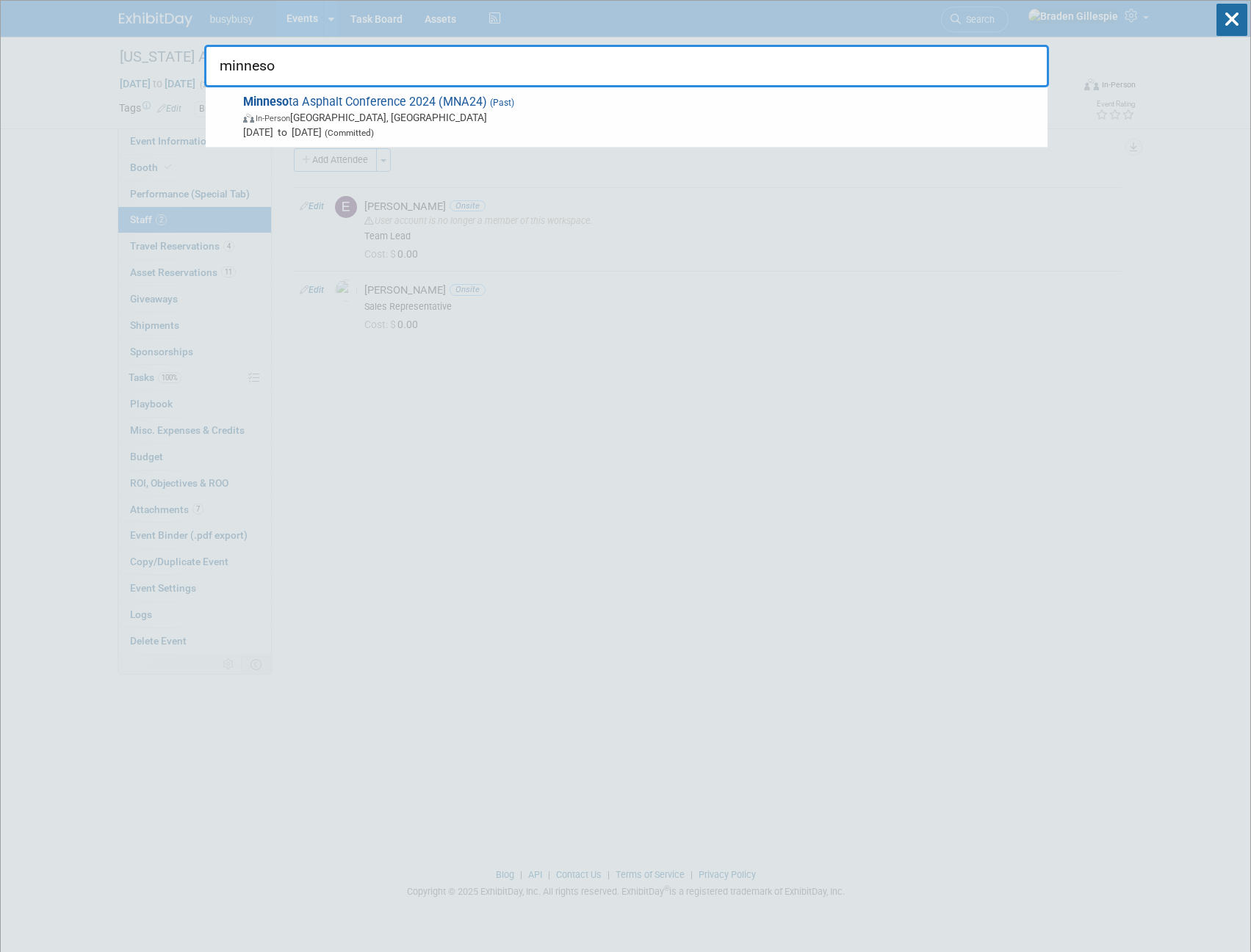
type input "minneso"
